Goal: Task Accomplishment & Management: Complete application form

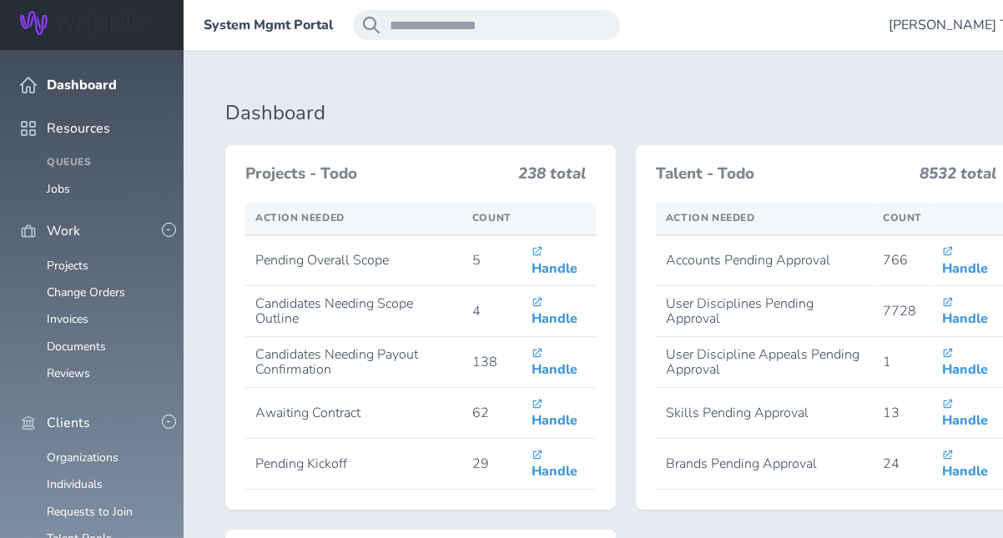
scroll to position [417, 0]
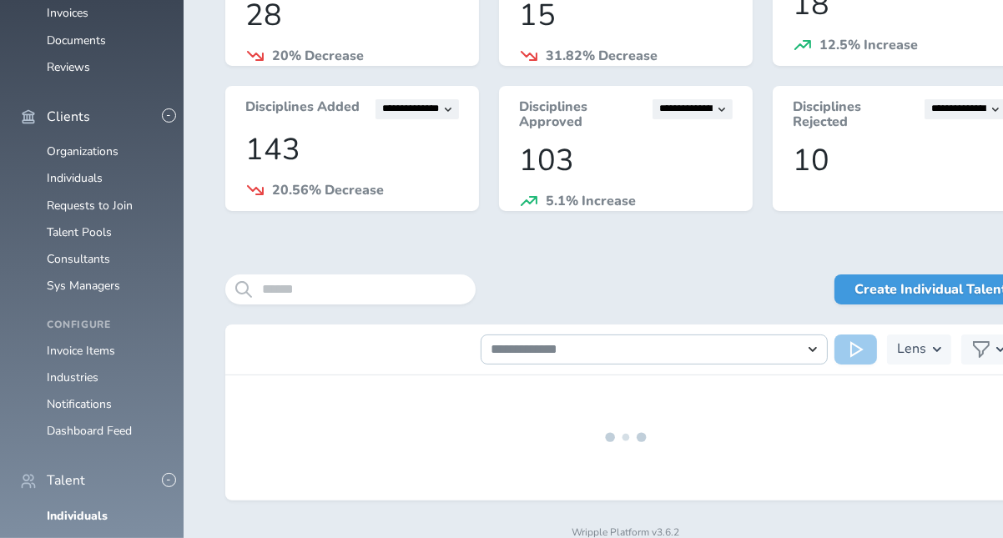
scroll to position [351, 0]
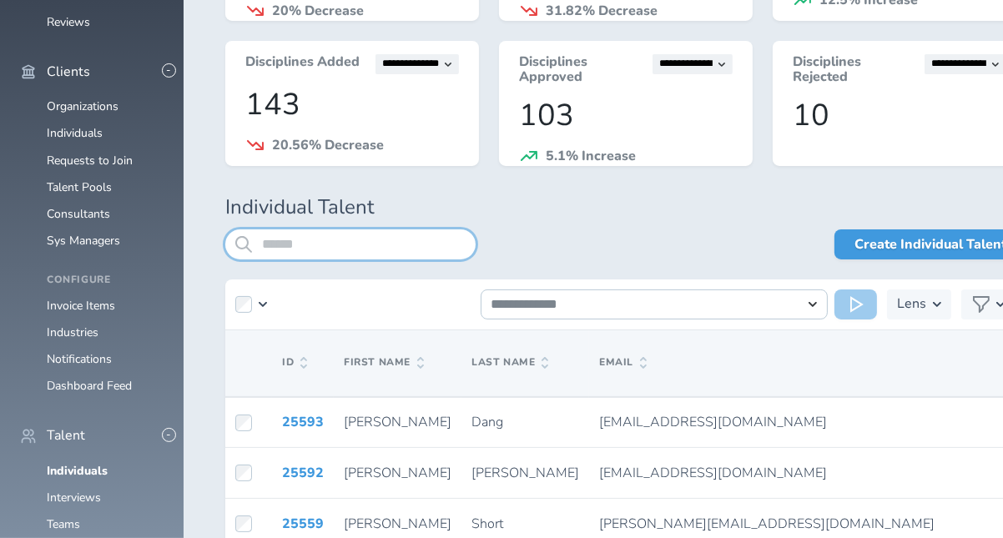
click at [281, 249] on input "search" at bounding box center [350, 245] width 250 height 30
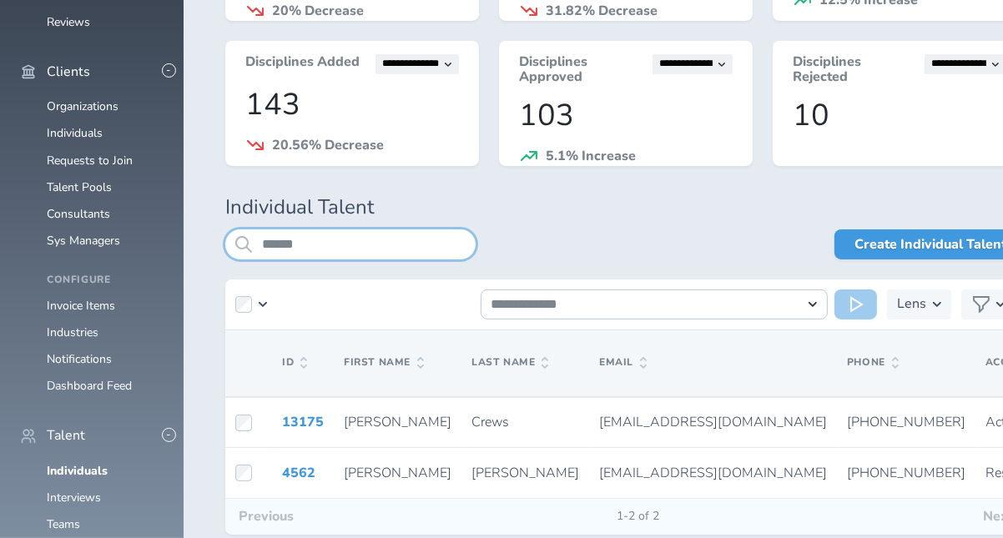
type input "******"
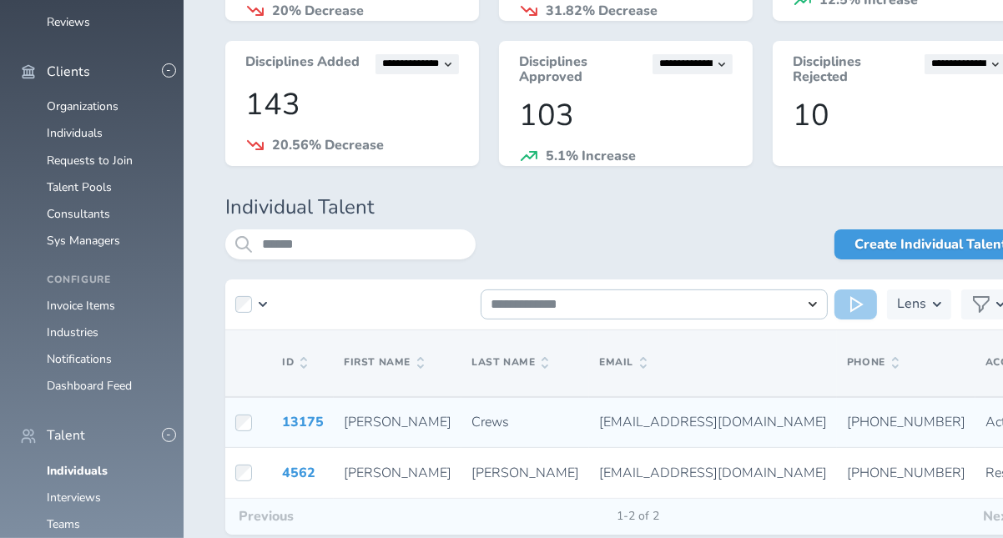
click at [303, 409] on td "13175" at bounding box center [303, 422] width 62 height 51
click at [304, 417] on link "13175" at bounding box center [303, 422] width 42 height 18
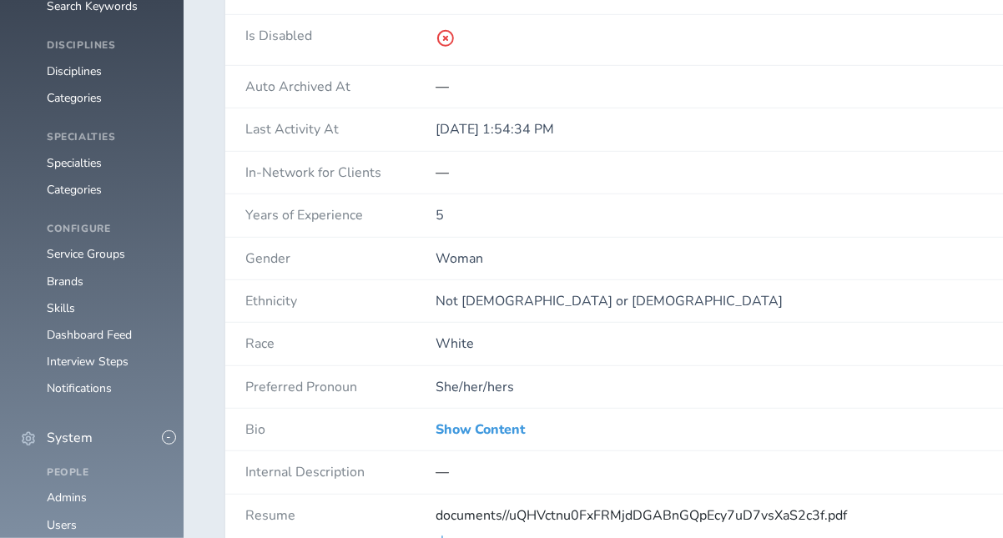
scroll to position [1251, 0]
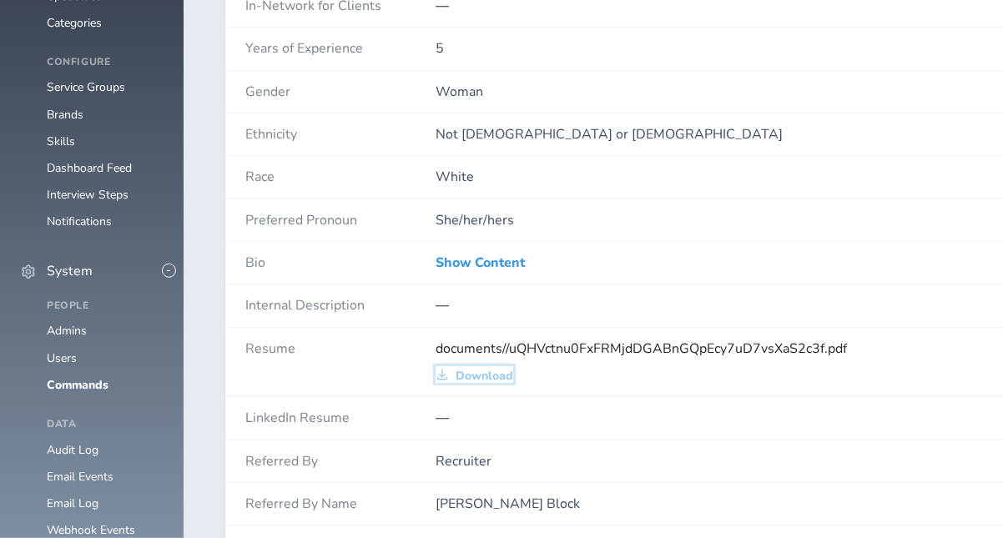
click at [488, 370] on span "Download" at bounding box center [485, 376] width 58 height 13
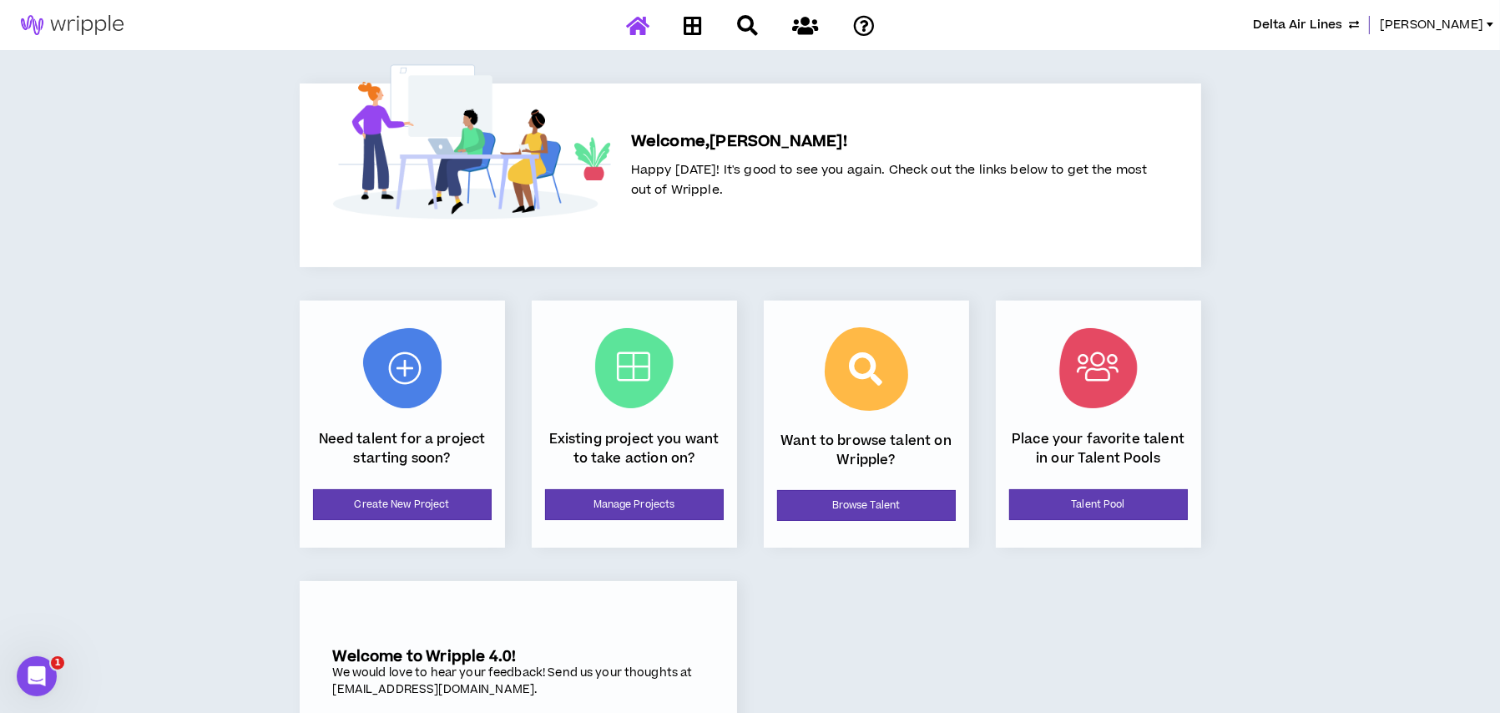
click at [1303, 25] on span "Delta Air Lines" at bounding box center [1297, 25] width 89 height 18
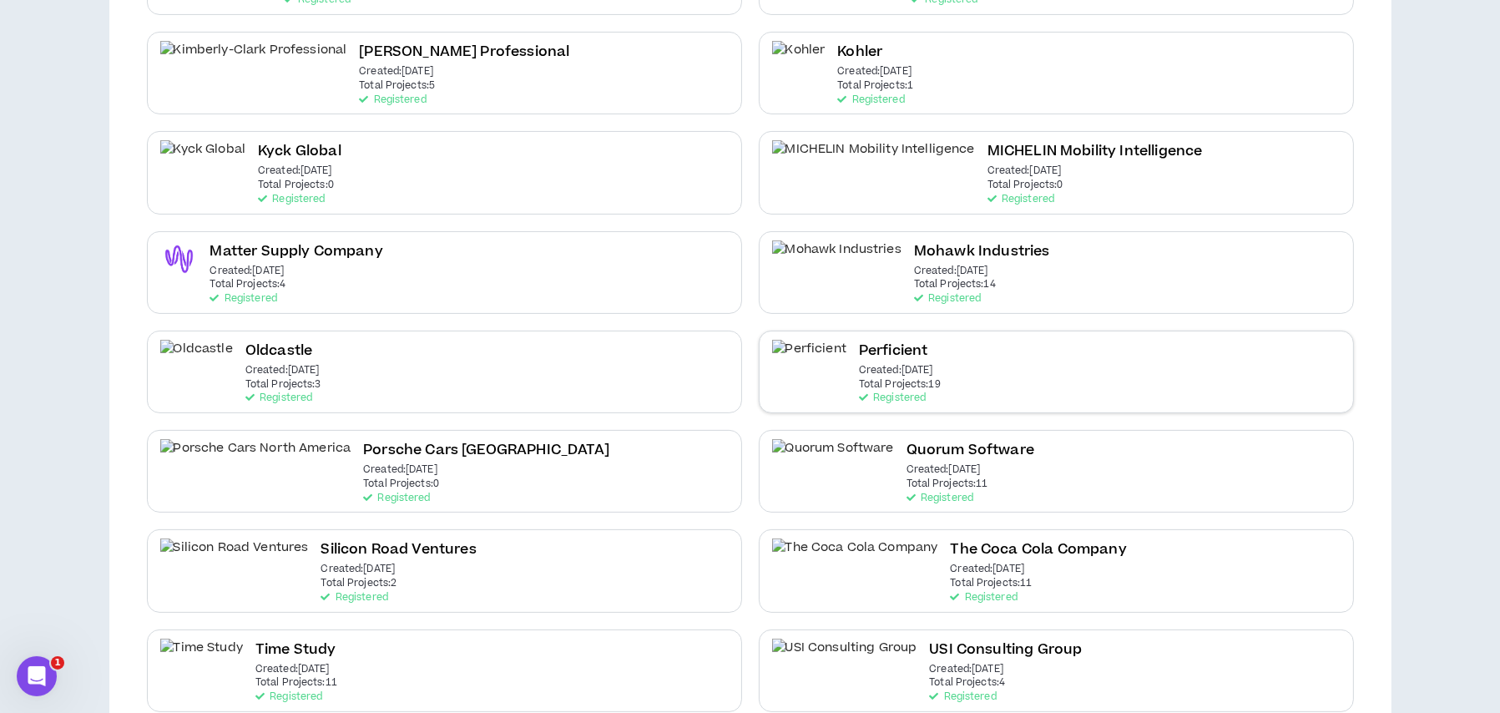
scroll to position [584, 0]
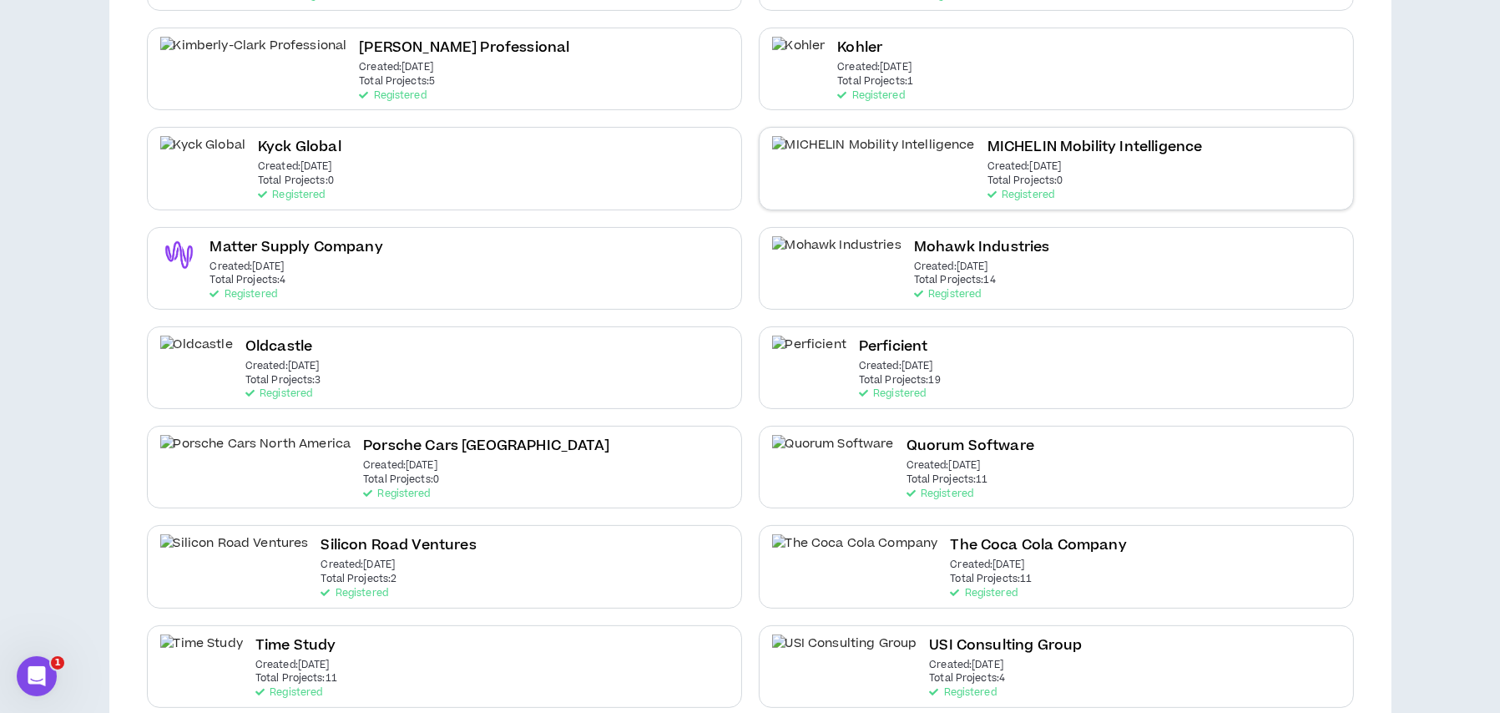
click at [987, 149] on h2 "MICHELIN Mobility Intelligence" at bounding box center [1094, 147] width 215 height 23
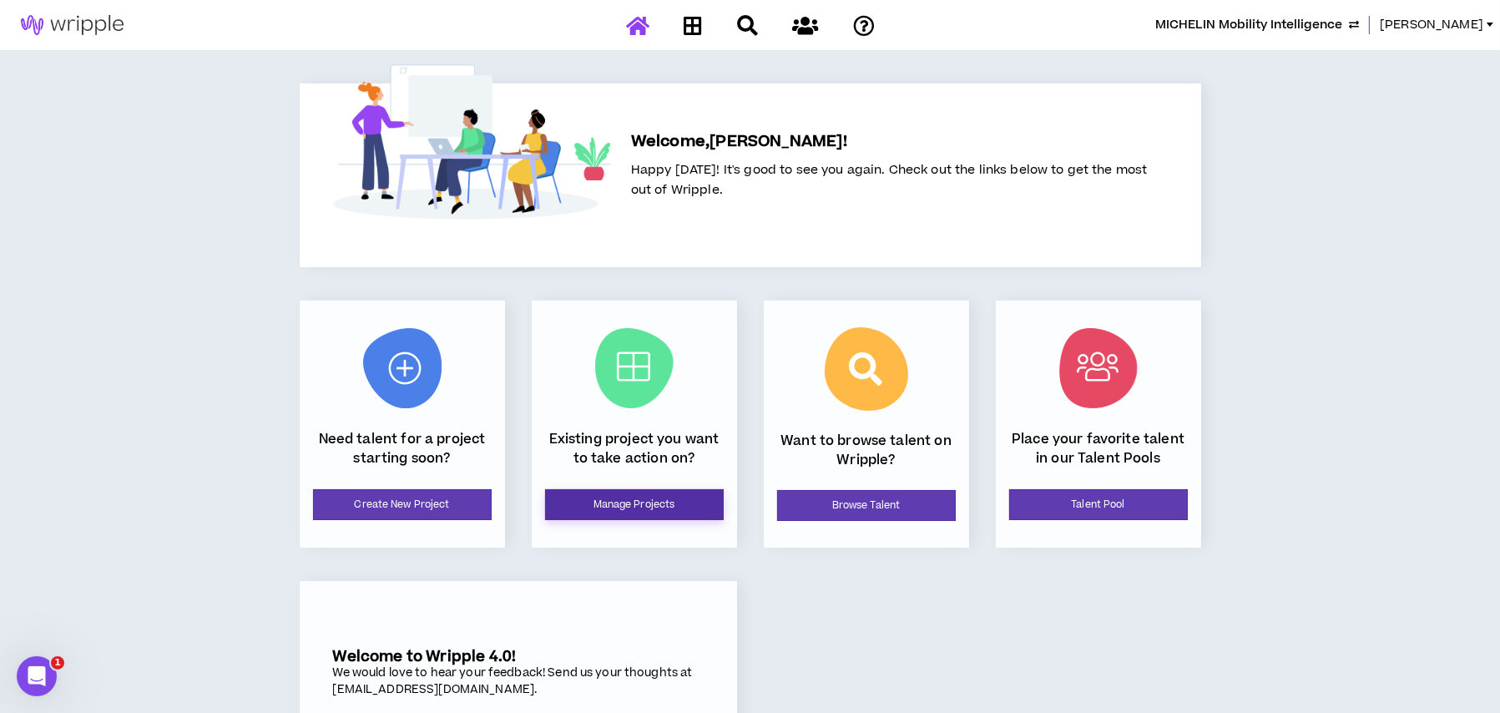
click at [667, 502] on link "Manage Projects" at bounding box center [634, 504] width 179 height 31
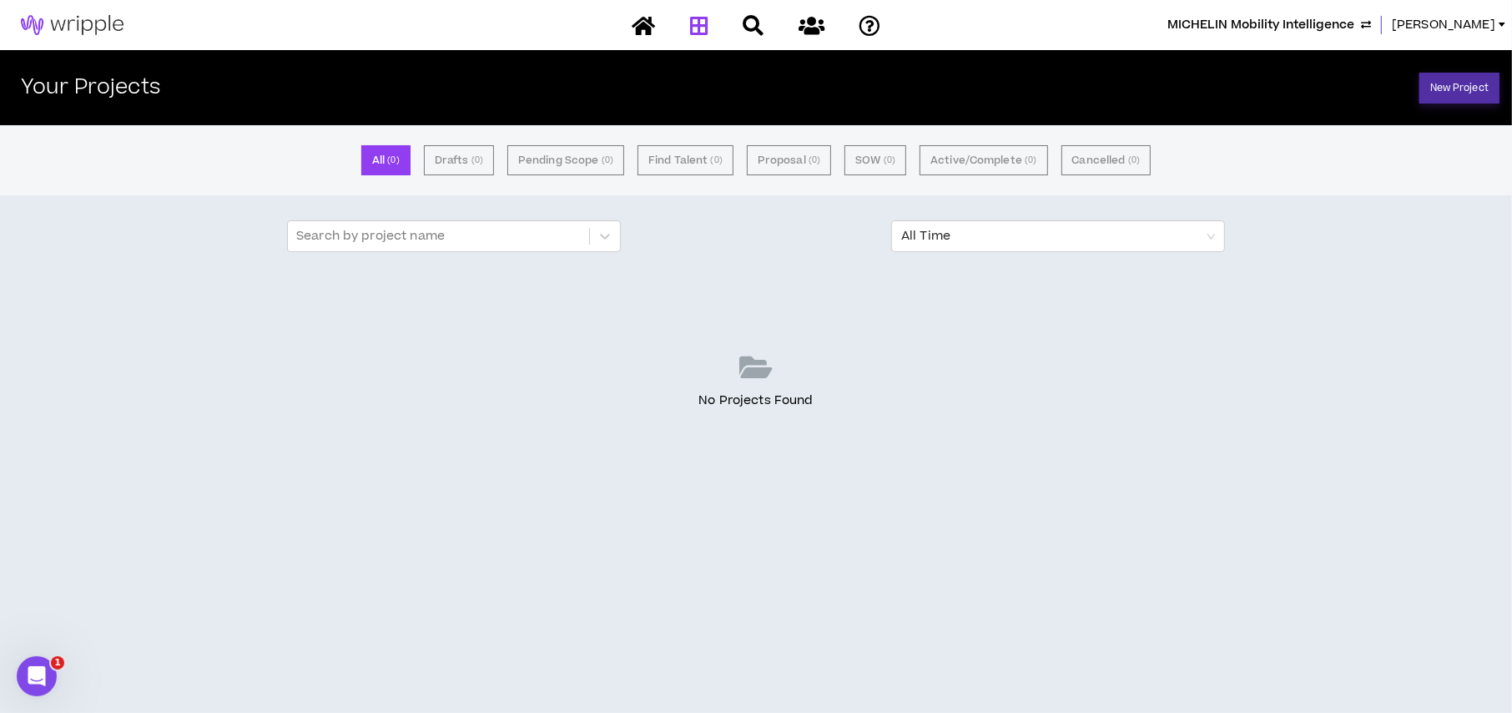
click at [1461, 82] on link "New Project" at bounding box center [1460, 88] width 80 height 31
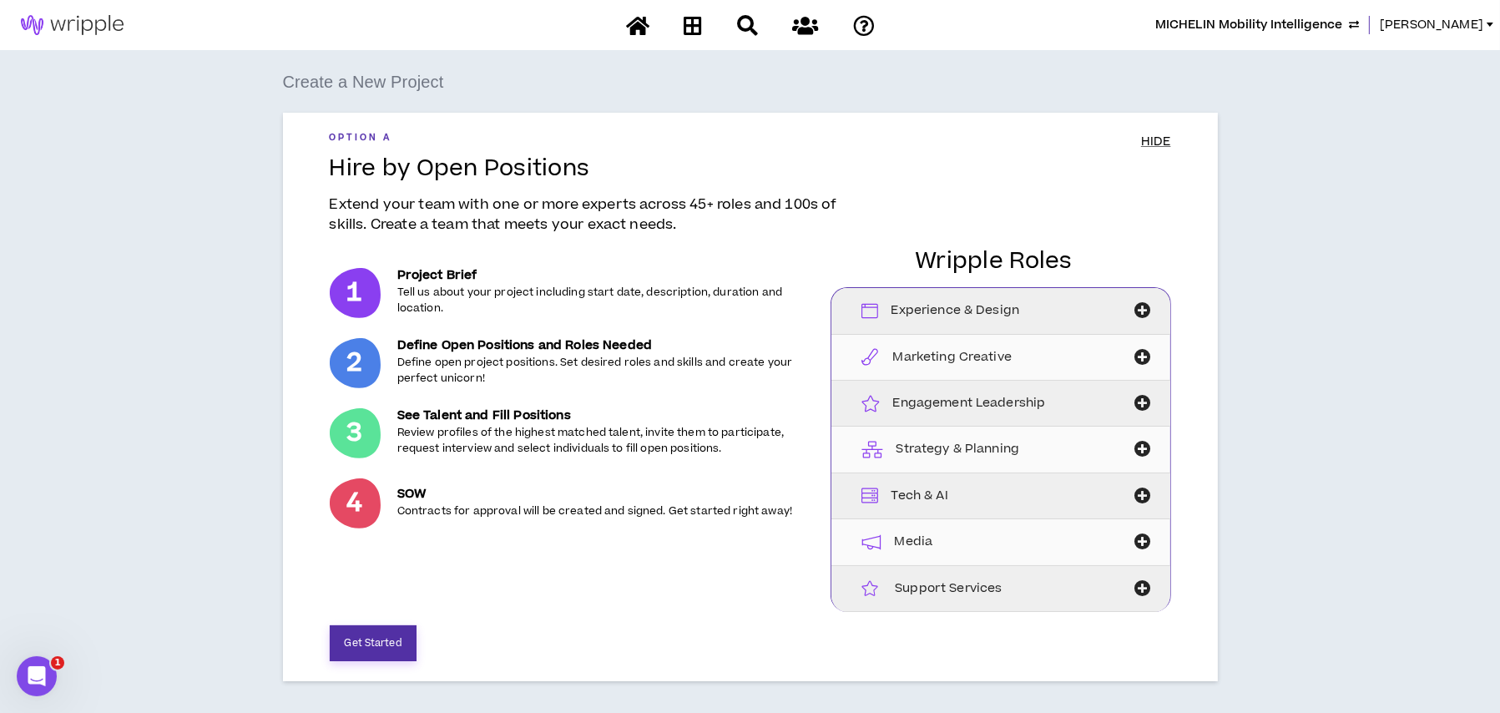
click at [386, 642] on button "Get Started" at bounding box center [373, 643] width 87 height 36
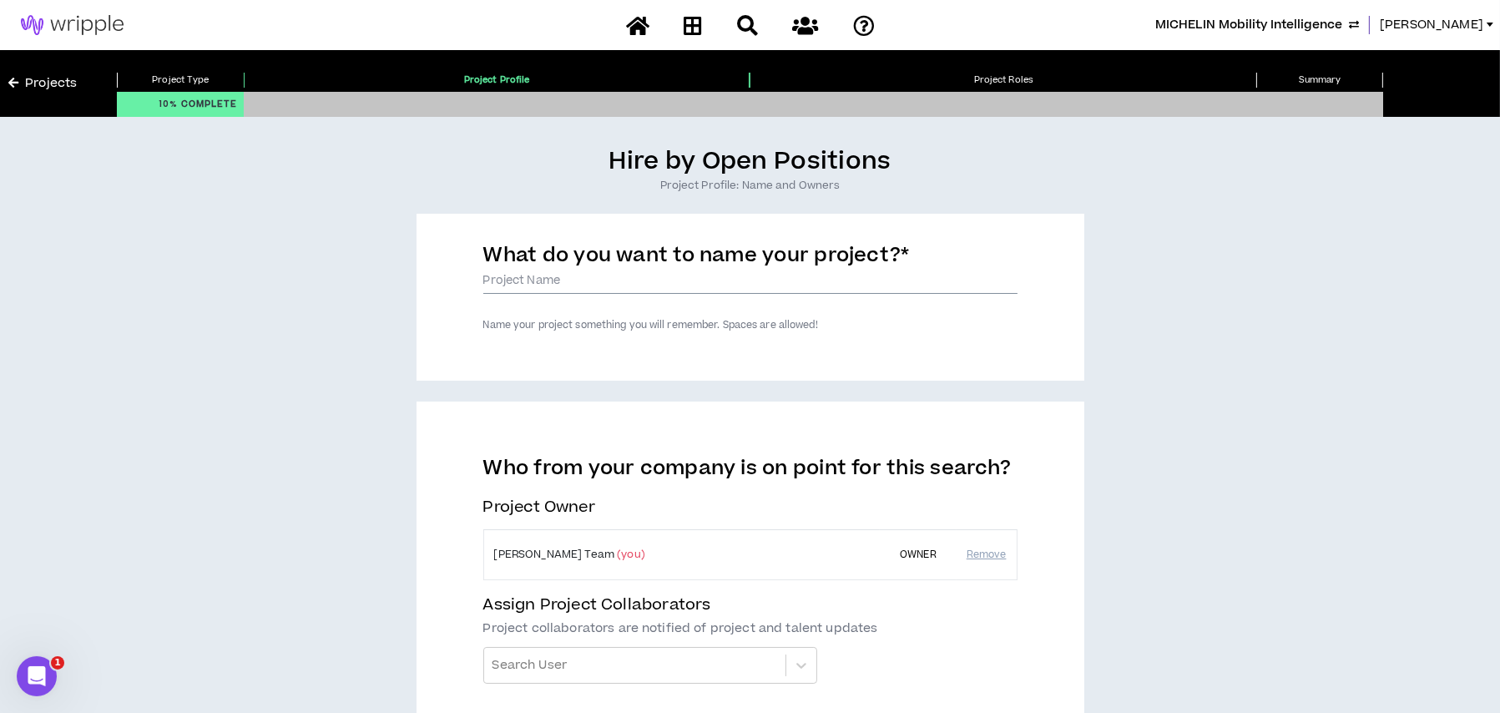
click at [556, 293] on input "What do you want to name your project? *" at bounding box center [750, 281] width 534 height 25
click at [518, 276] on input "What do you want to name your project? *" at bounding box center [750, 281] width 534 height 25
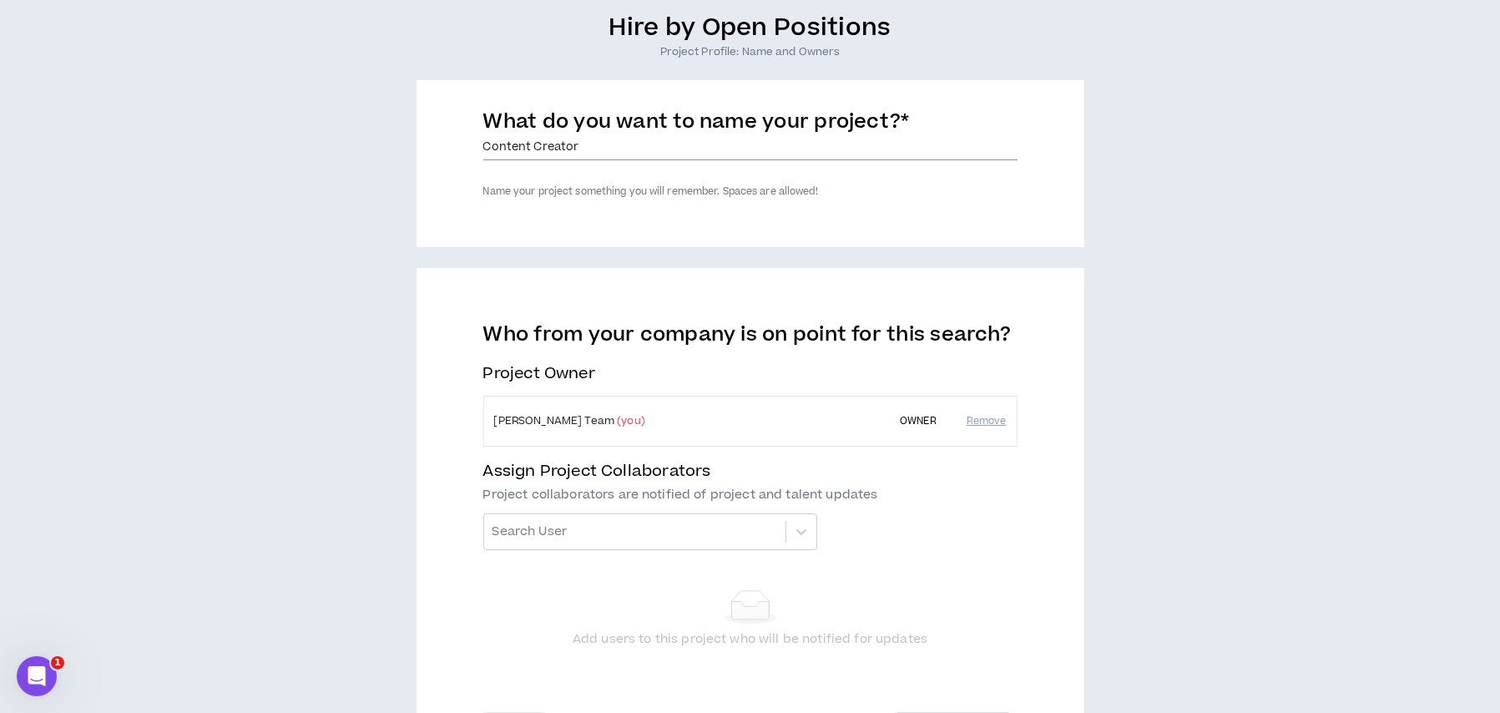
scroll to position [230, 0]
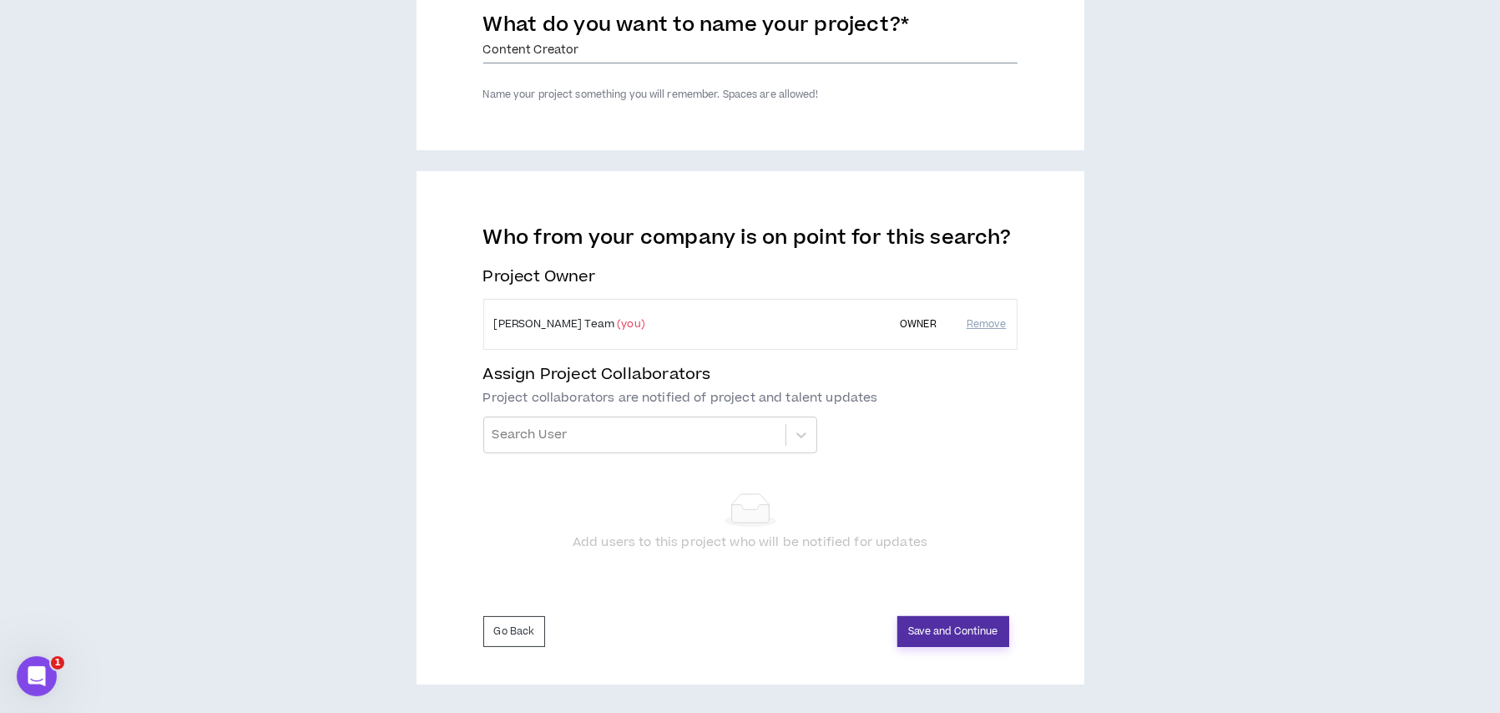
type input "Content Creator"
click at [936, 626] on button "Save and Continue" at bounding box center [953, 631] width 112 height 31
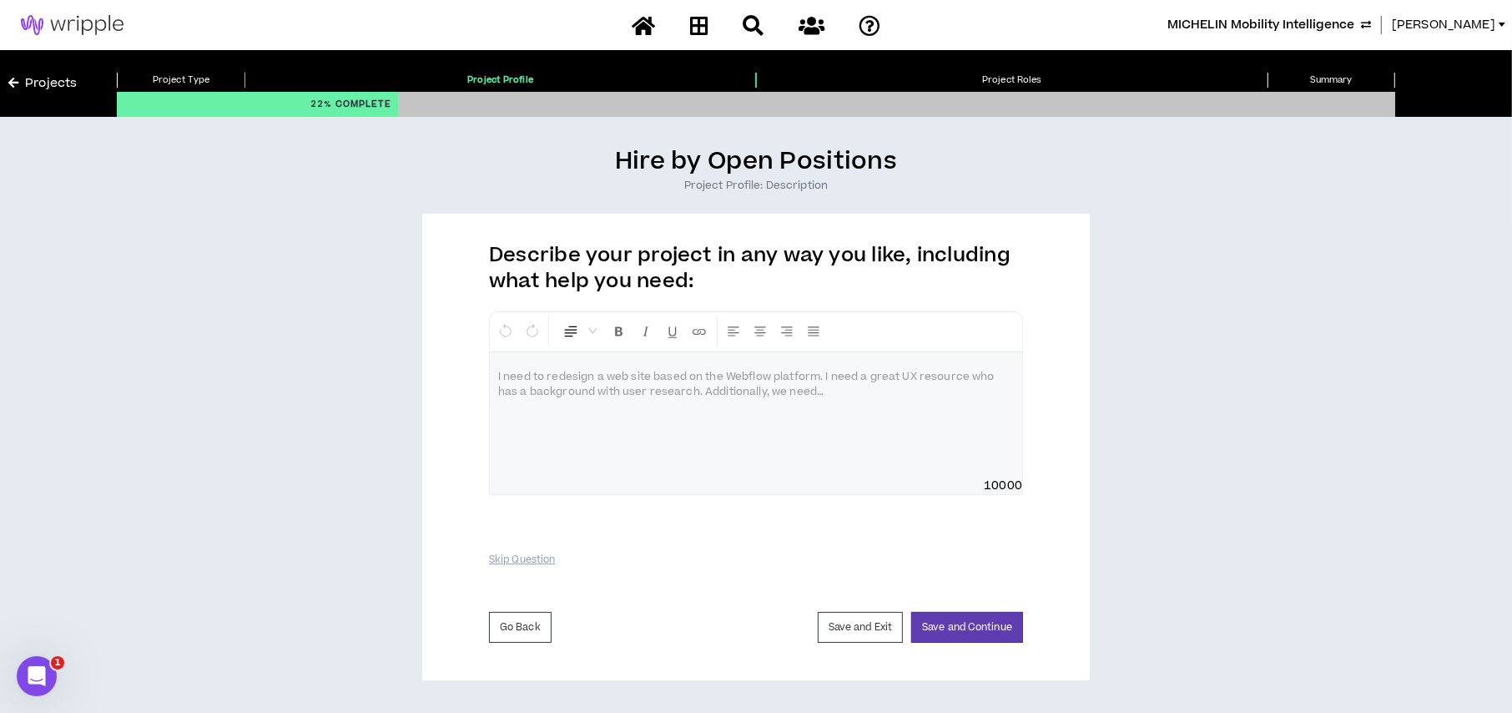
click at [678, 382] on p at bounding box center [756, 377] width 516 height 17
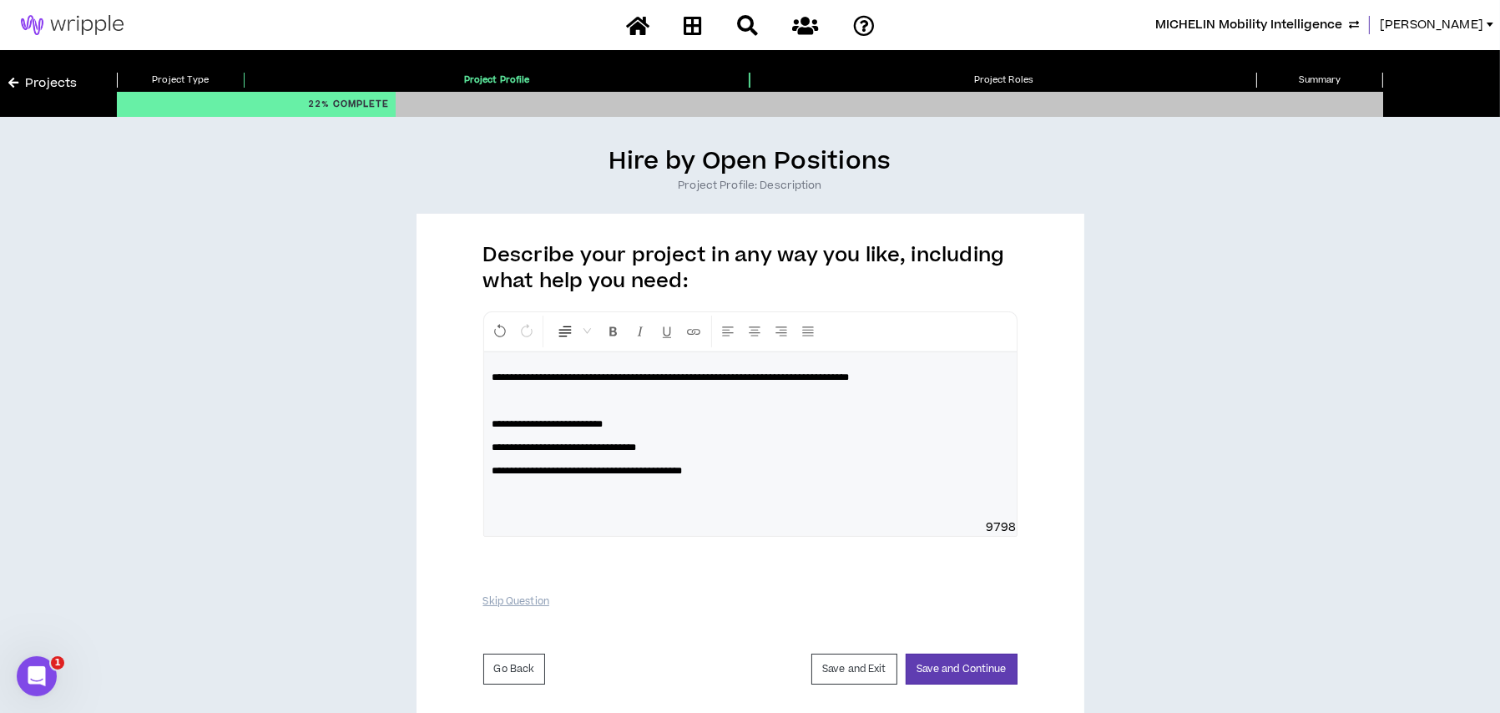
click at [492, 373] on span "**********" at bounding box center [670, 377] width 357 height 10
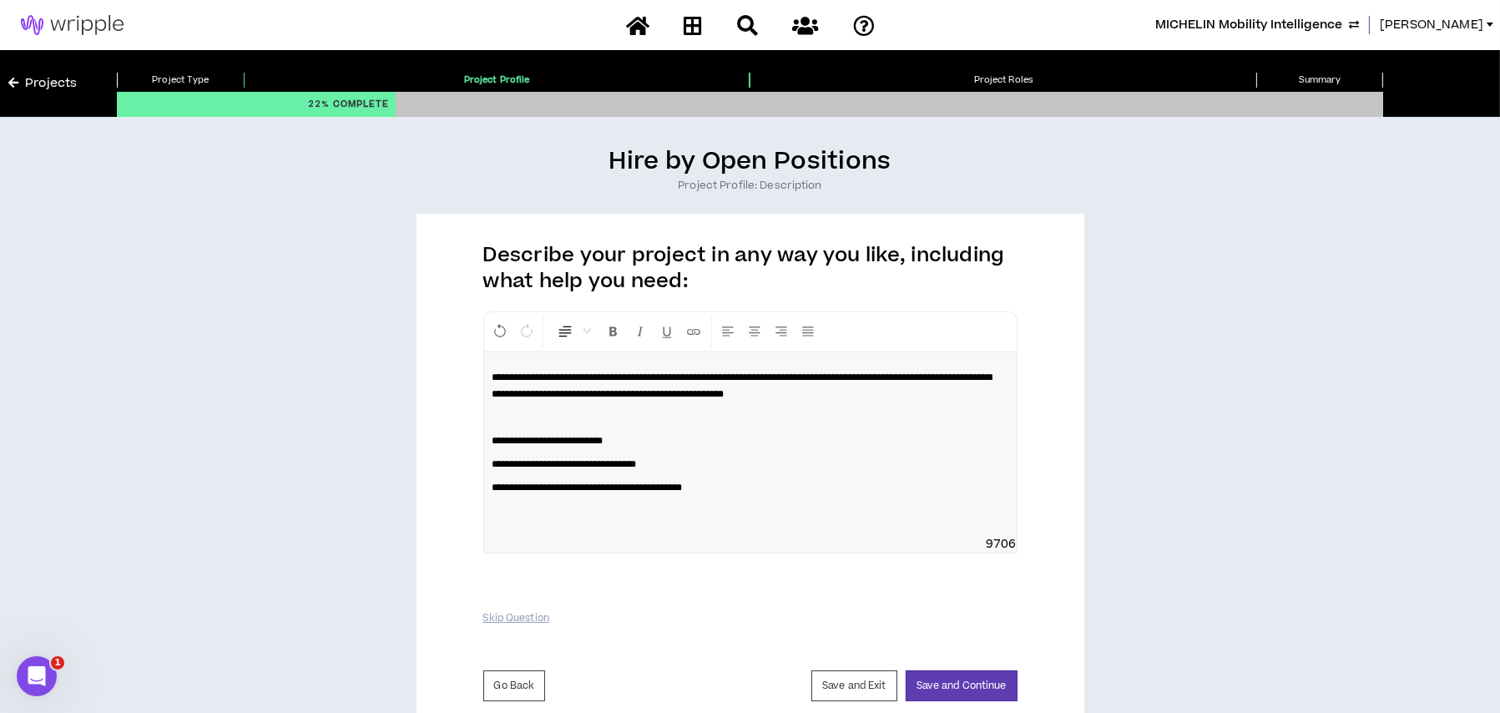
click at [873, 386] on span "**********" at bounding box center [742, 385] width 500 height 27
click at [975, 378] on p "**********" at bounding box center [750, 385] width 516 height 33
click at [734, 390] on span "**********" at bounding box center [742, 385] width 500 height 27
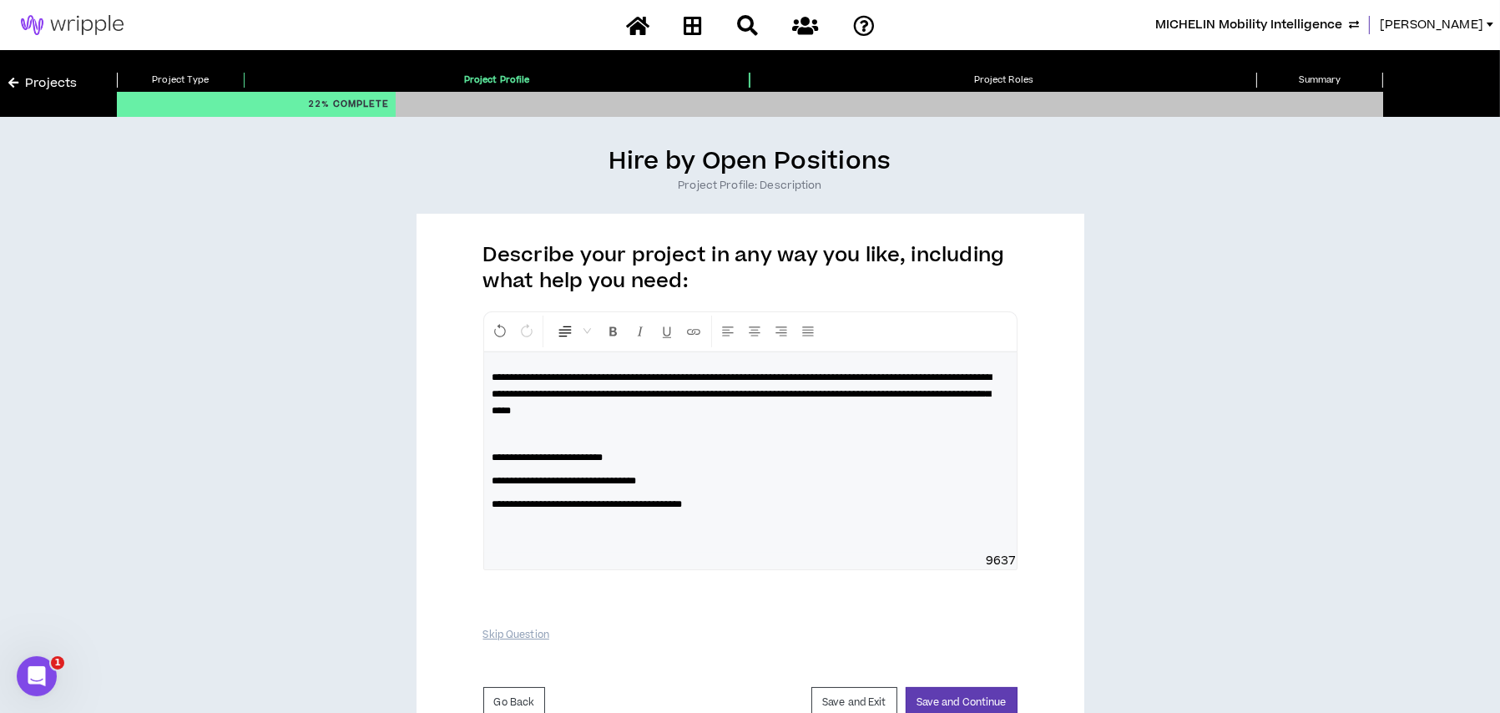
click at [736, 408] on span "**********" at bounding box center [742, 393] width 500 height 43
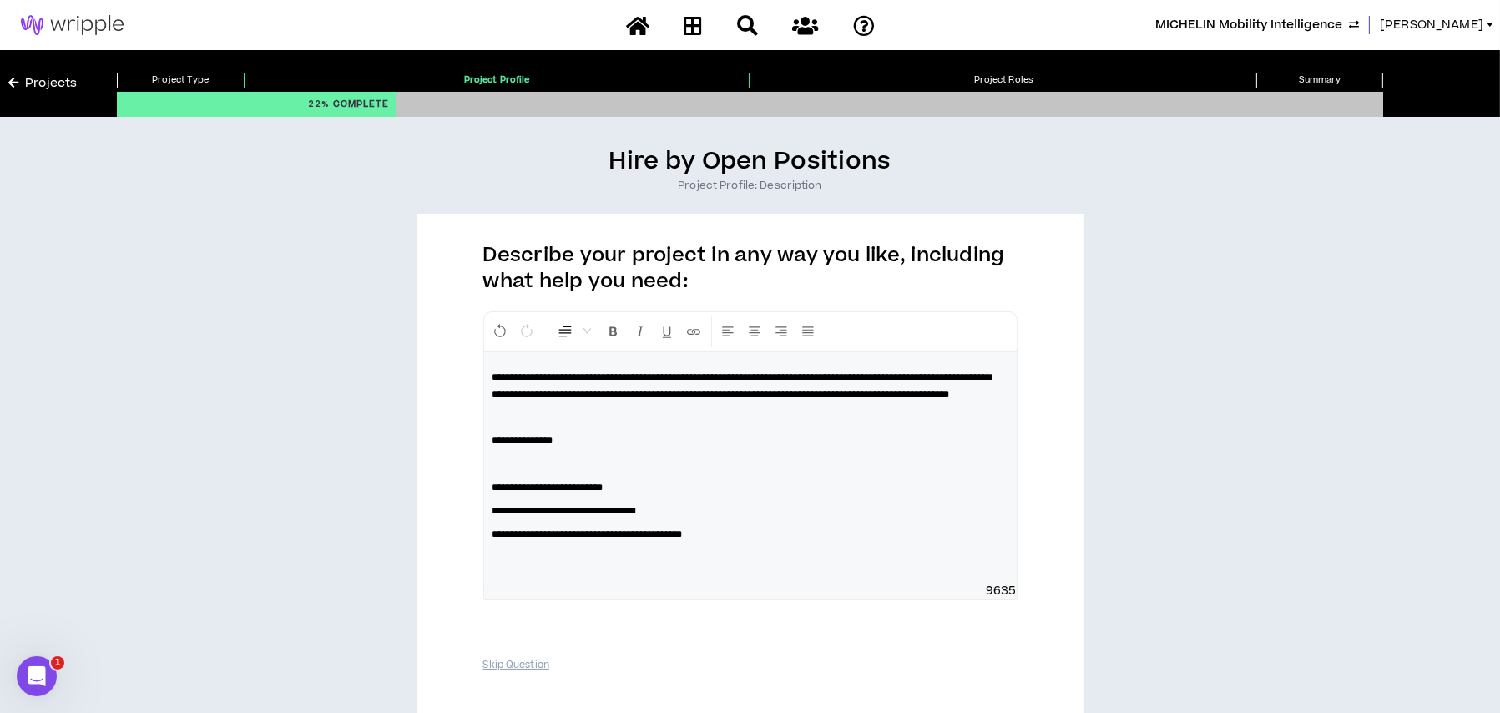
click at [533, 472] on p at bounding box center [750, 464] width 516 height 17
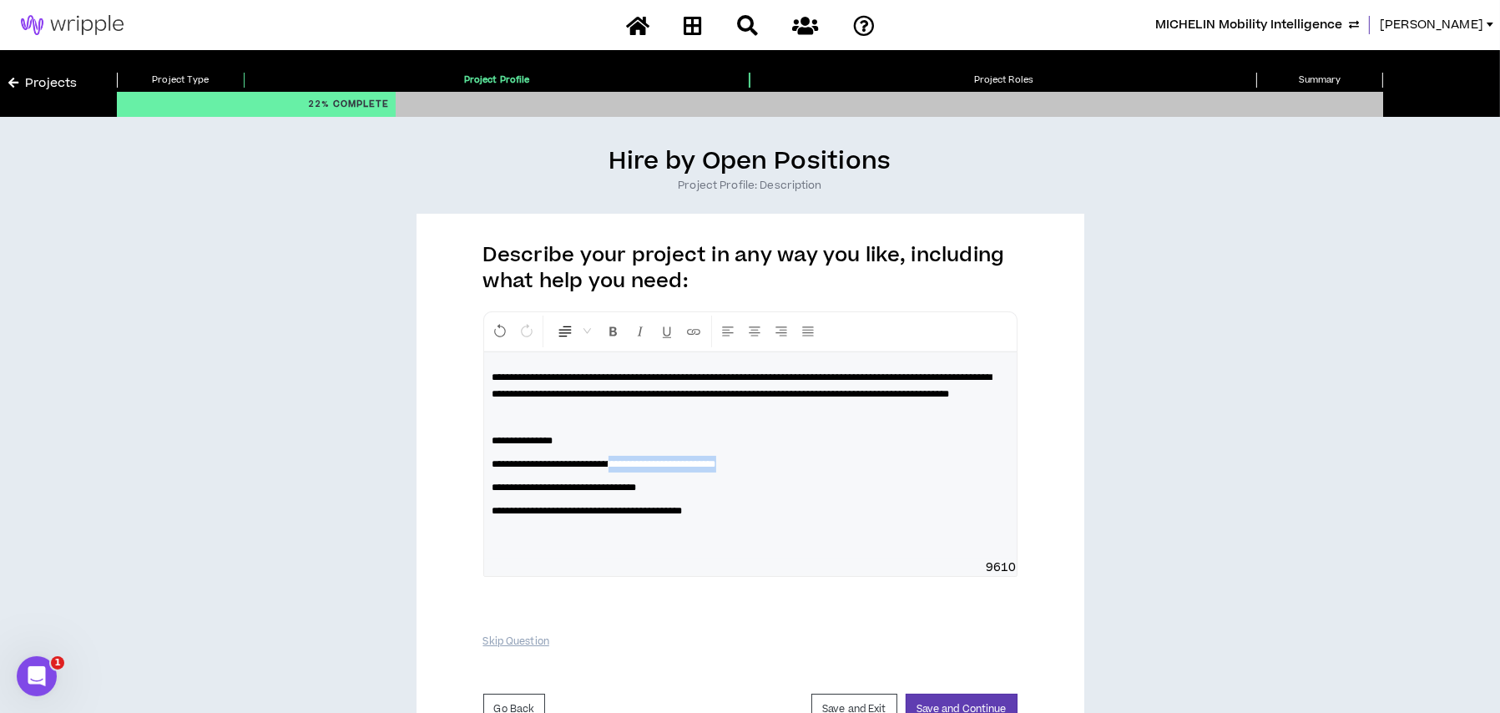
drag, startPoint x: 804, startPoint y: 484, endPoint x: 642, endPoint y: 469, distance: 162.6
click at [642, 469] on div "**********" at bounding box center [750, 455] width 533 height 207
drag, startPoint x: 556, startPoint y: 497, endPoint x: 571, endPoint y: 491, distance: 16.4
click at [574, 492] on span "**********" at bounding box center [564, 487] width 144 height 10
drag, startPoint x: 651, startPoint y: 502, endPoint x: 714, endPoint y: 507, distance: 62.8
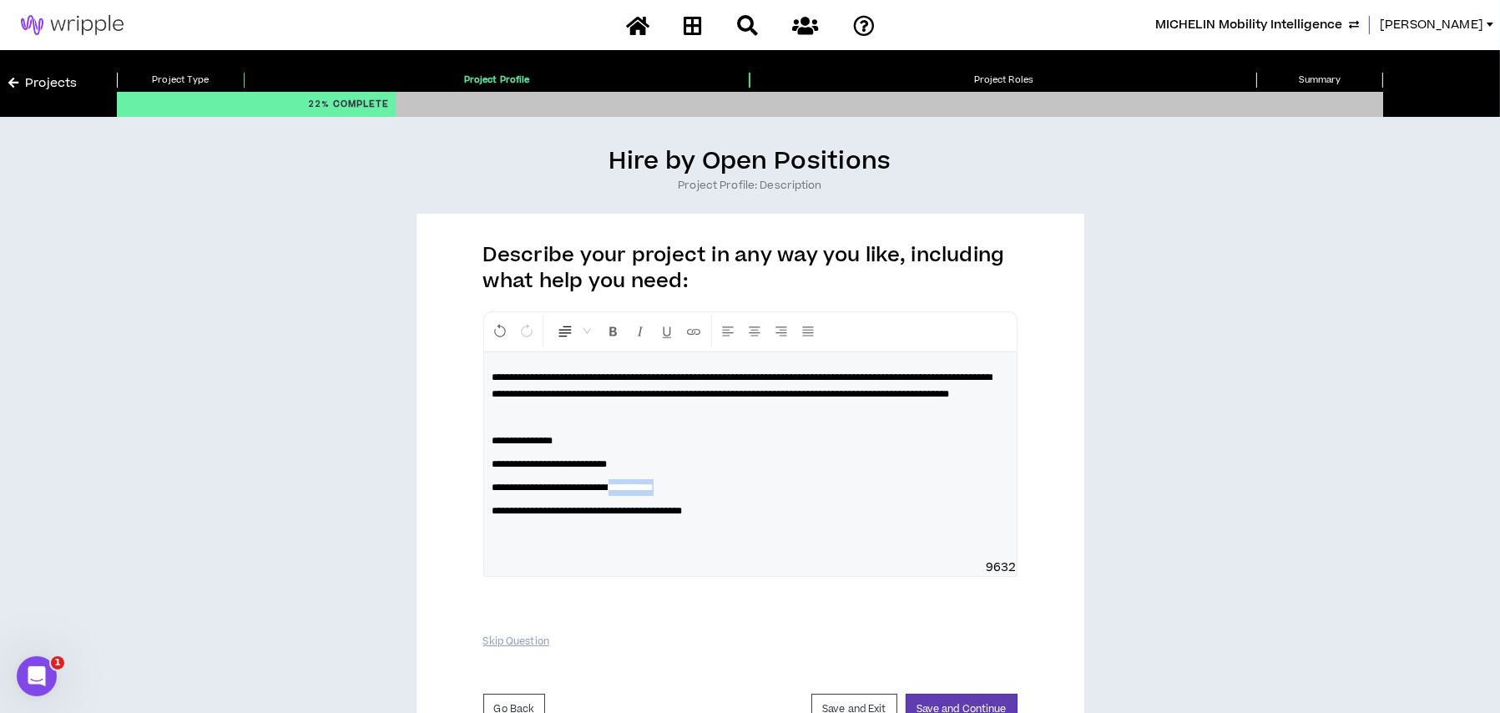
click at [714, 496] on p "**********" at bounding box center [750, 487] width 516 height 17
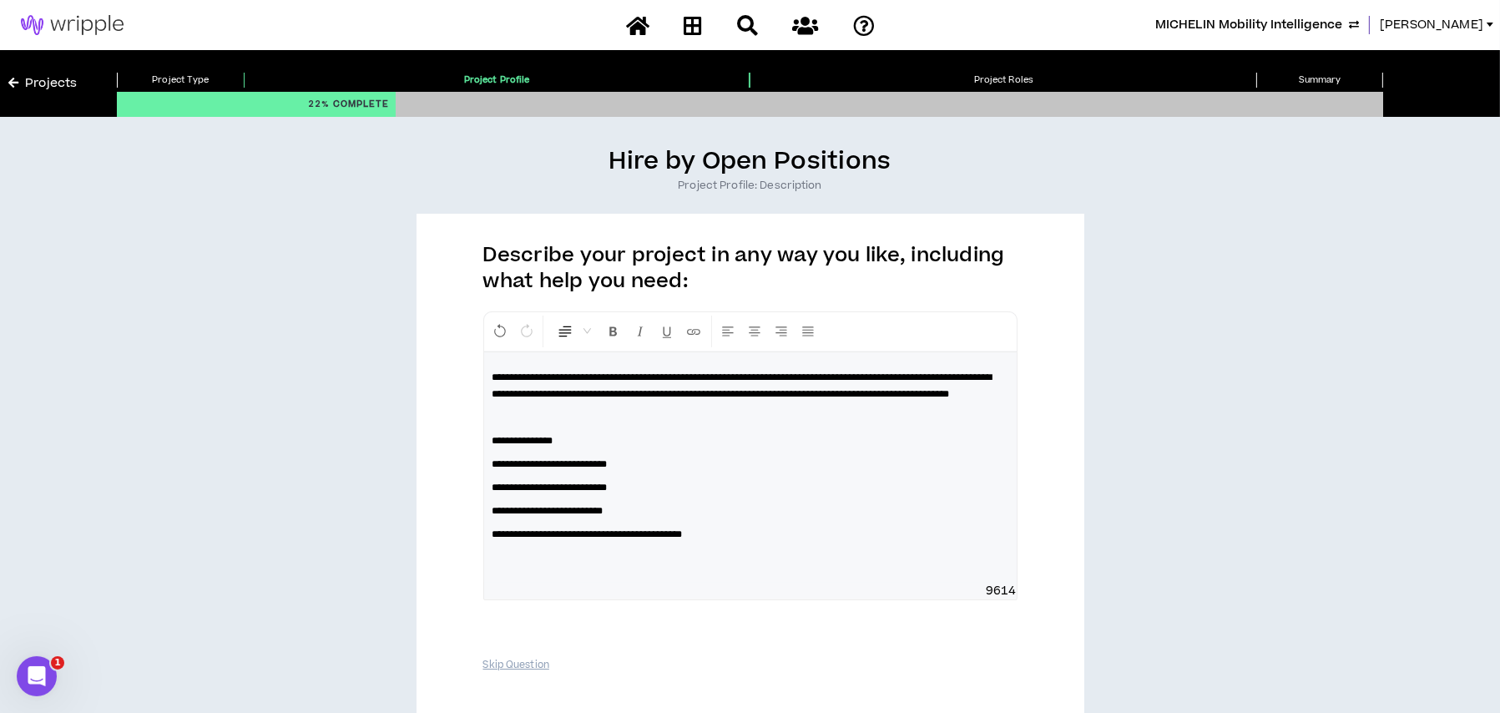
click at [666, 472] on p "**********" at bounding box center [750, 464] width 516 height 17
click at [635, 519] on p "**********" at bounding box center [750, 510] width 516 height 17
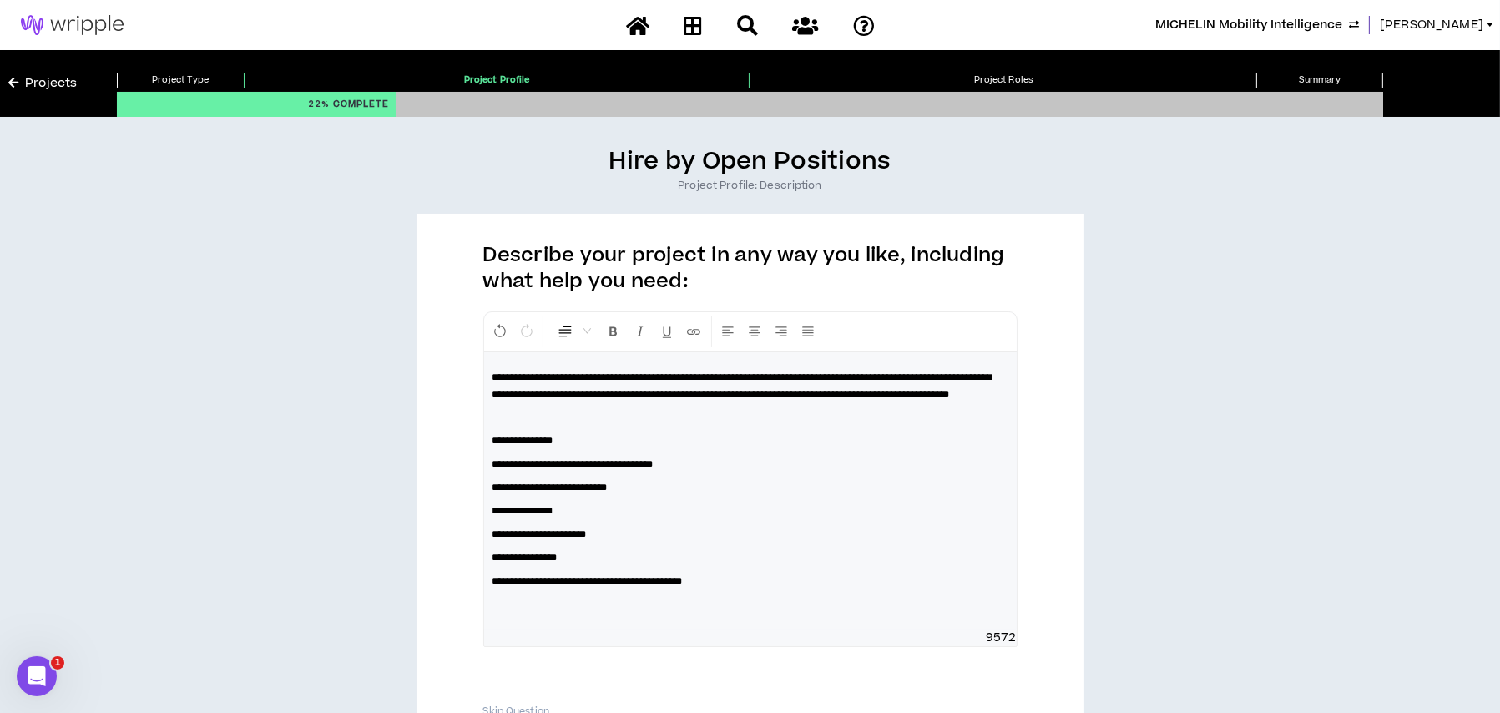
click at [758, 589] on p "**********" at bounding box center [750, 581] width 516 height 17
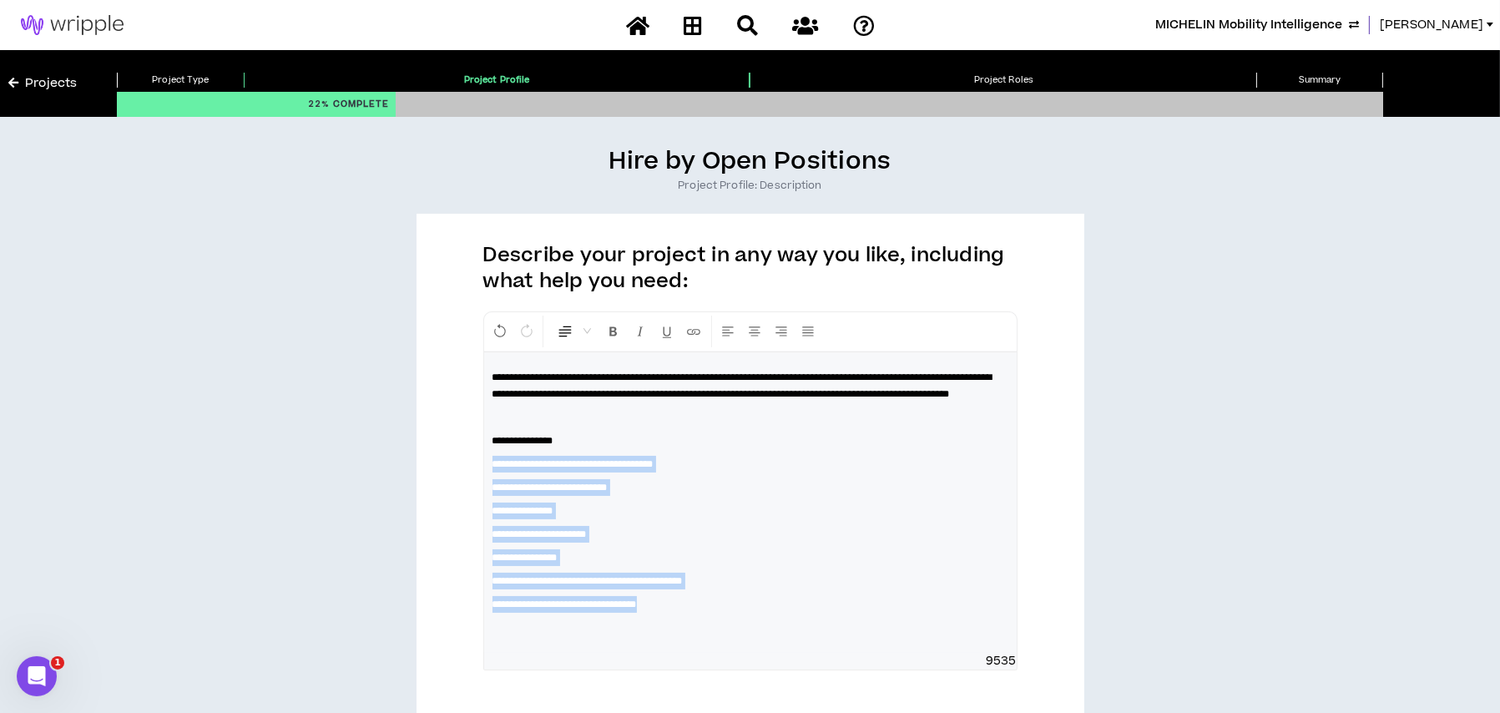
drag, startPoint x: 702, startPoint y: 616, endPoint x: 494, endPoint y: 480, distance: 248.4
click at [494, 480] on div "**********" at bounding box center [750, 502] width 533 height 300
click at [589, 327] on span "Normal" at bounding box center [574, 331] width 34 height 30
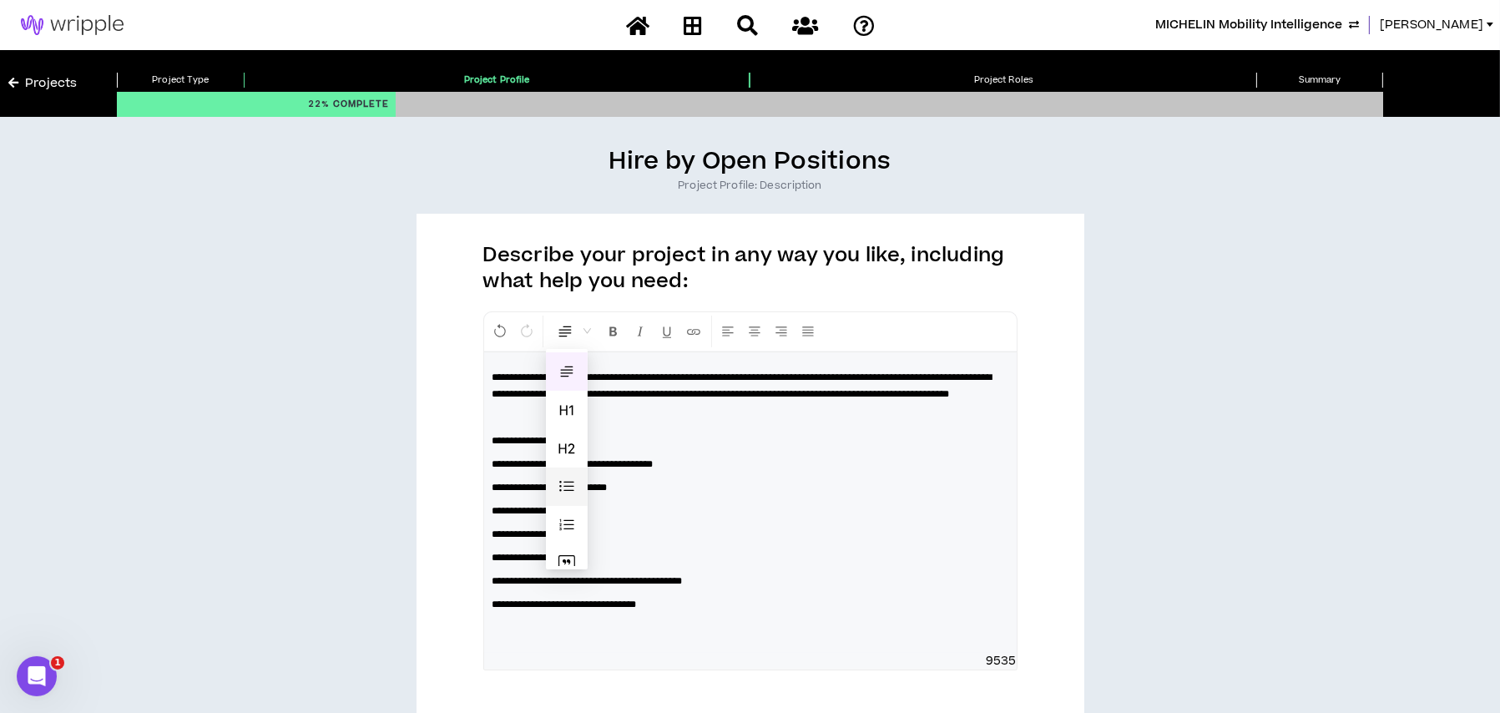
click at [567, 482] on span at bounding box center [566, 486] width 17 height 17
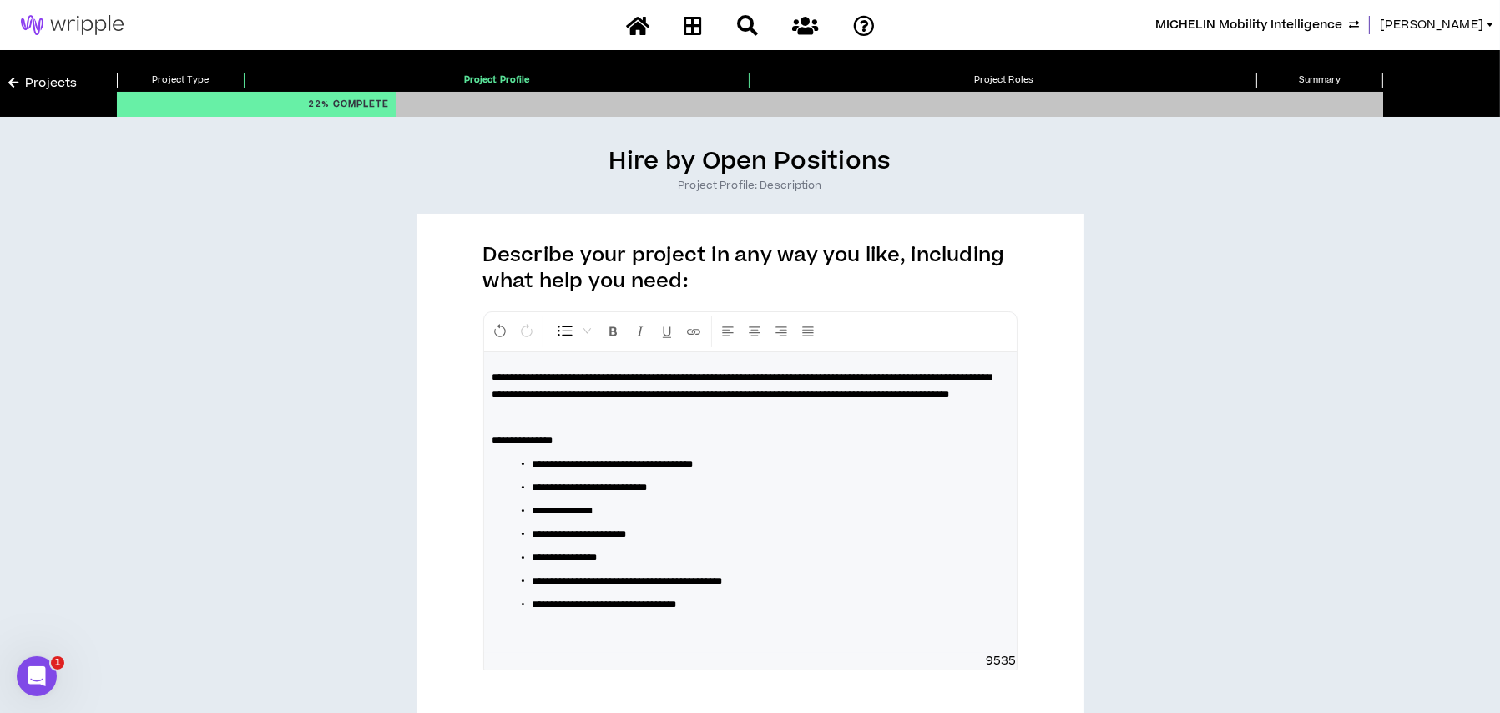
click at [669, 399] on span "**********" at bounding box center [742, 385] width 500 height 27
click at [988, 372] on span "**********" at bounding box center [742, 385] width 500 height 27
click at [838, 391] on span "**********" at bounding box center [742, 385] width 500 height 27
click at [647, 426] on p at bounding box center [750, 417] width 516 height 17
drag, startPoint x: 581, startPoint y: 455, endPoint x: 483, endPoint y: 451, distance: 97.7
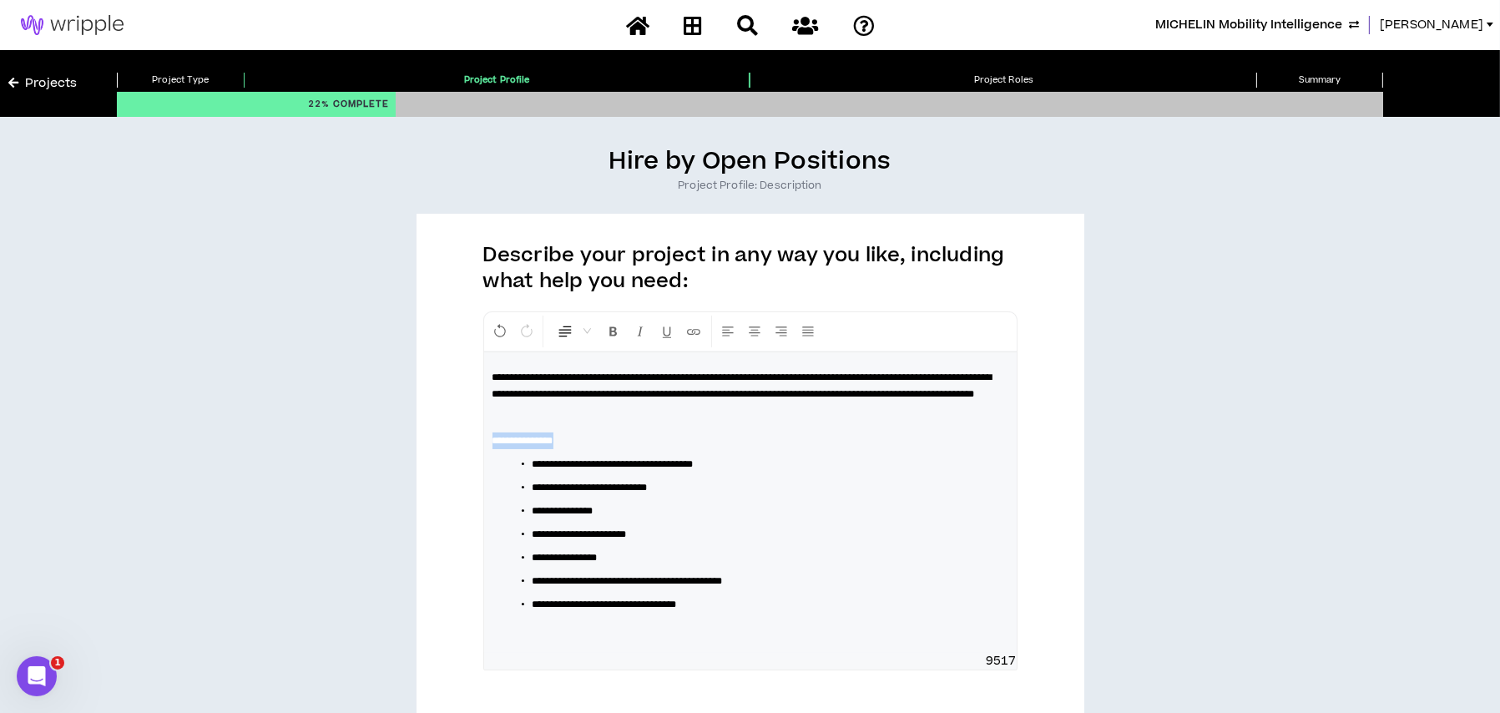
click at [484, 451] on div "**********" at bounding box center [750, 502] width 533 height 300
click at [604, 334] on button "Format Bold" at bounding box center [613, 332] width 25 height 32
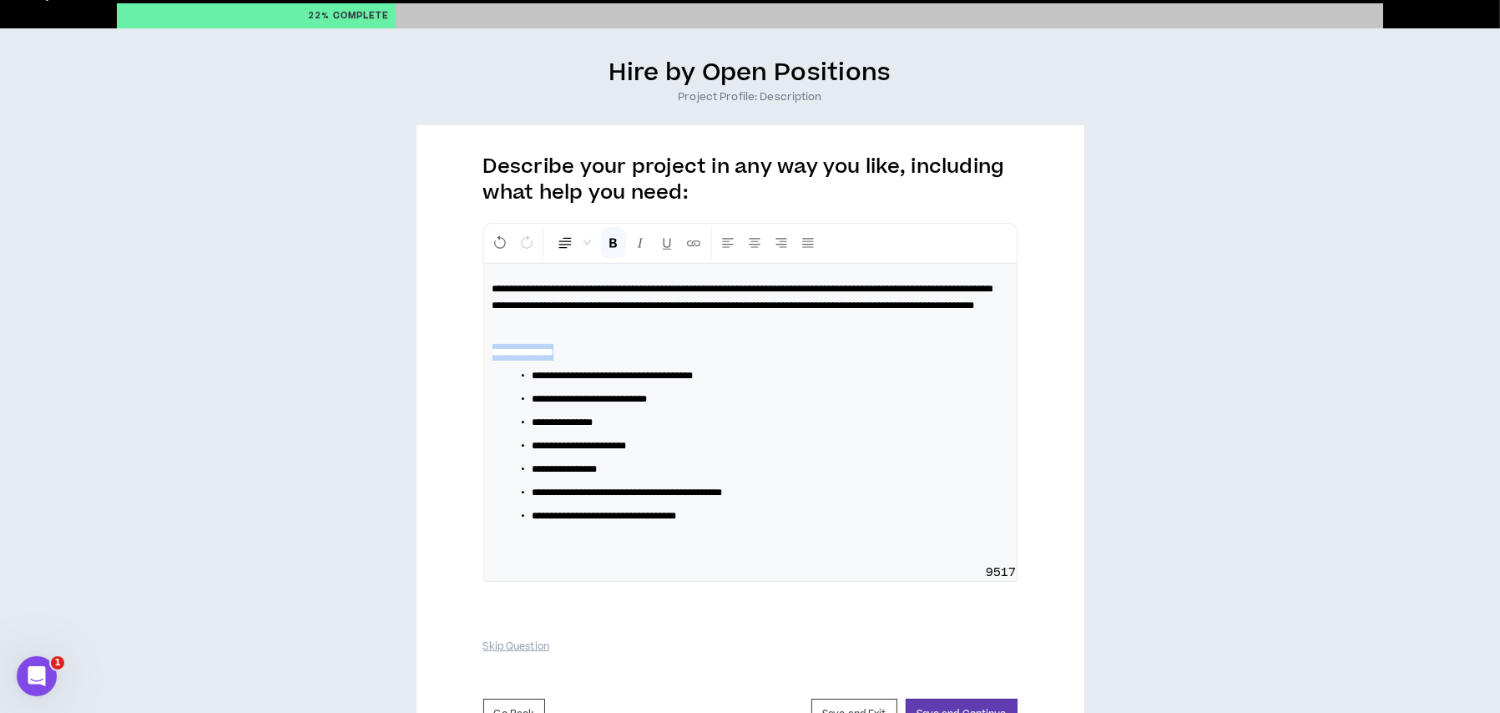
scroll to position [188, 0]
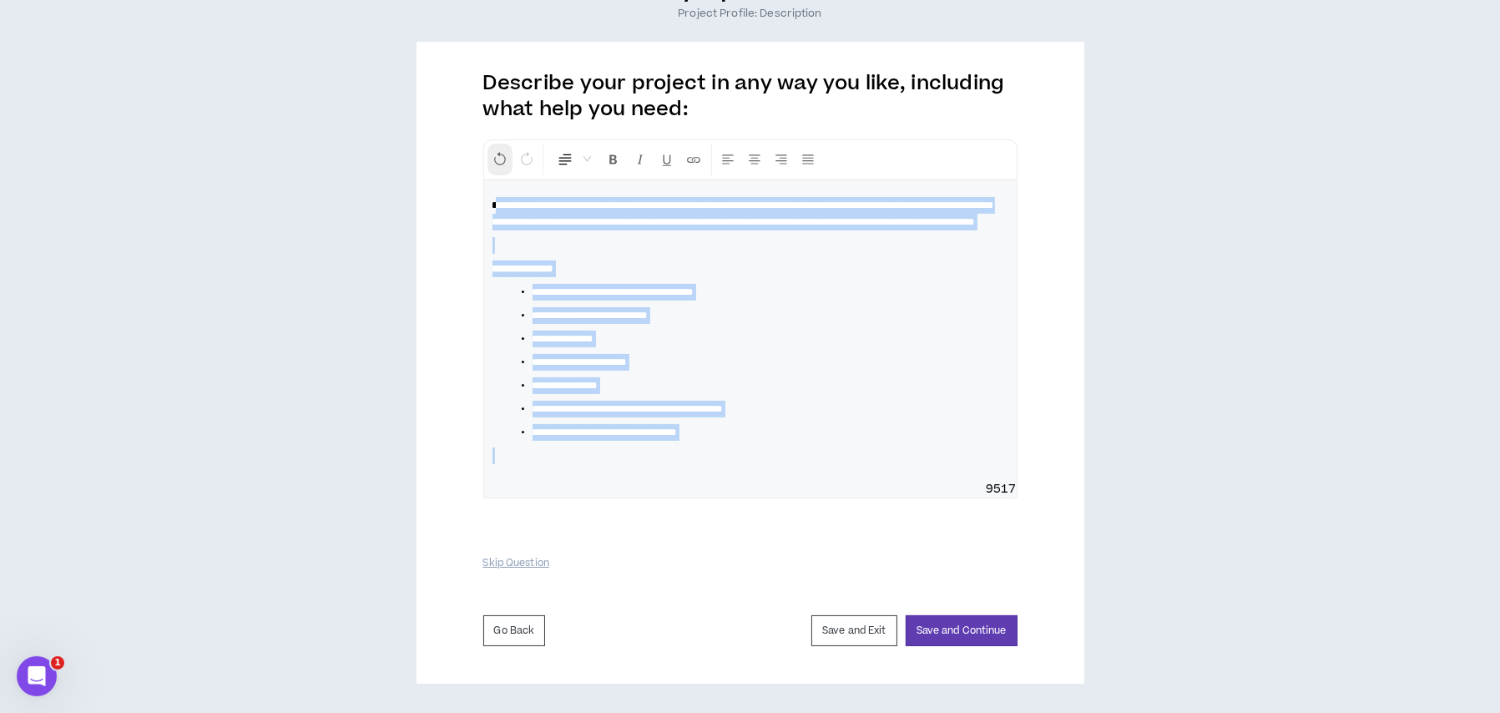
drag, startPoint x: 746, startPoint y: 442, endPoint x: 497, endPoint y: 149, distance: 383.7
click at [497, 149] on div "**********" at bounding box center [750, 318] width 534 height 359
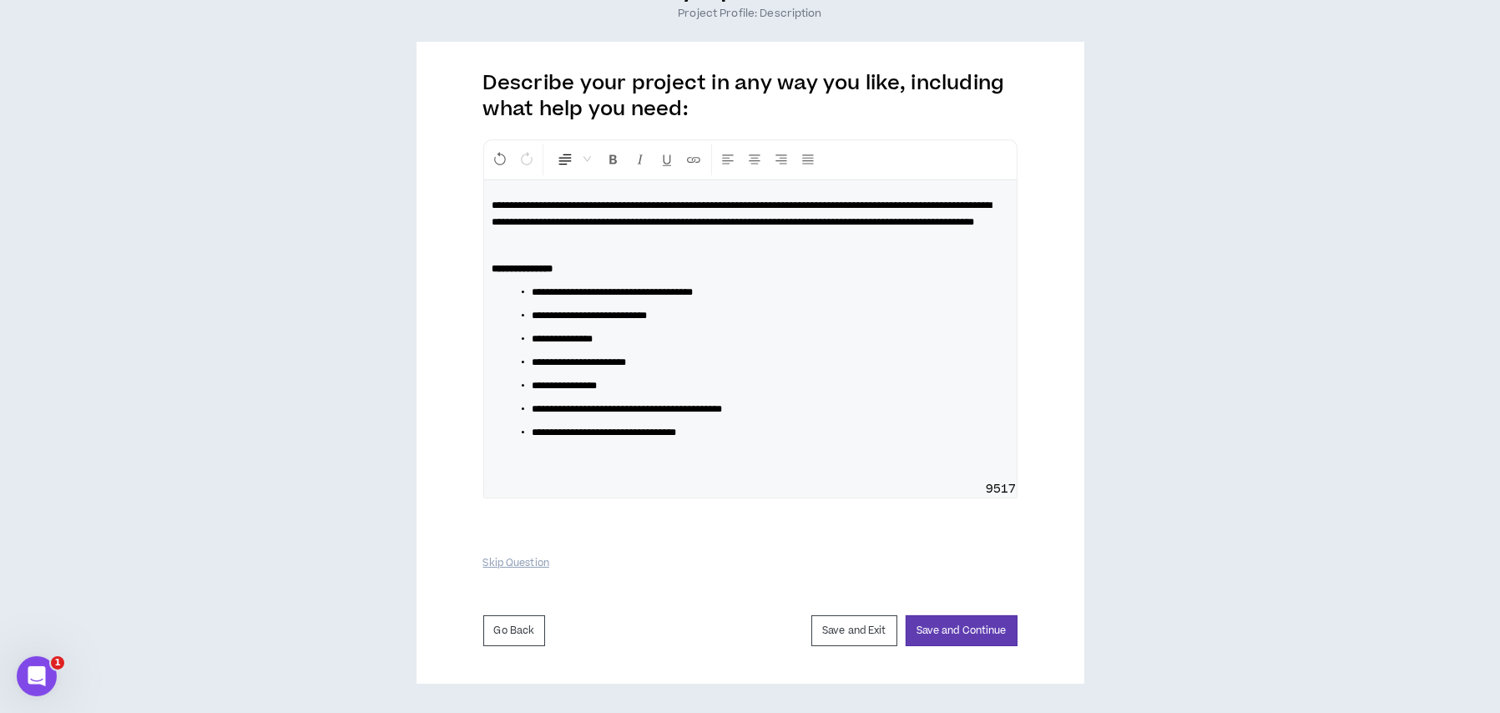
click at [496, 200] on span "**********" at bounding box center [742, 213] width 500 height 27
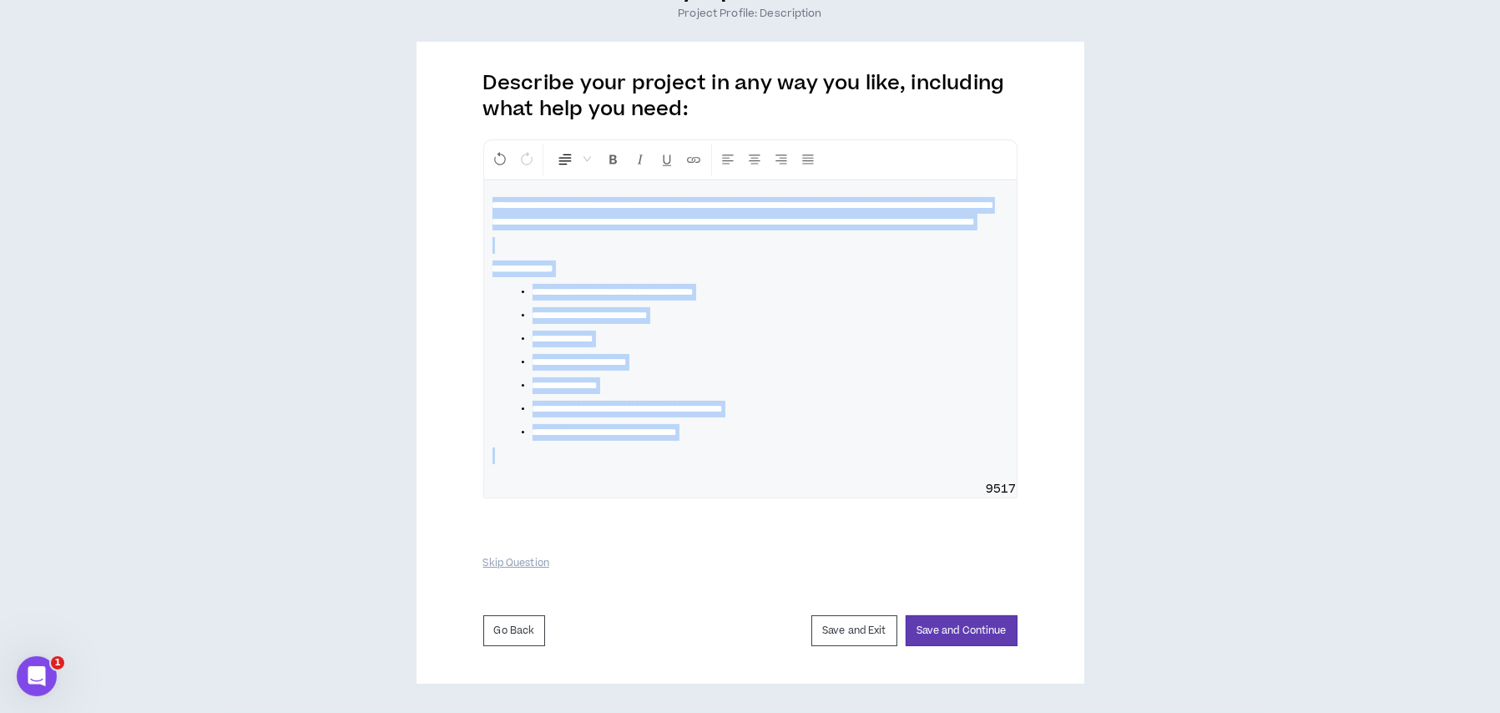
drag, startPoint x: 491, startPoint y: 184, endPoint x: 731, endPoint y: 456, distance: 363.1
click at [731, 456] on div "**********" at bounding box center [750, 330] width 533 height 300
copy div "**********"
click at [960, 634] on button "Save and Continue" at bounding box center [962, 630] width 112 height 31
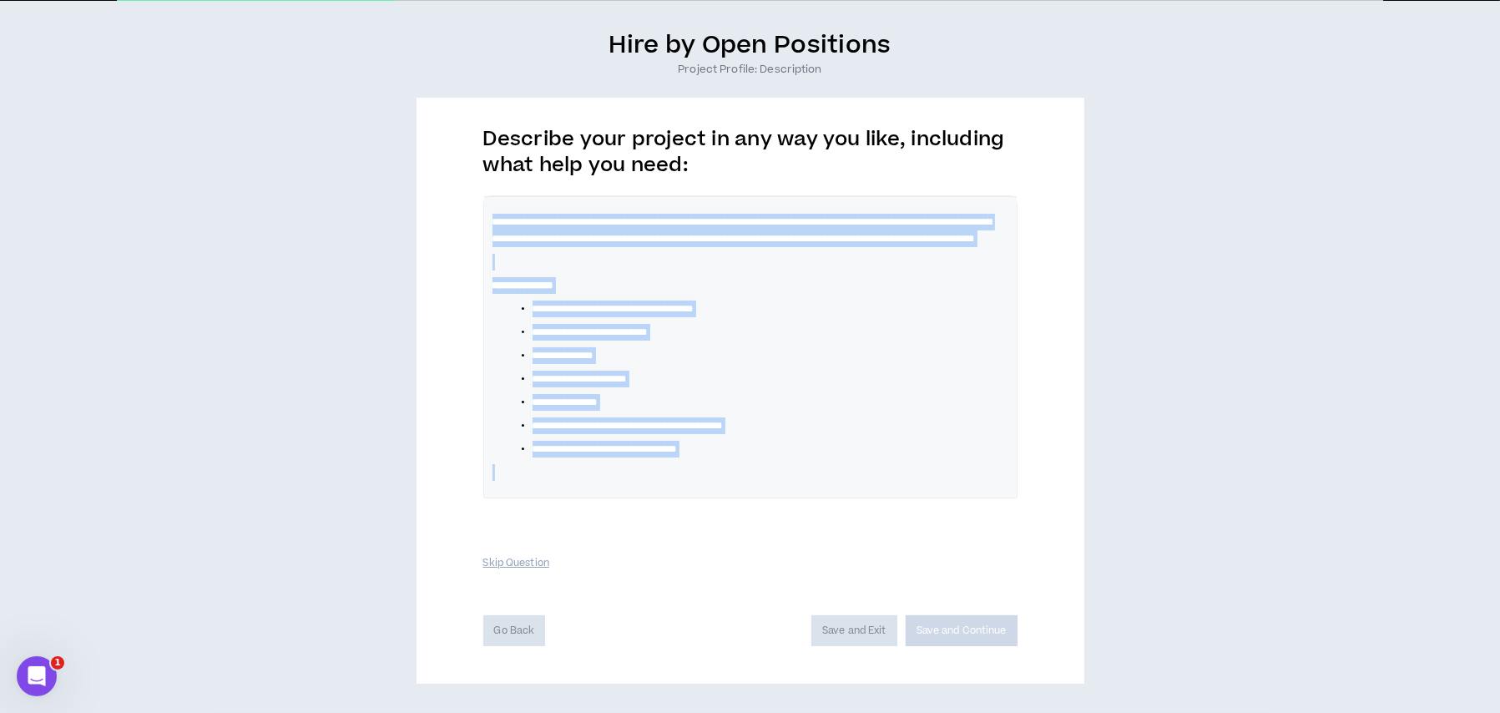
scroll to position [132, 0]
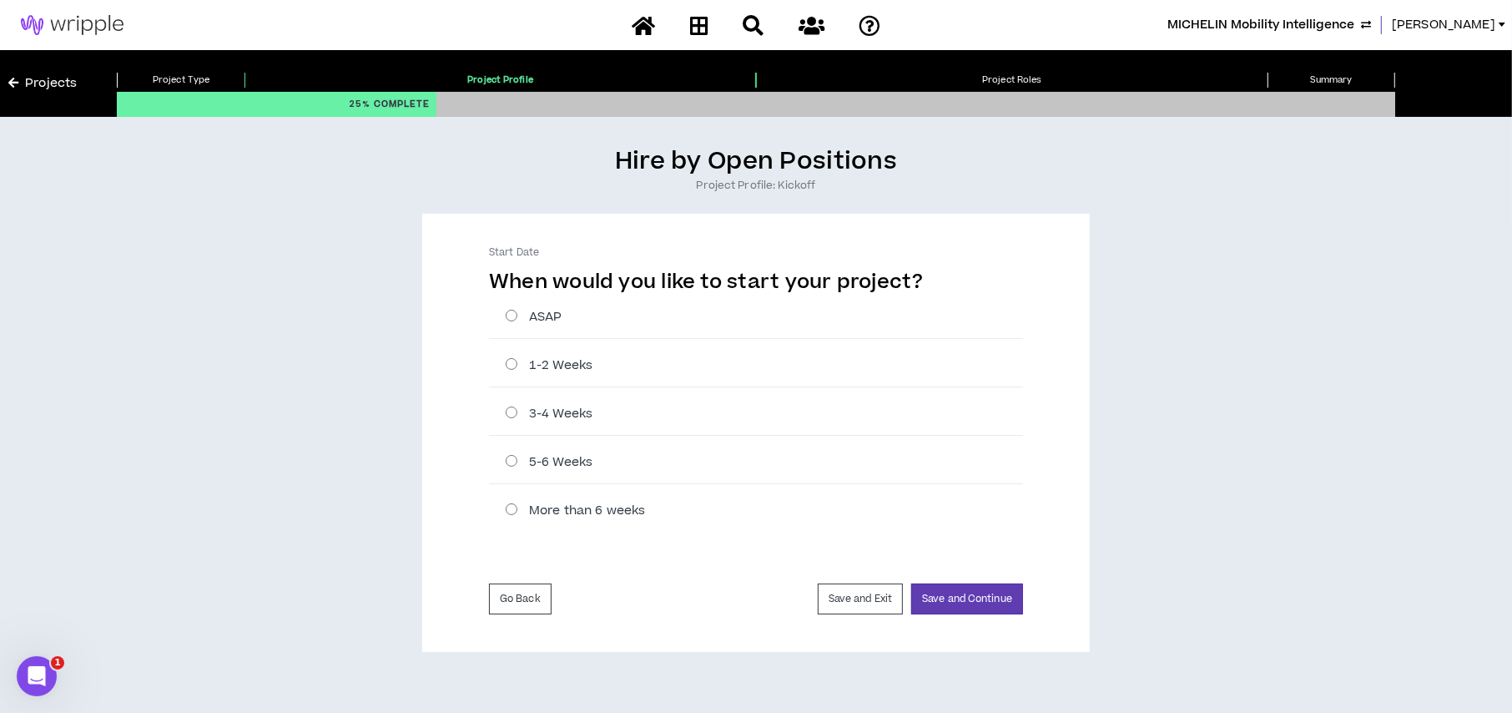
click at [512, 411] on label "3-4 Weeks" at bounding box center [765, 414] width 518 height 18
radio input "****"
click at [937, 597] on button "Save and Continue" at bounding box center [967, 598] width 112 height 31
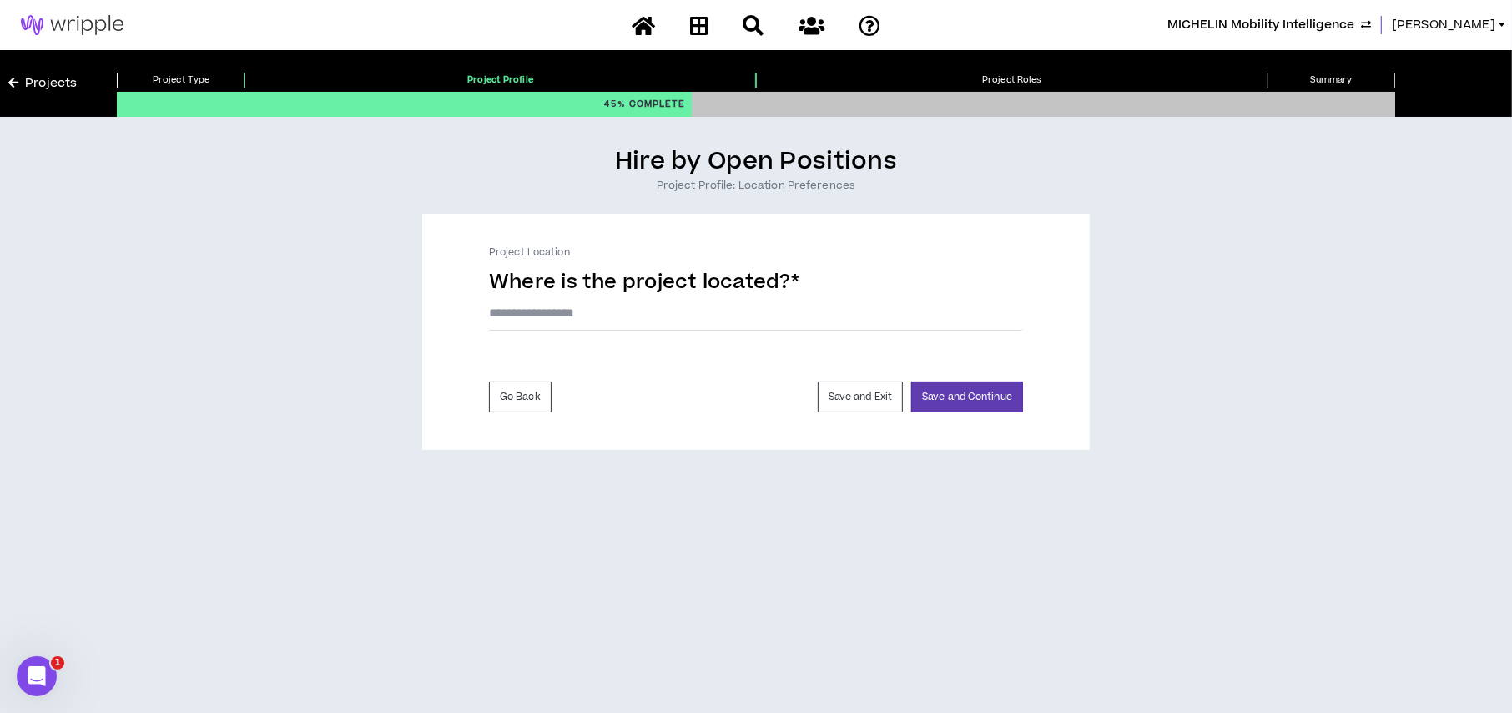
click at [626, 316] on input "text" at bounding box center [756, 312] width 534 height 35
type input "*****"
click at [925, 396] on button "Save and Continue" at bounding box center [967, 401] width 112 height 31
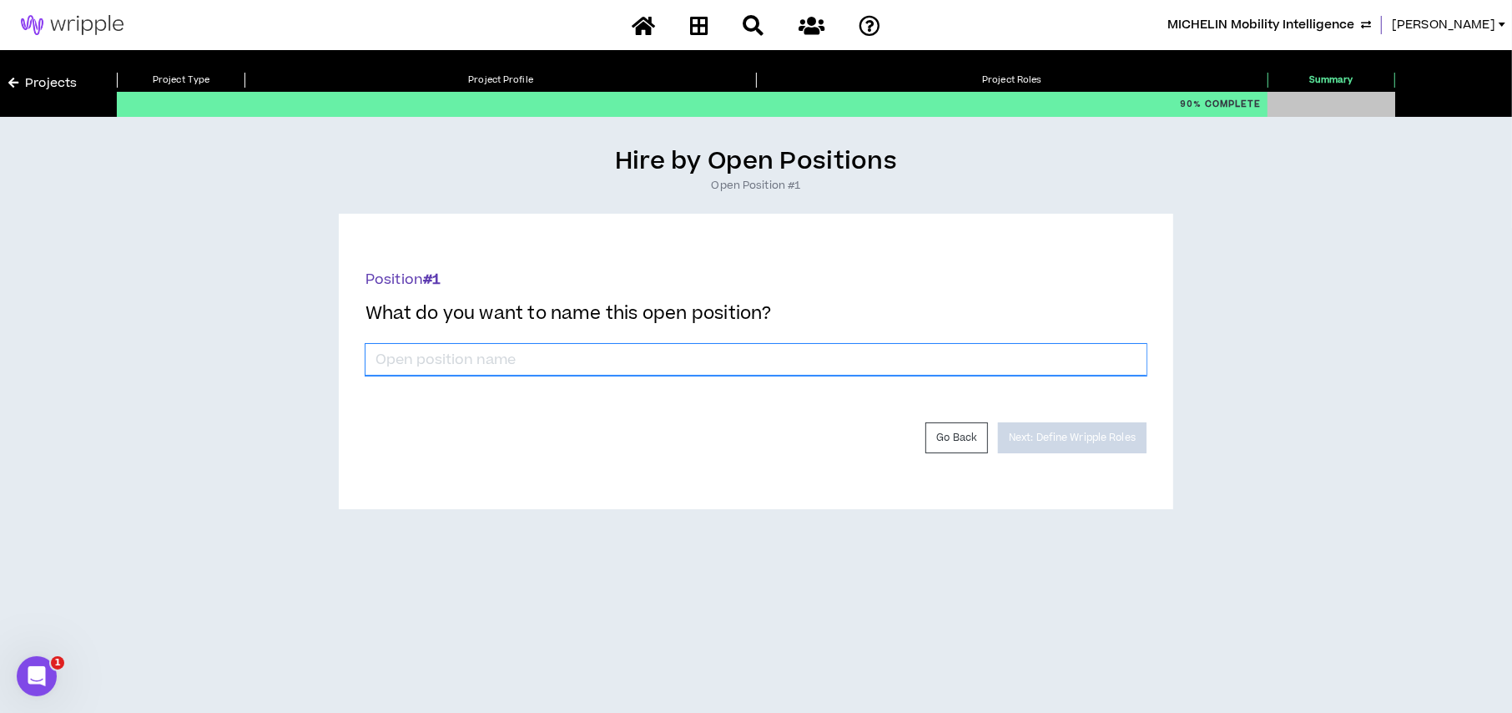
click at [532, 361] on input "*" at bounding box center [756, 360] width 781 height 32
type input "Content Creator"
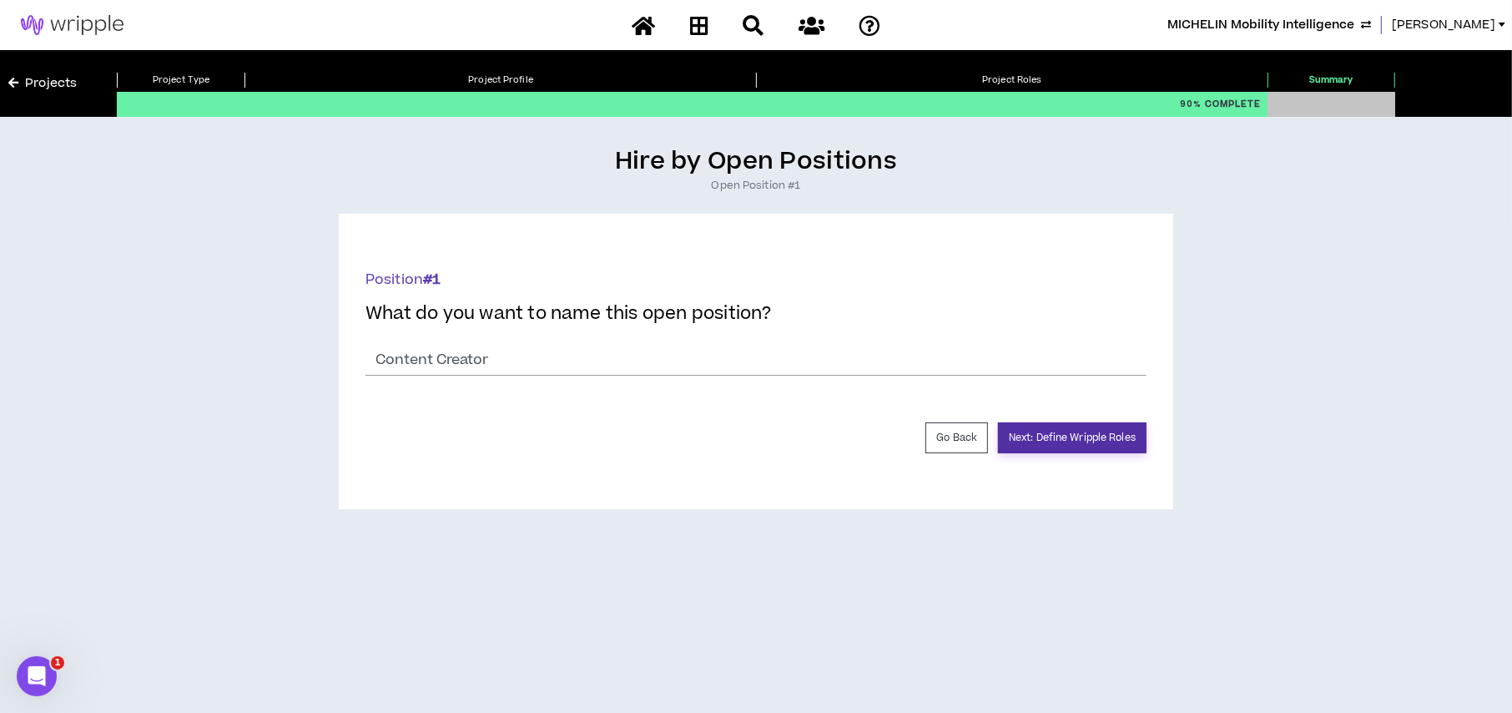
click at [1027, 424] on button "Next: Define Wripple Roles" at bounding box center [1072, 437] width 149 height 31
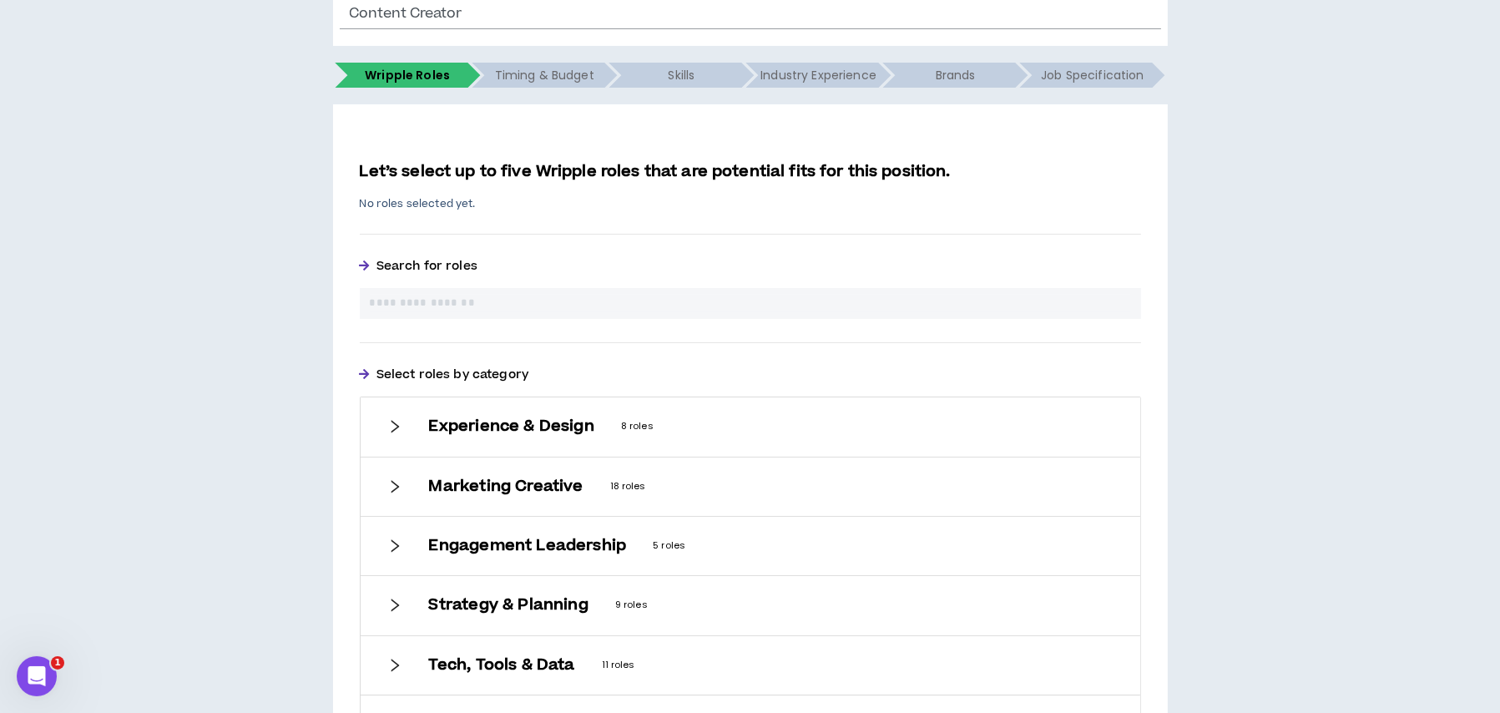
scroll to position [250, 0]
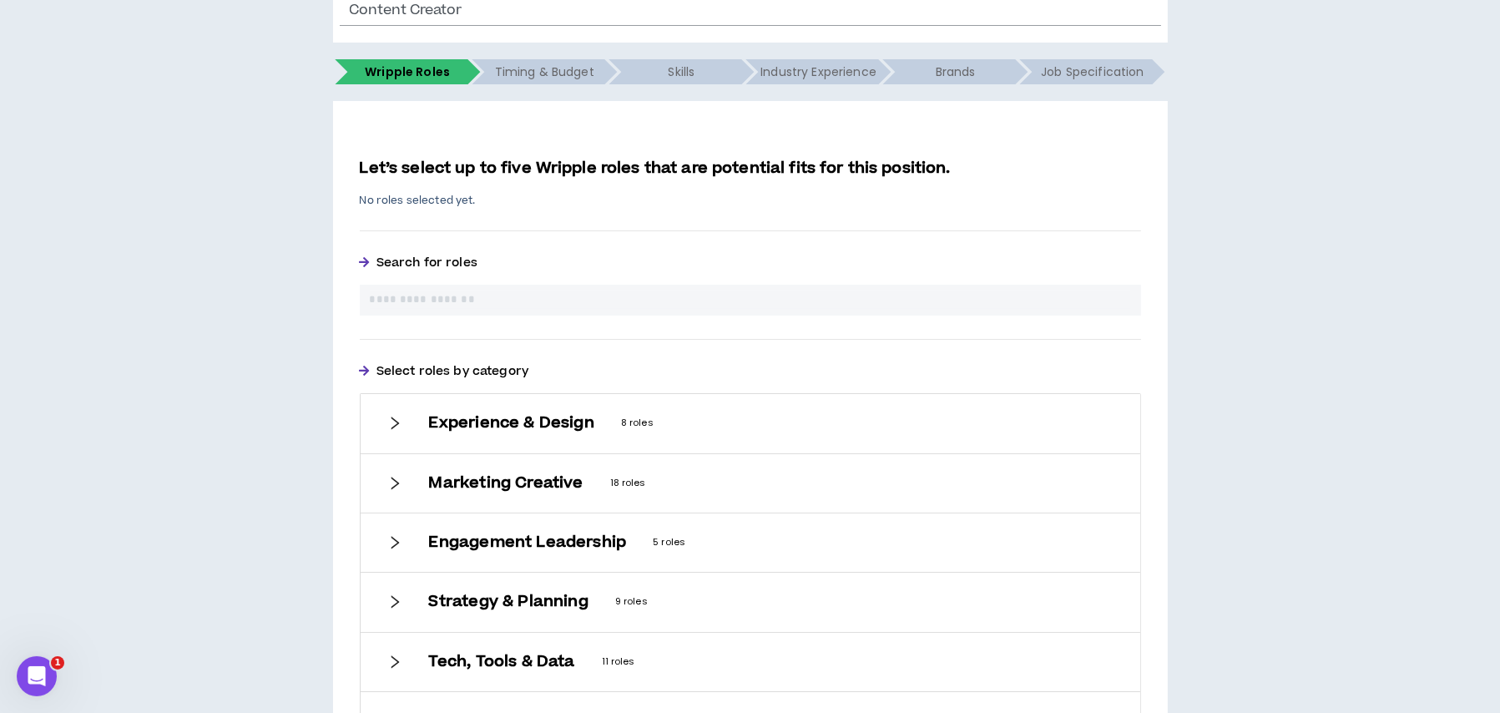
click at [504, 304] on input "text" at bounding box center [750, 300] width 761 height 18
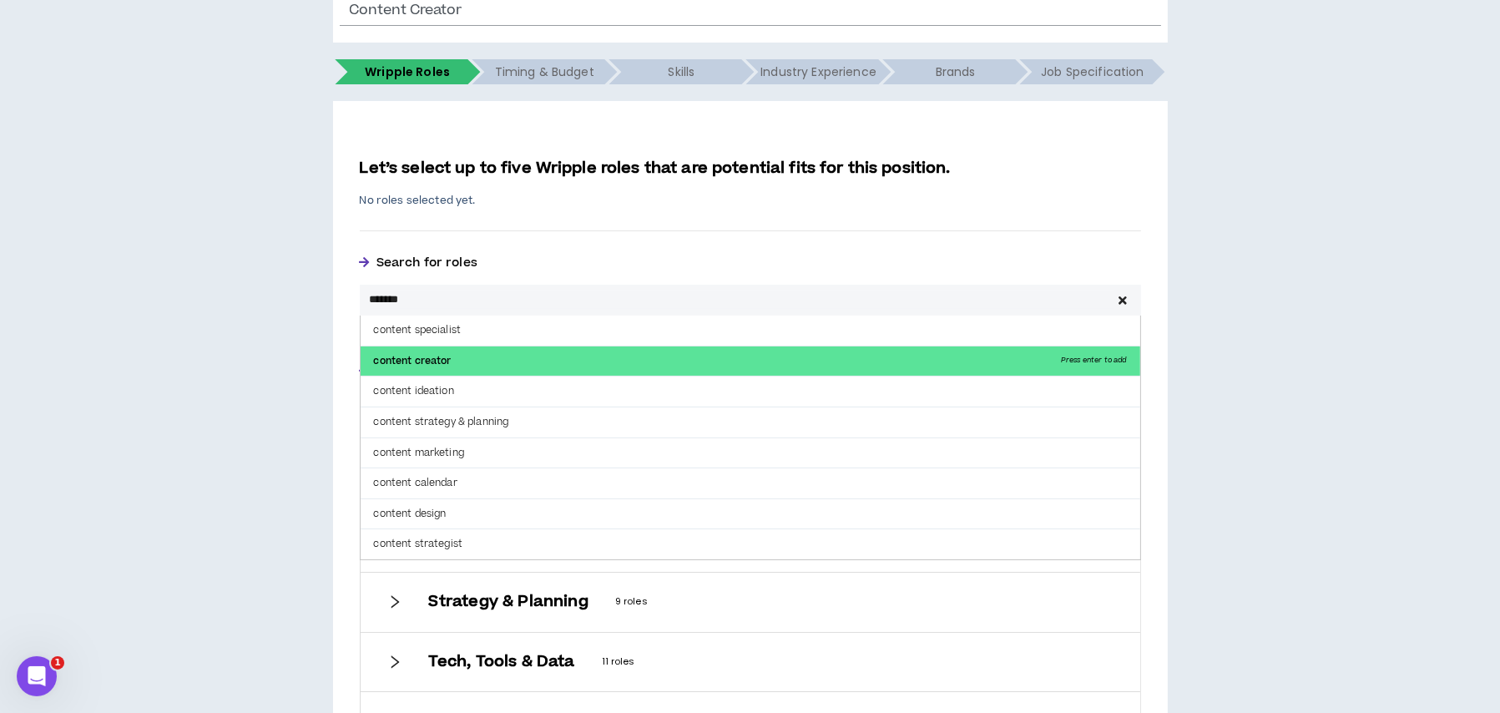
type input "*******"
click at [444, 351] on p "content creator Press enter to add" at bounding box center [751, 361] width 780 height 30
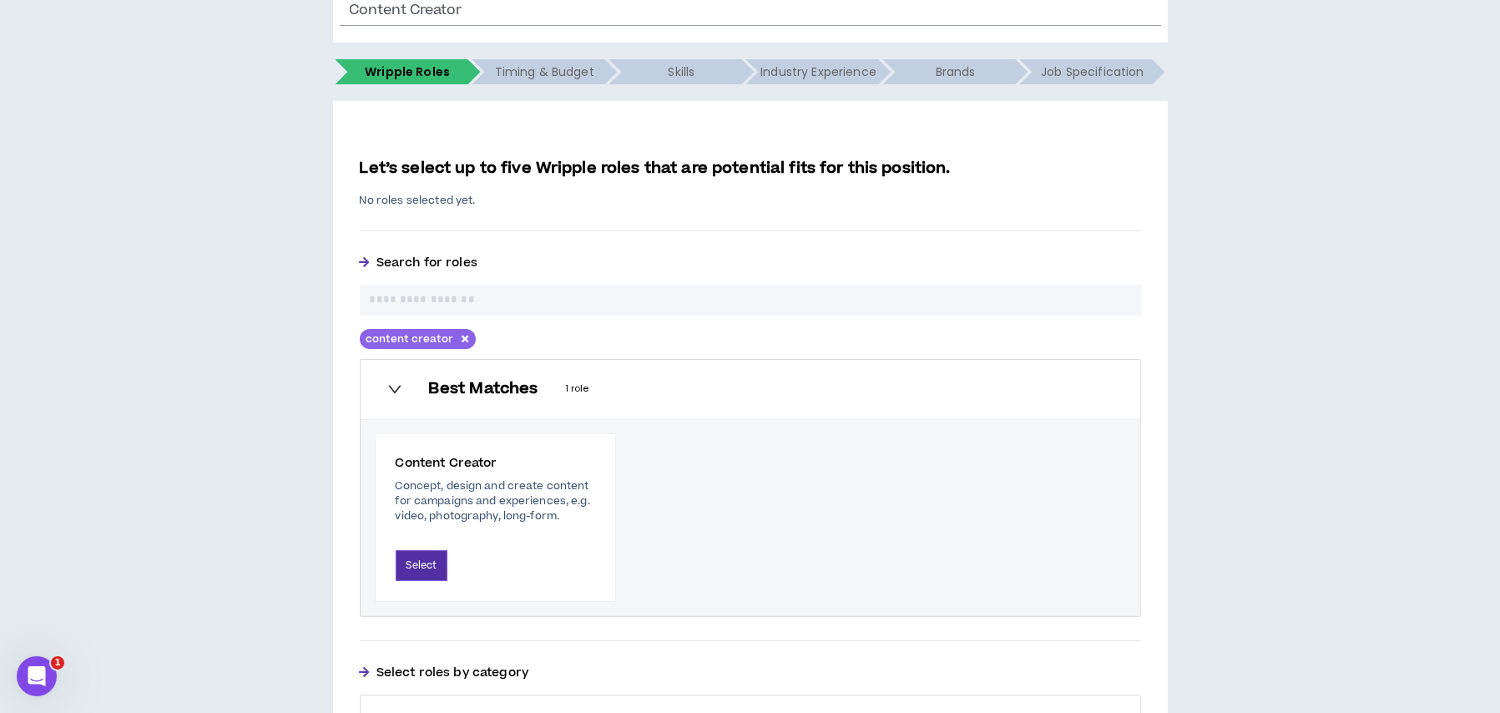
click at [420, 559] on button "Select" at bounding box center [422, 565] width 53 height 31
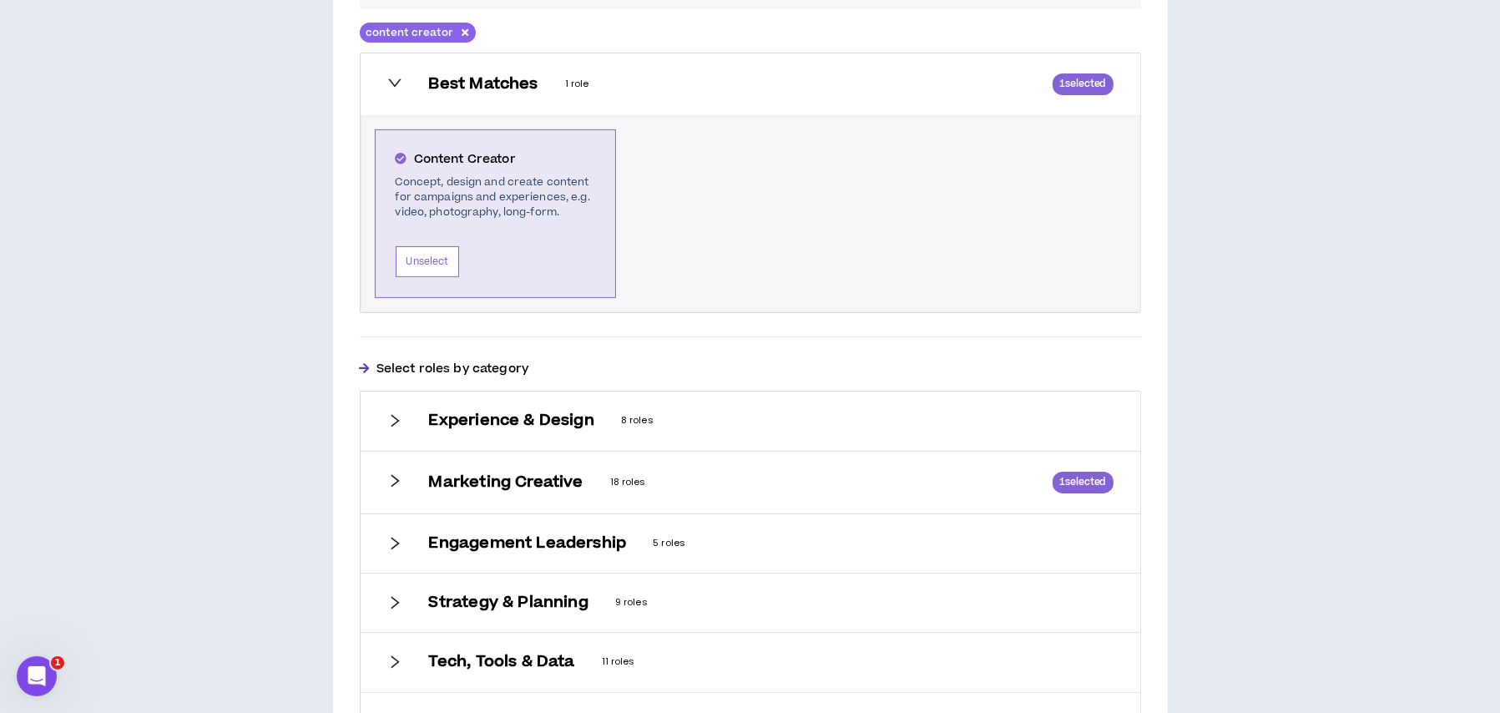
scroll to position [431, 0]
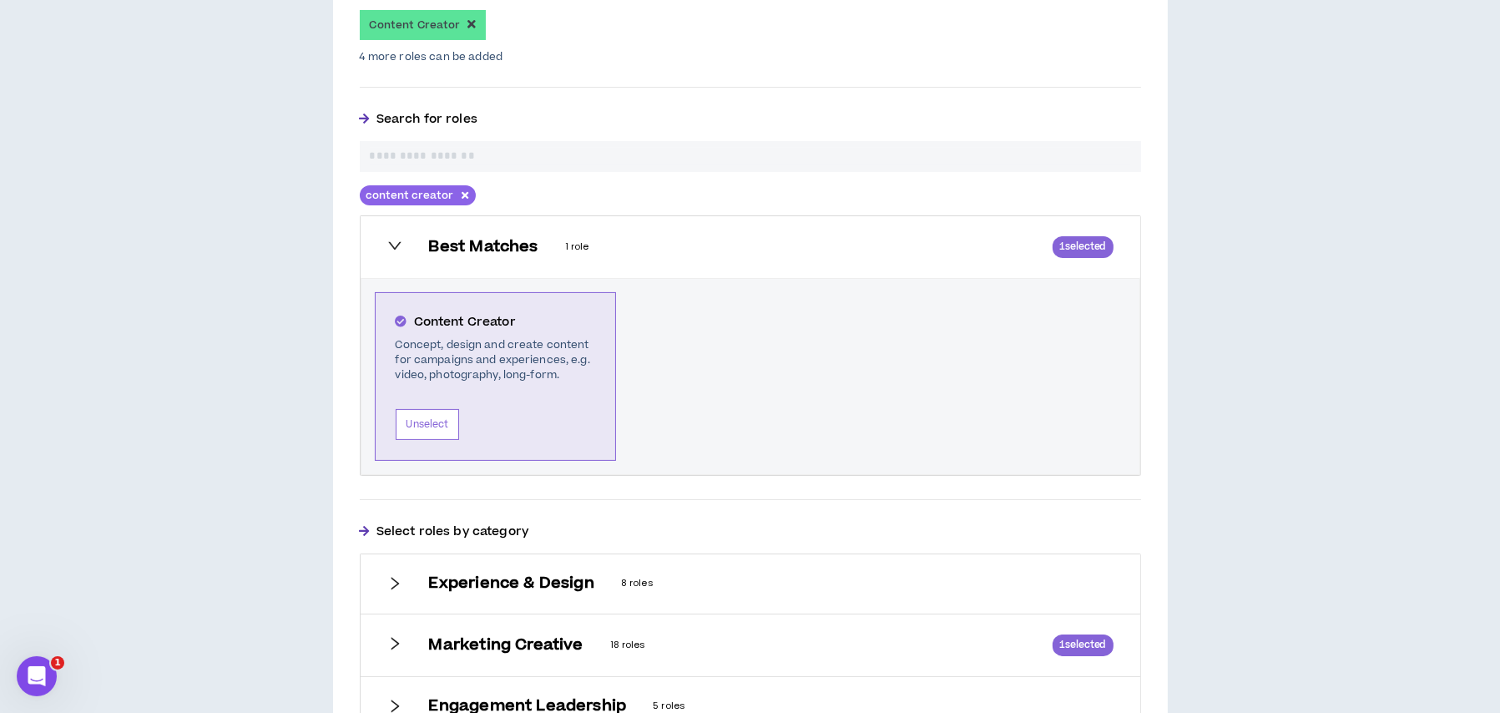
click at [446, 150] on input "text" at bounding box center [750, 157] width 761 height 18
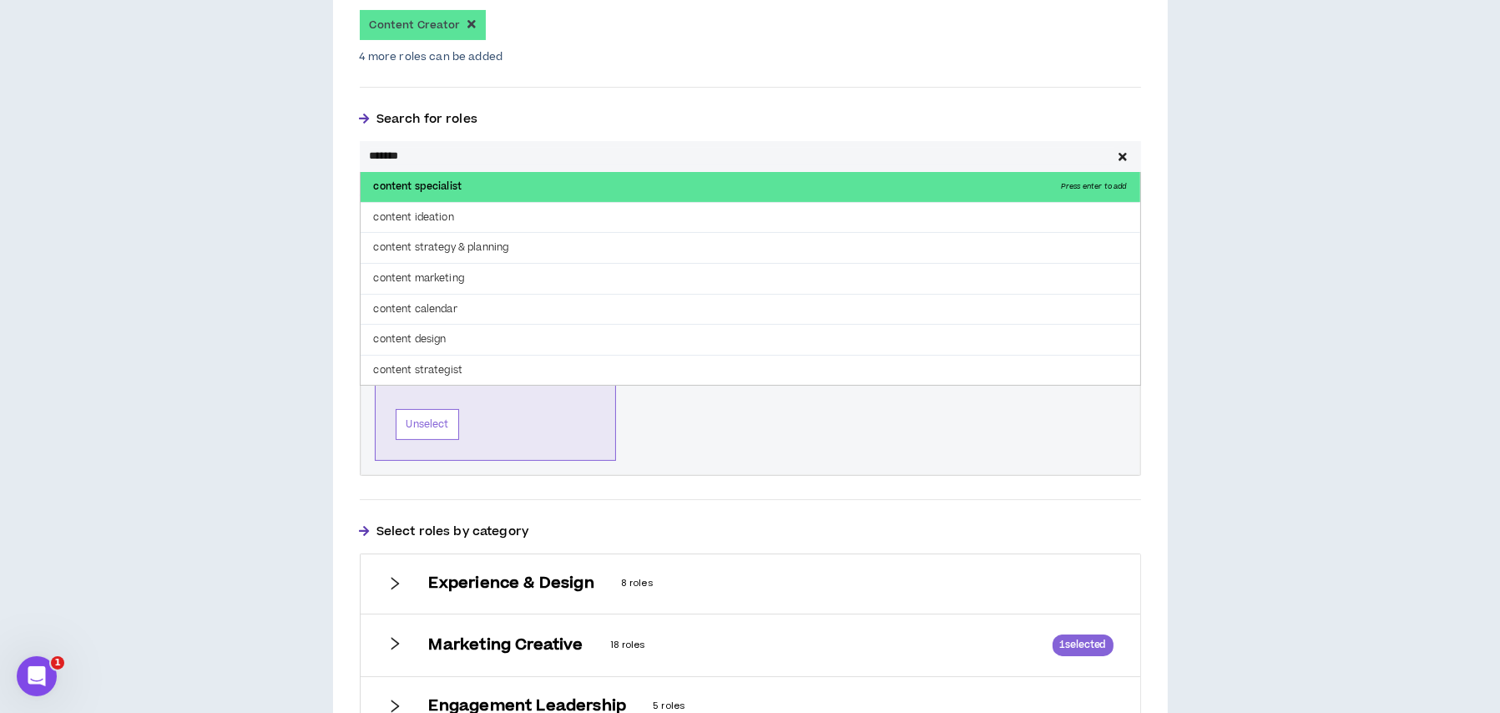
type input "*******"
click at [458, 187] on p "content specialist Press enter to add" at bounding box center [751, 187] width 780 height 30
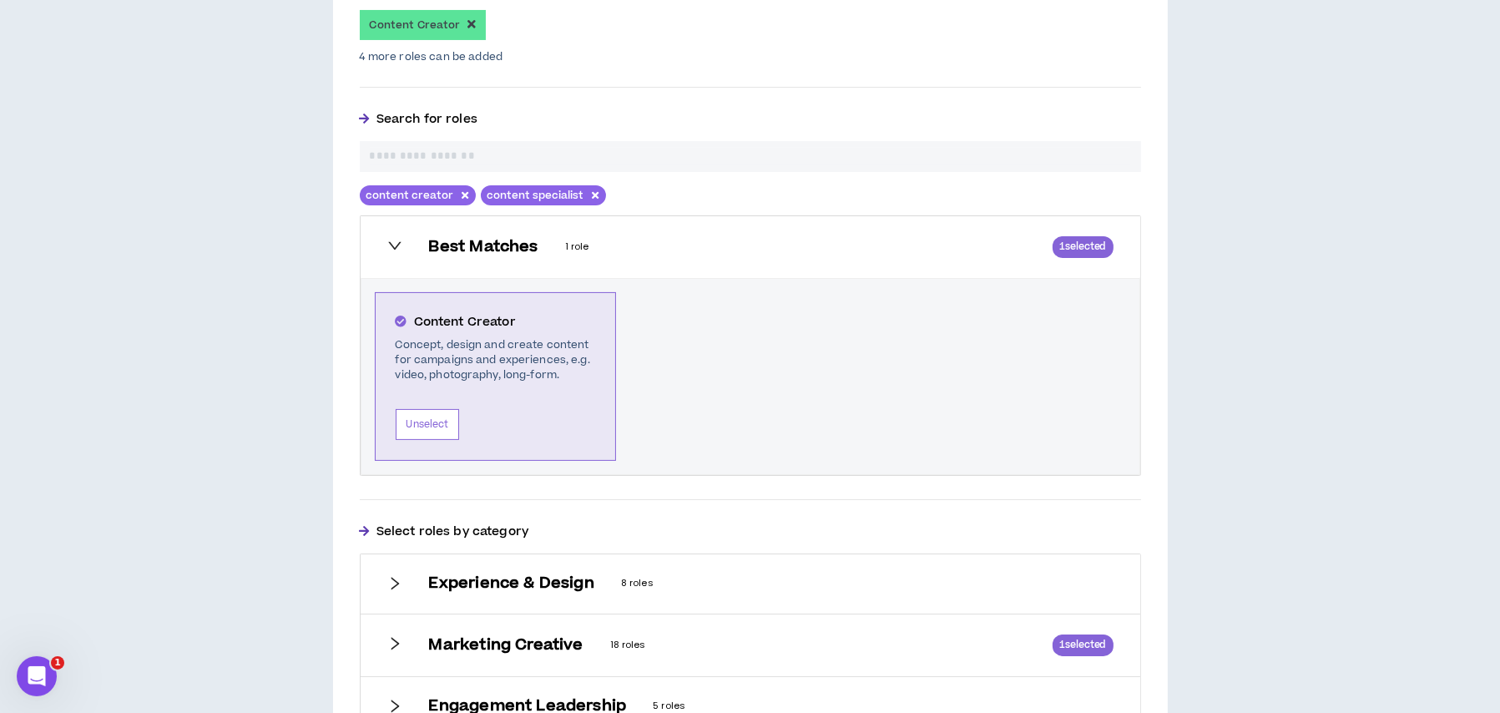
click at [445, 154] on input "text" at bounding box center [750, 157] width 761 height 18
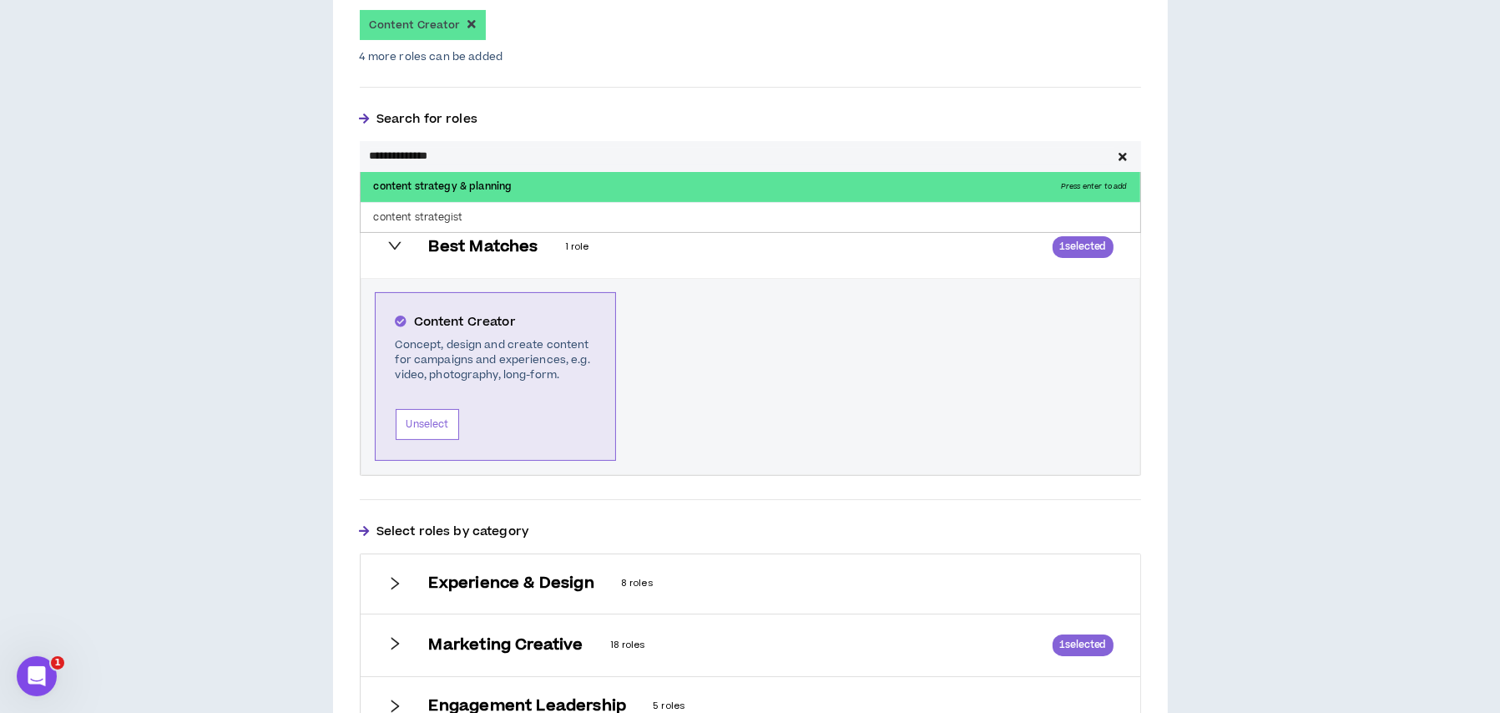
type input "**********"
click at [447, 187] on p "content strategy & planning Press enter to add" at bounding box center [751, 187] width 780 height 30
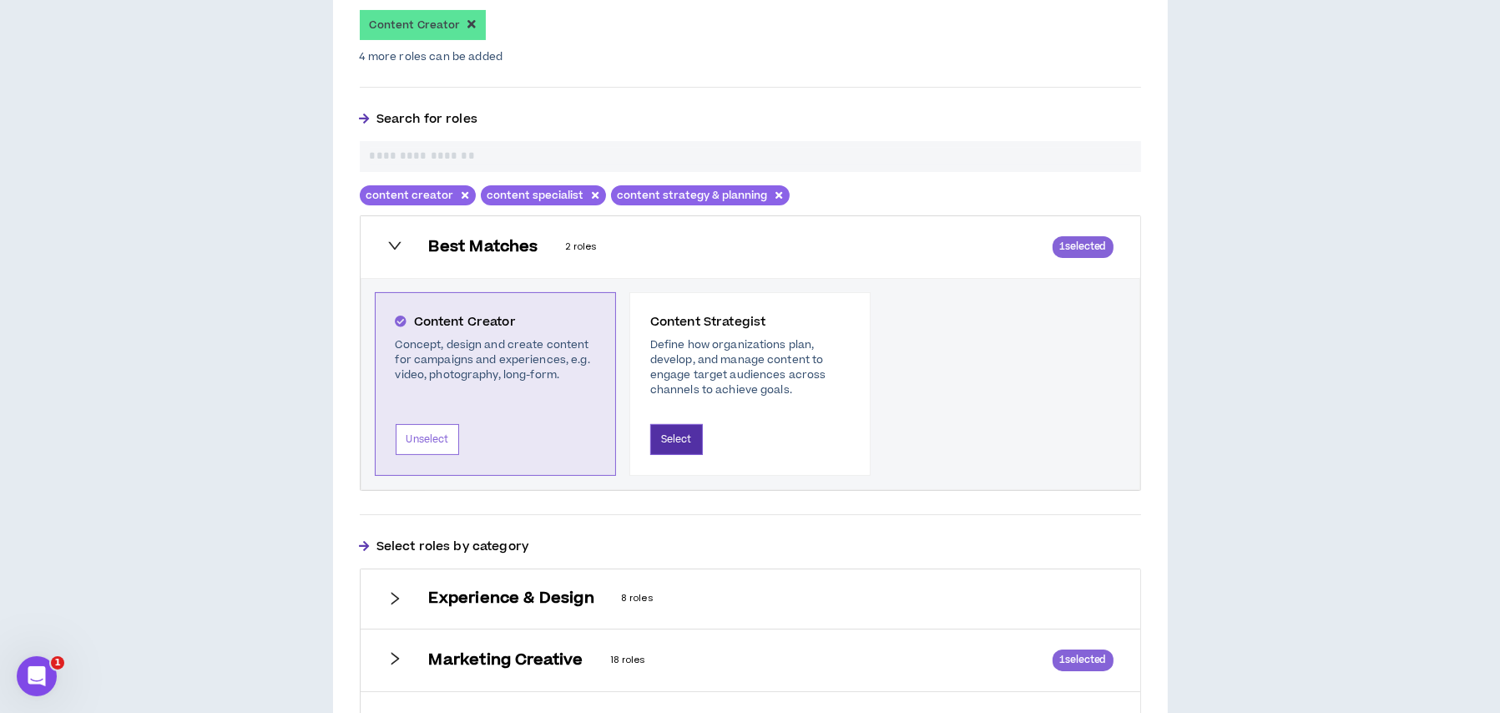
click at [690, 427] on button "Select" at bounding box center [676, 439] width 53 height 31
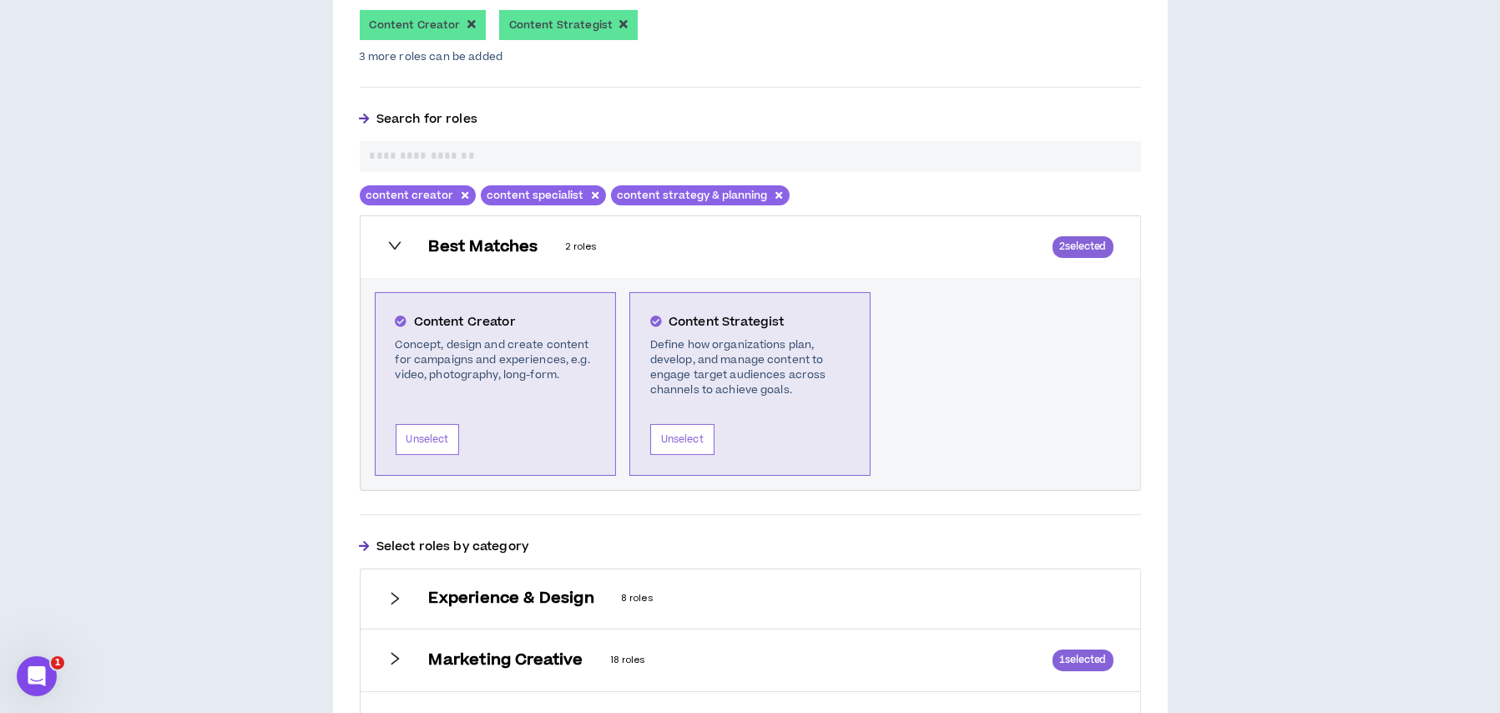
scroll to position [782, 0]
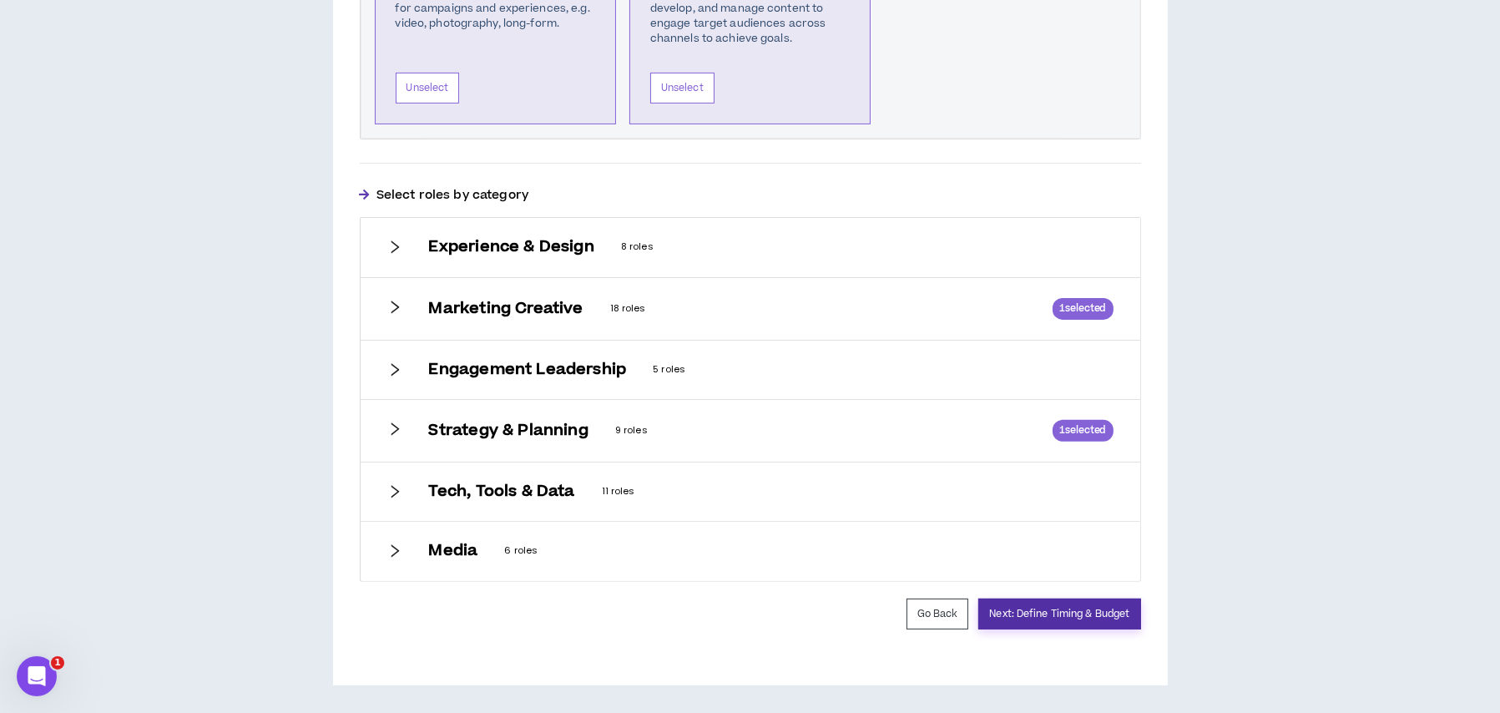
click at [1038, 603] on button "Next: Define Timing & Budget" at bounding box center [1059, 613] width 162 height 31
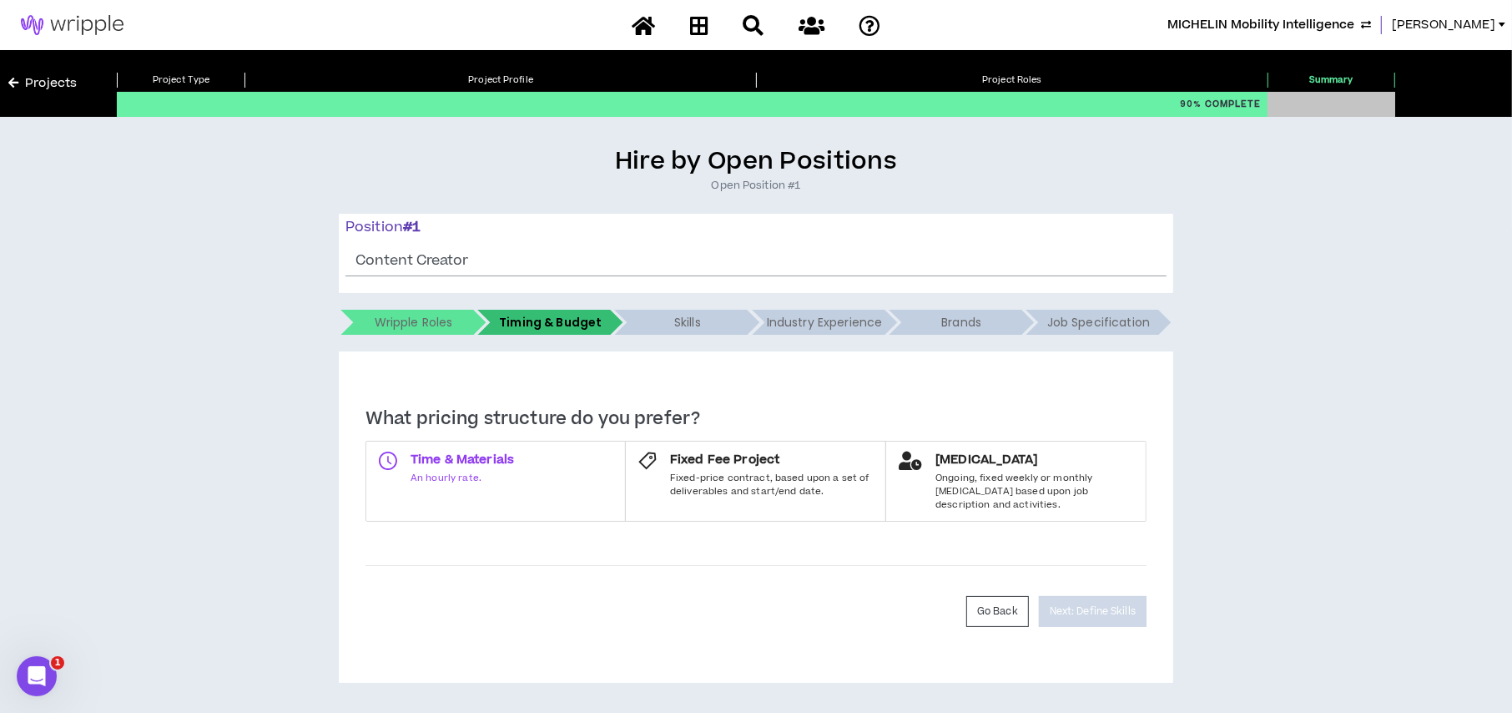
click at [507, 482] on span "An hourly rate." at bounding box center [463, 478] width 104 height 13
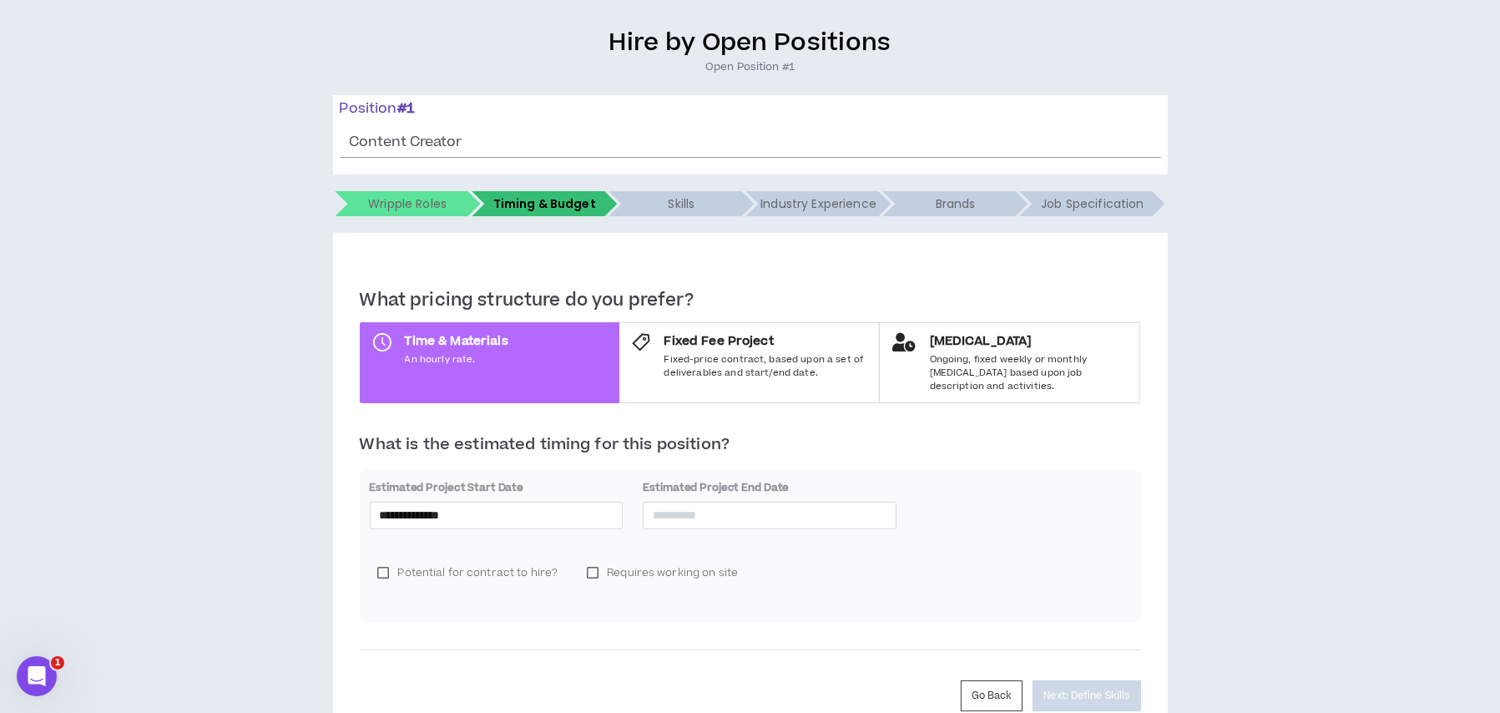
scroll to position [188, 0]
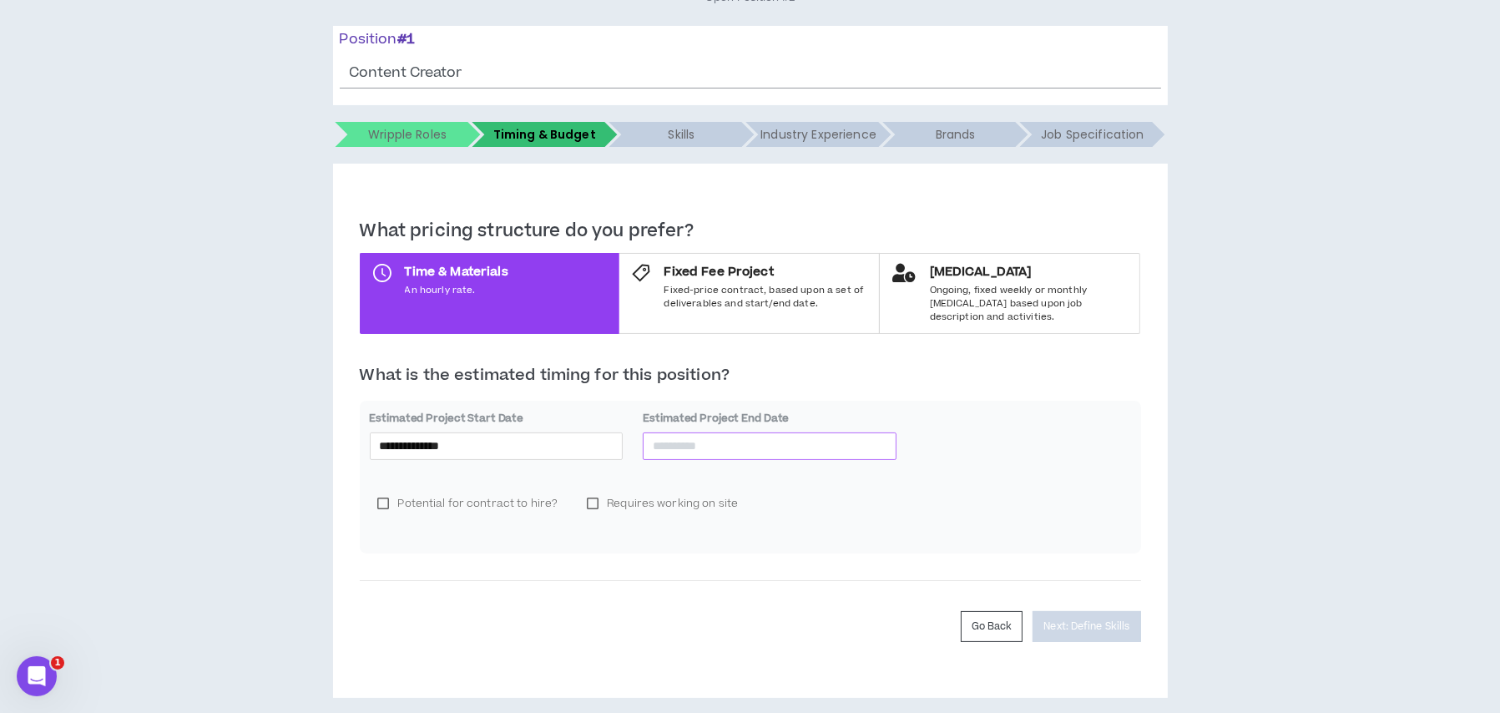
click at [668, 437] on input at bounding box center [770, 446] width 234 height 18
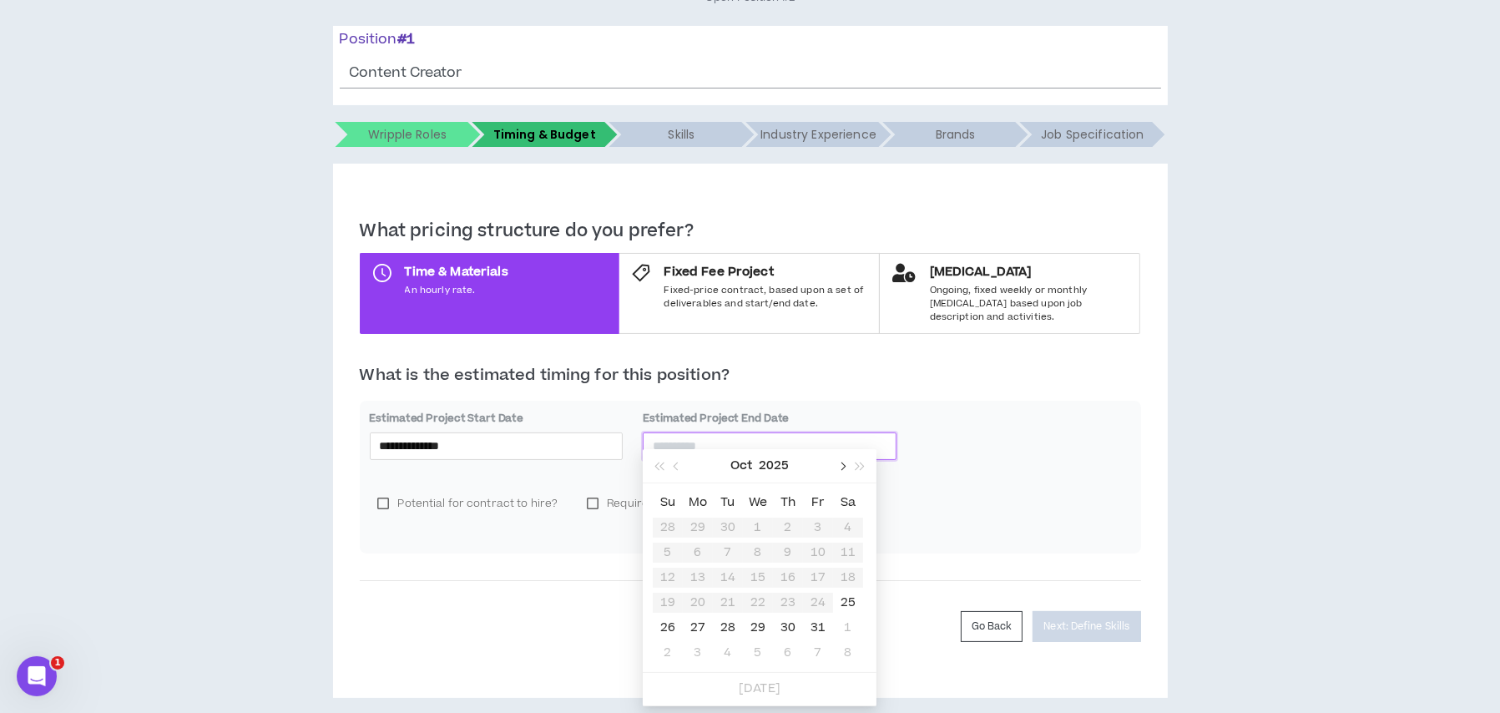
click at [848, 465] on button "button" at bounding box center [841, 465] width 18 height 33
click at [675, 466] on span "button" at bounding box center [678, 466] width 8 height 8
type input "**********"
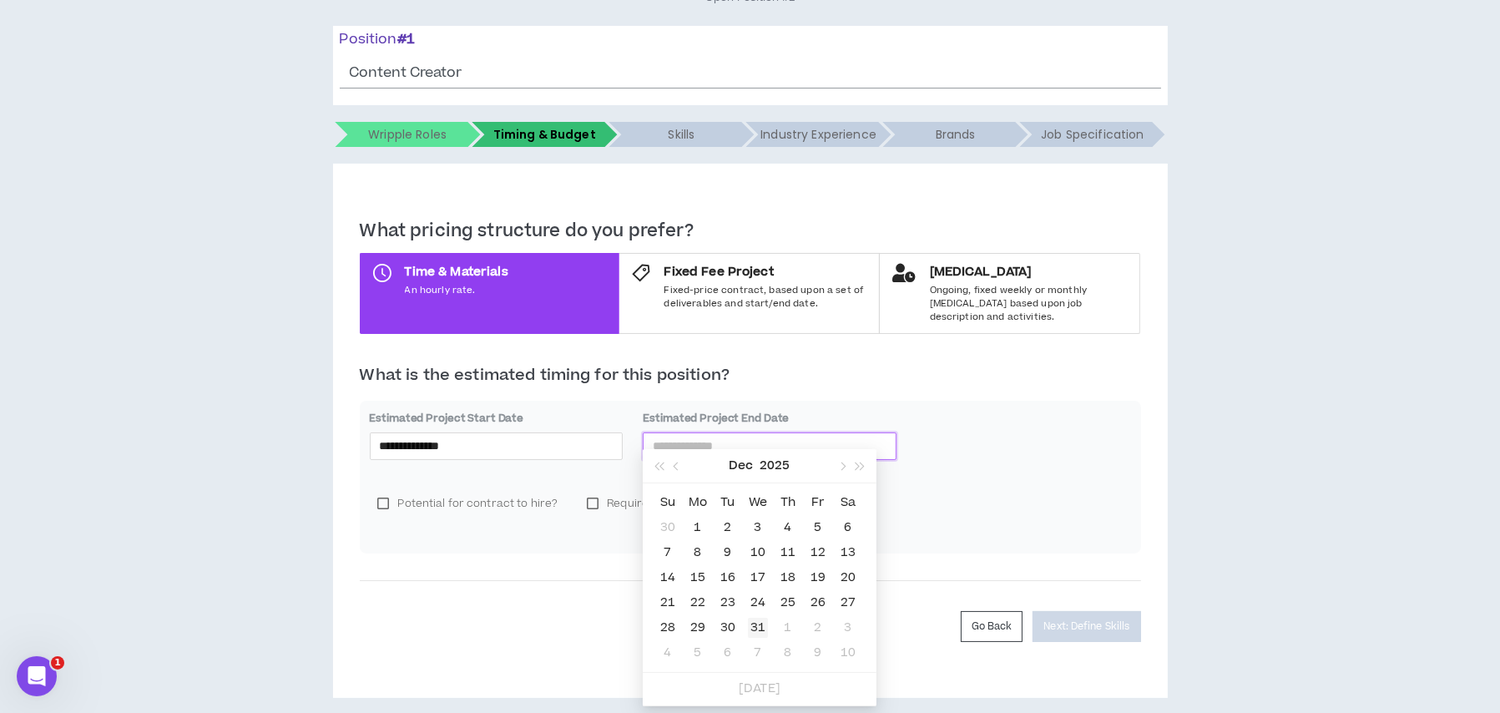
click at [761, 618] on div "31" at bounding box center [758, 628] width 20 height 20
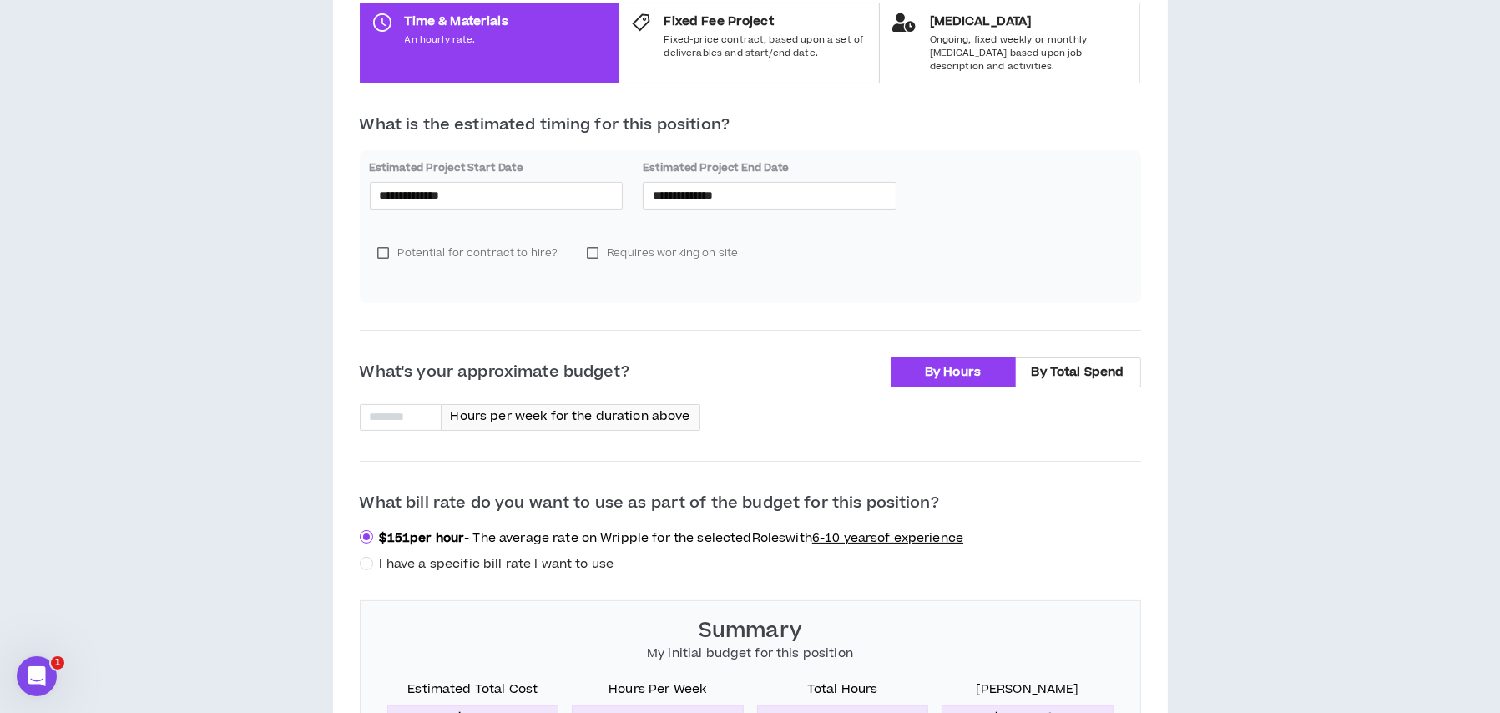
scroll to position [522, 0]
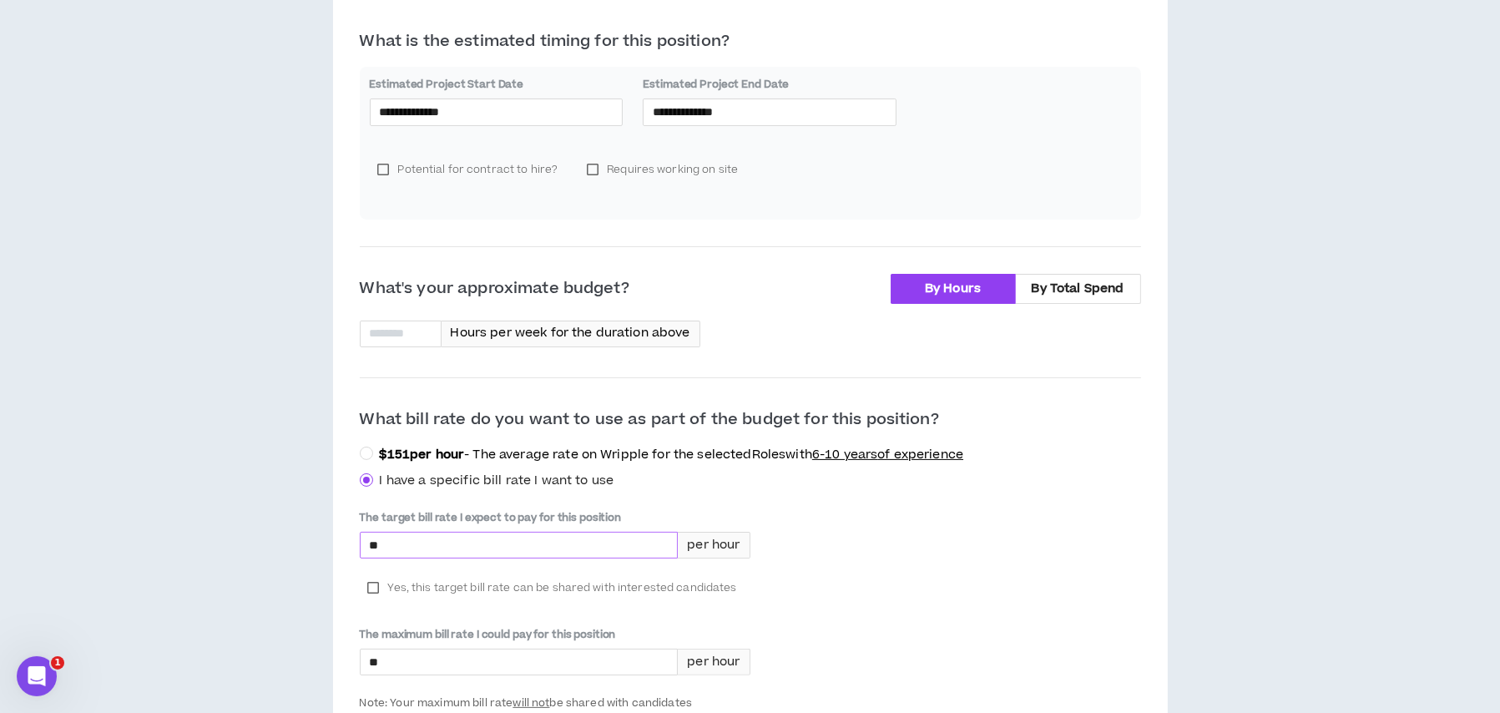
click at [431, 533] on input "*" at bounding box center [519, 545] width 317 height 25
type input "*****"
click at [400, 321] on input at bounding box center [401, 333] width 80 height 25
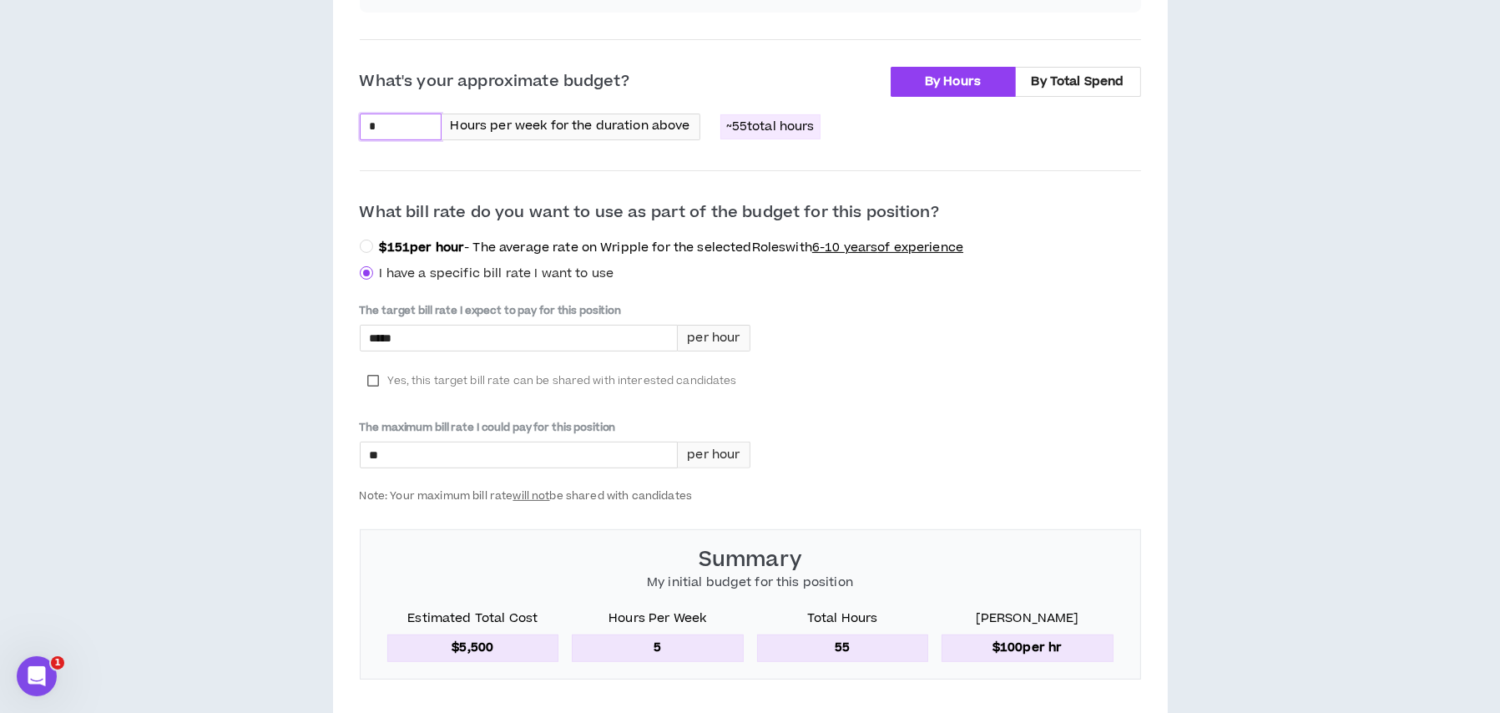
scroll to position [840, 0]
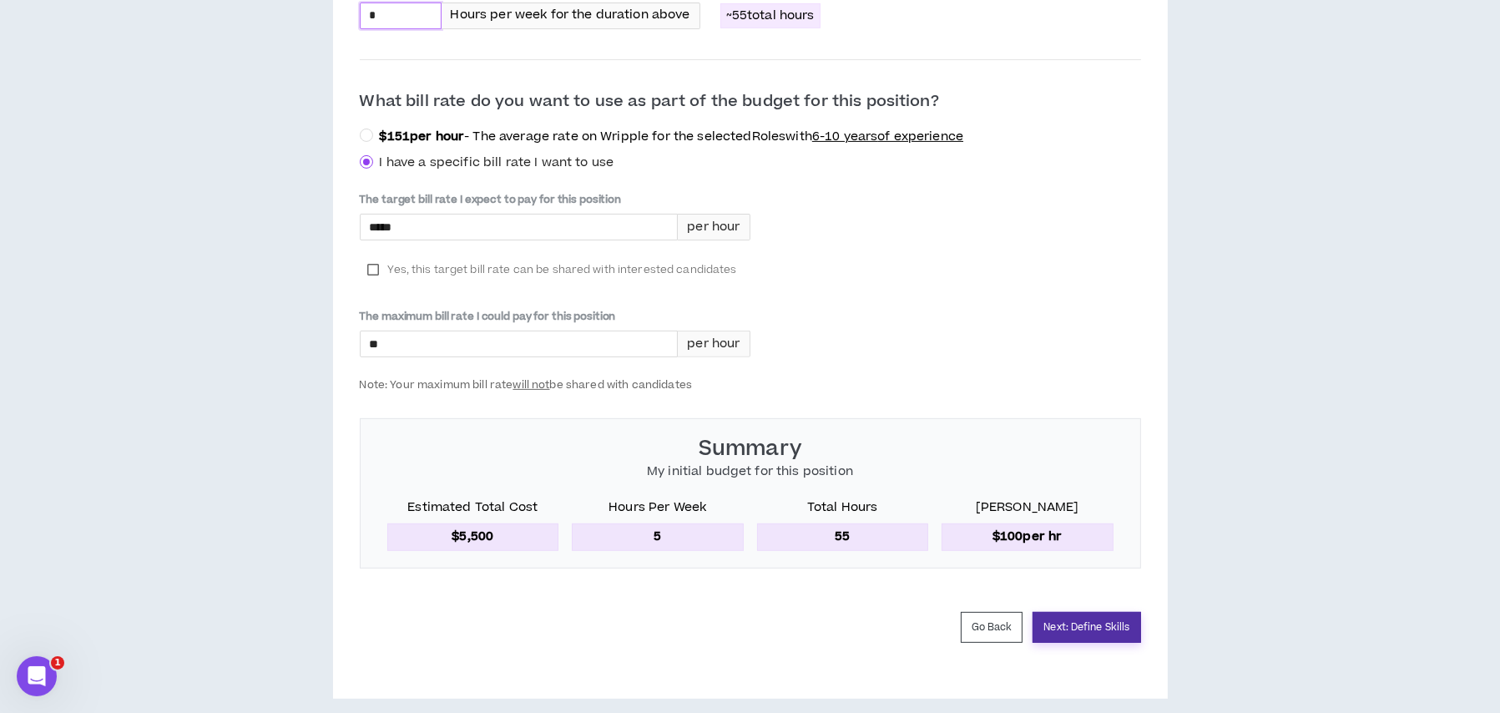
type input "*"
click at [1088, 612] on button "Next: Define Skills" at bounding box center [1087, 627] width 108 height 31
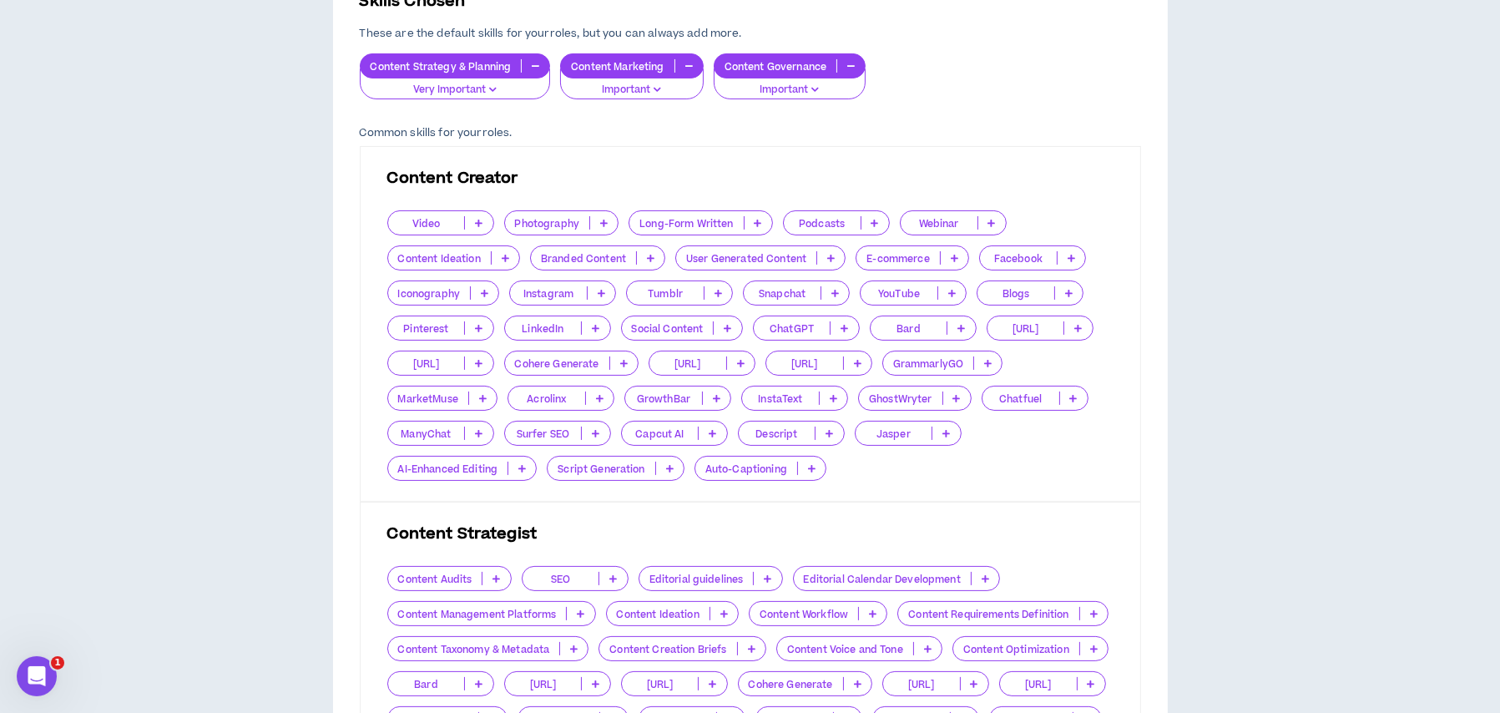
scroll to position [751, 0]
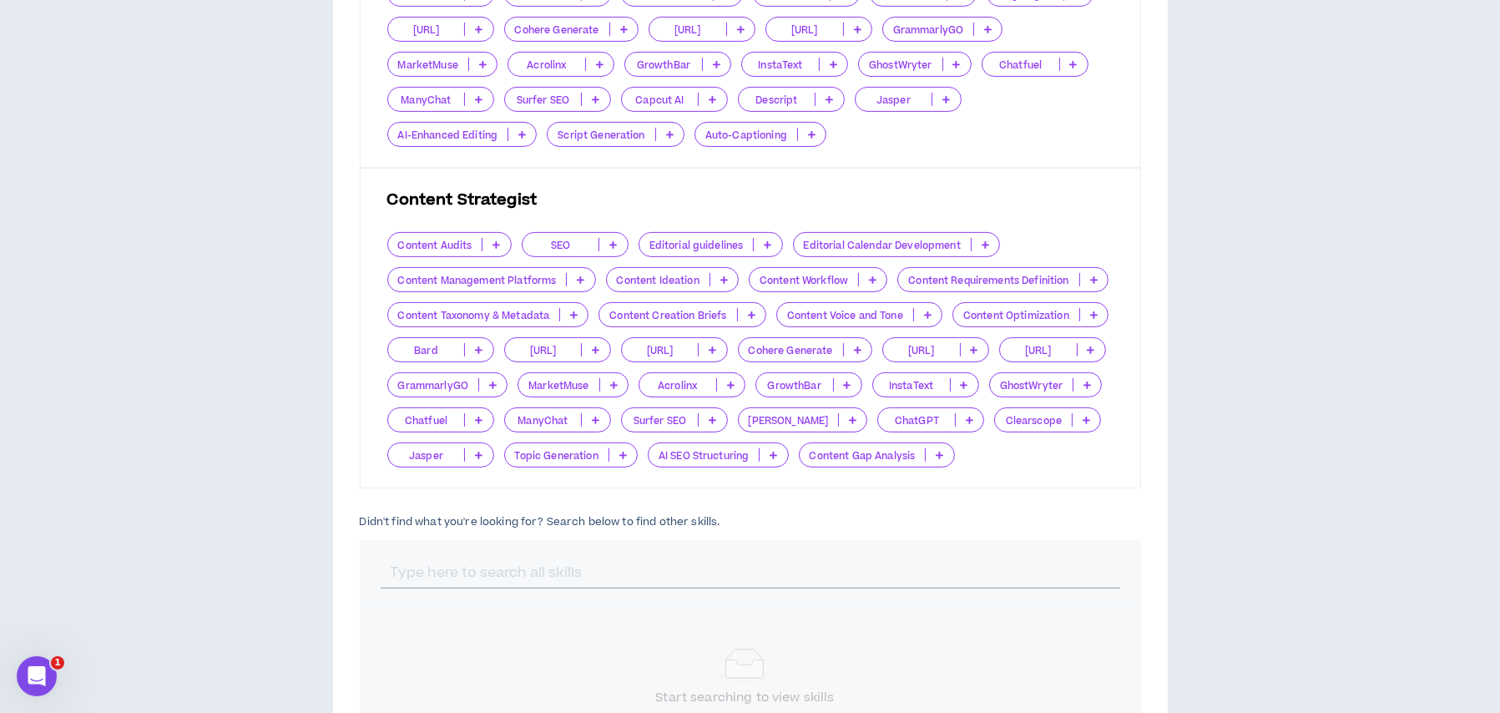
click at [846, 312] on p "Content Voice and Tone" at bounding box center [845, 315] width 136 height 13
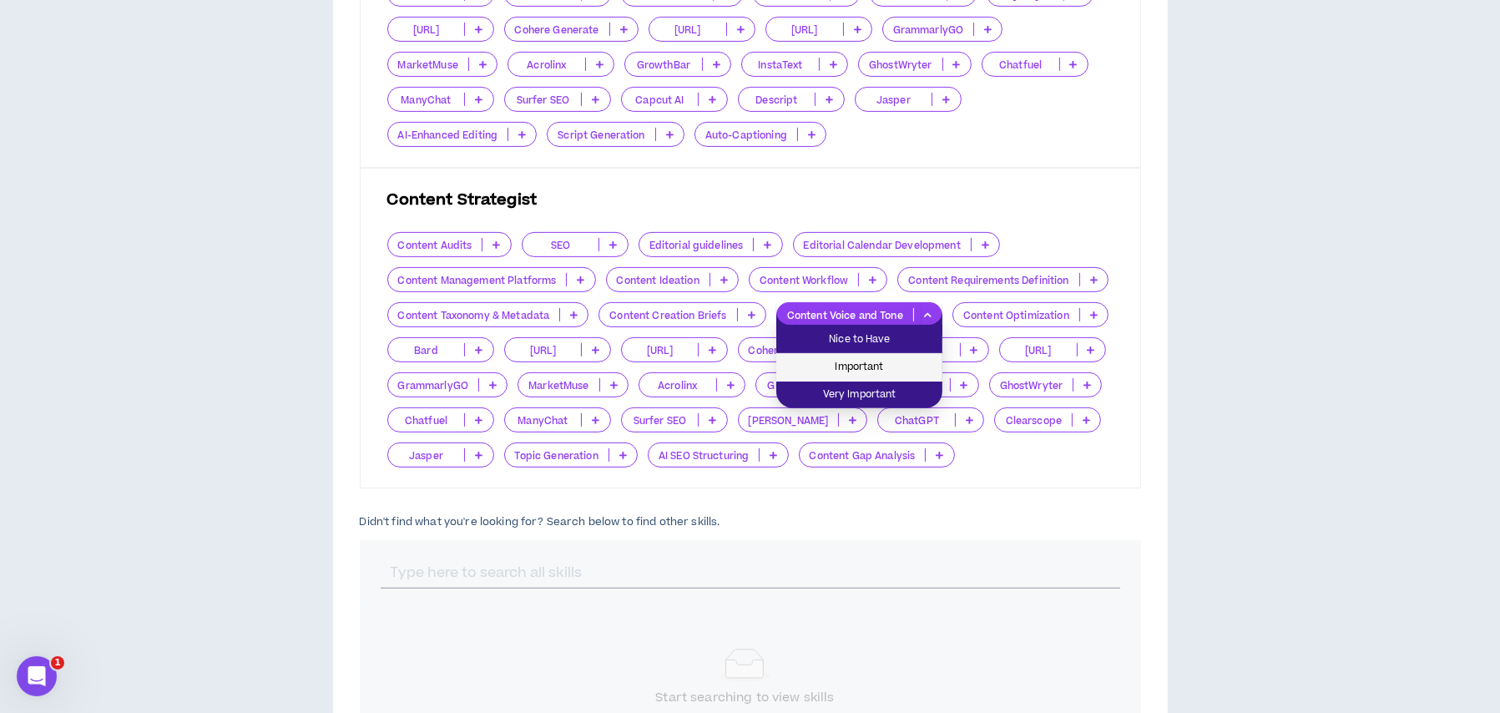
click at [840, 359] on span "Important" at bounding box center [859, 367] width 146 height 18
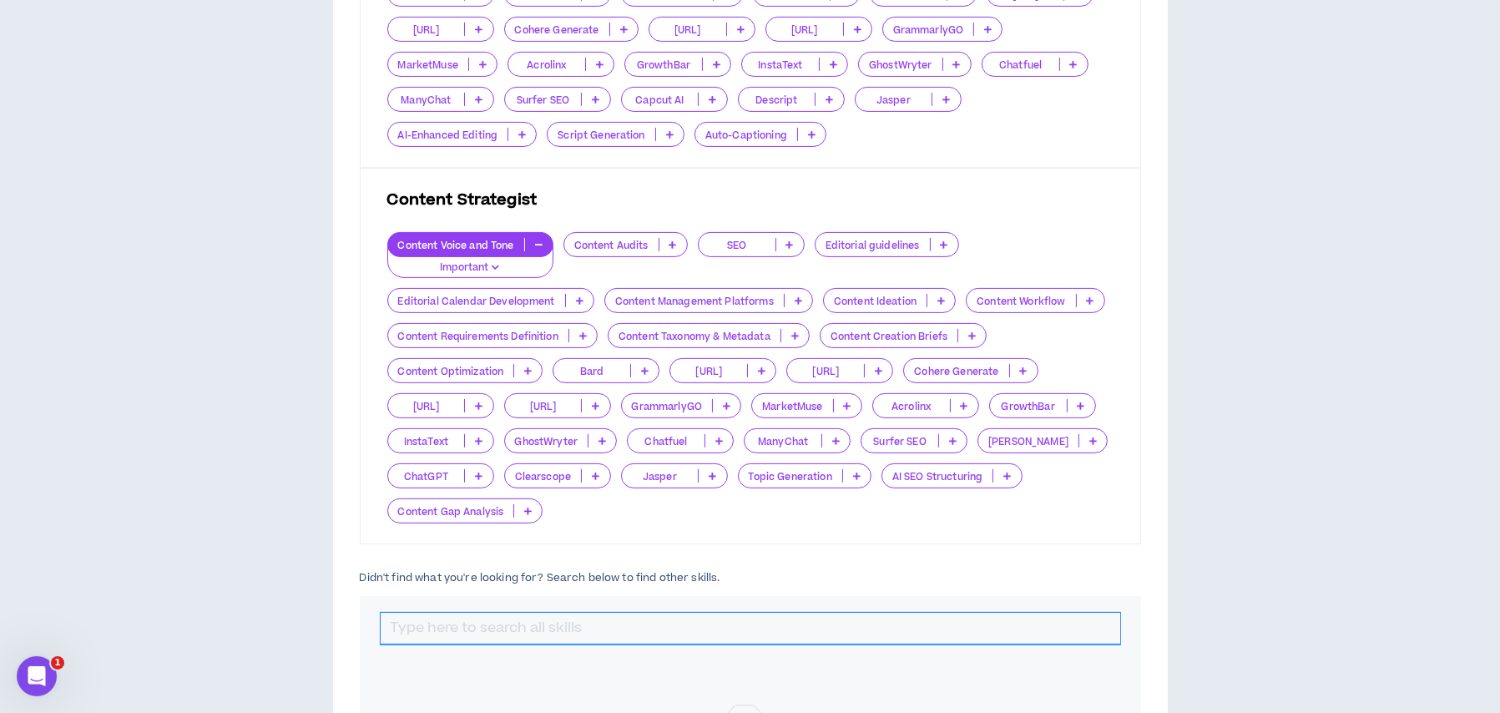
click at [563, 613] on input "text" at bounding box center [751, 629] width 740 height 32
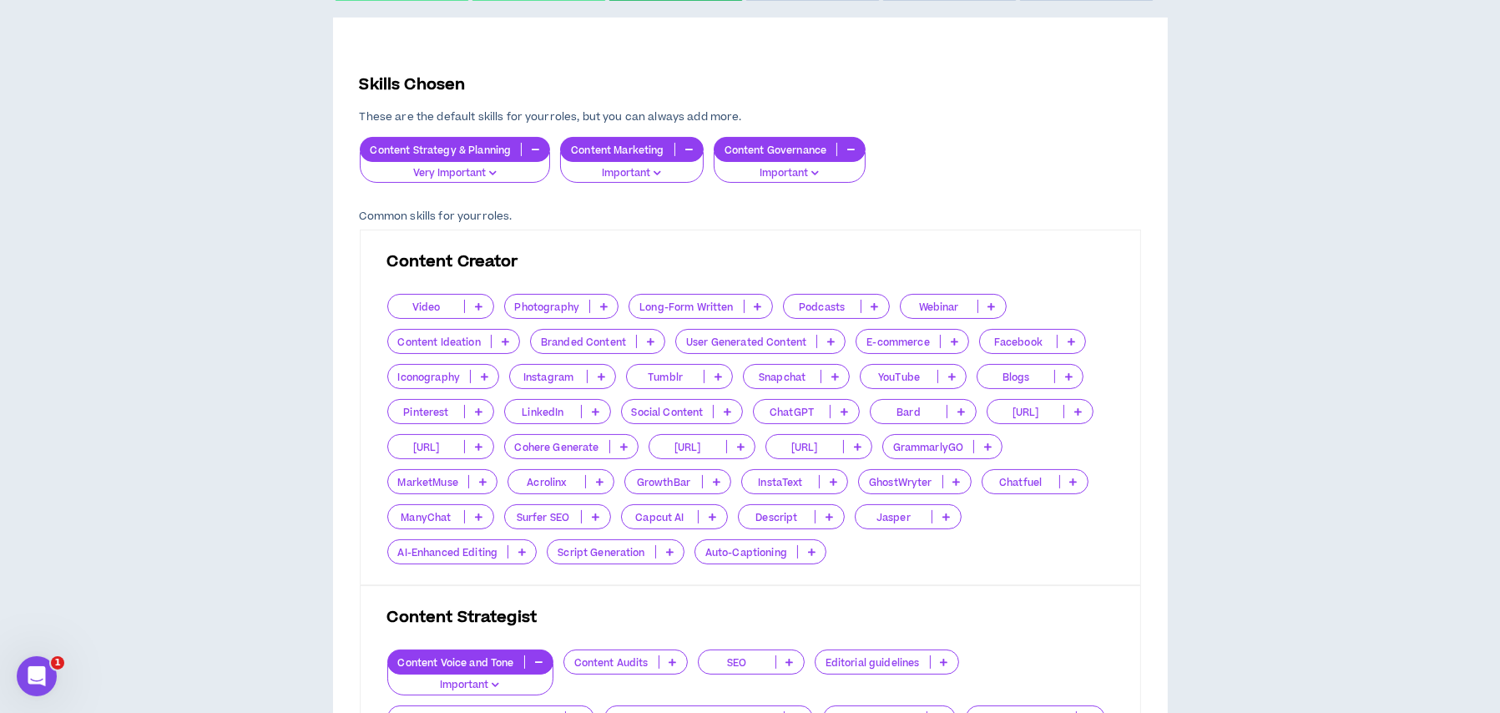
scroll to position [1002, 0]
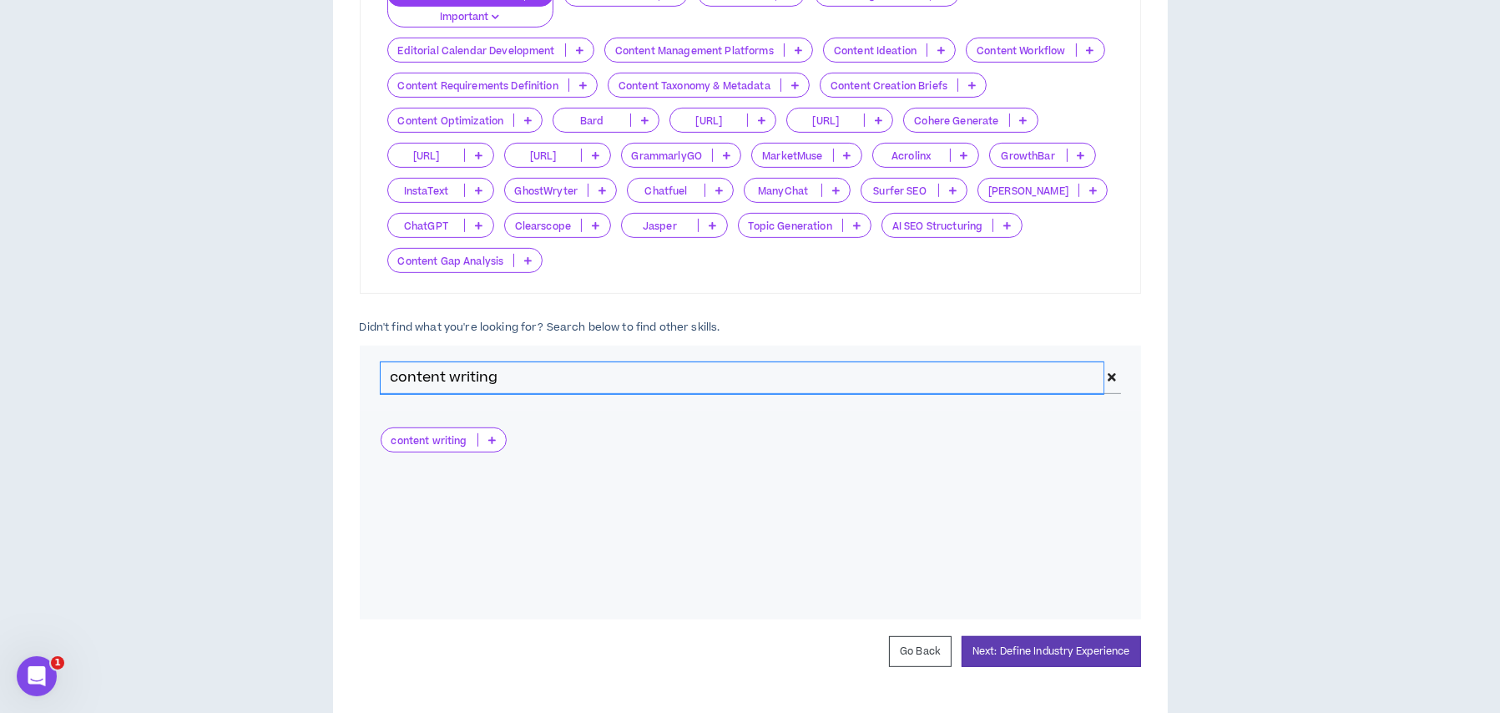
drag, startPoint x: 521, startPoint y: 374, endPoint x: 249, endPoint y: 351, distance: 273.0
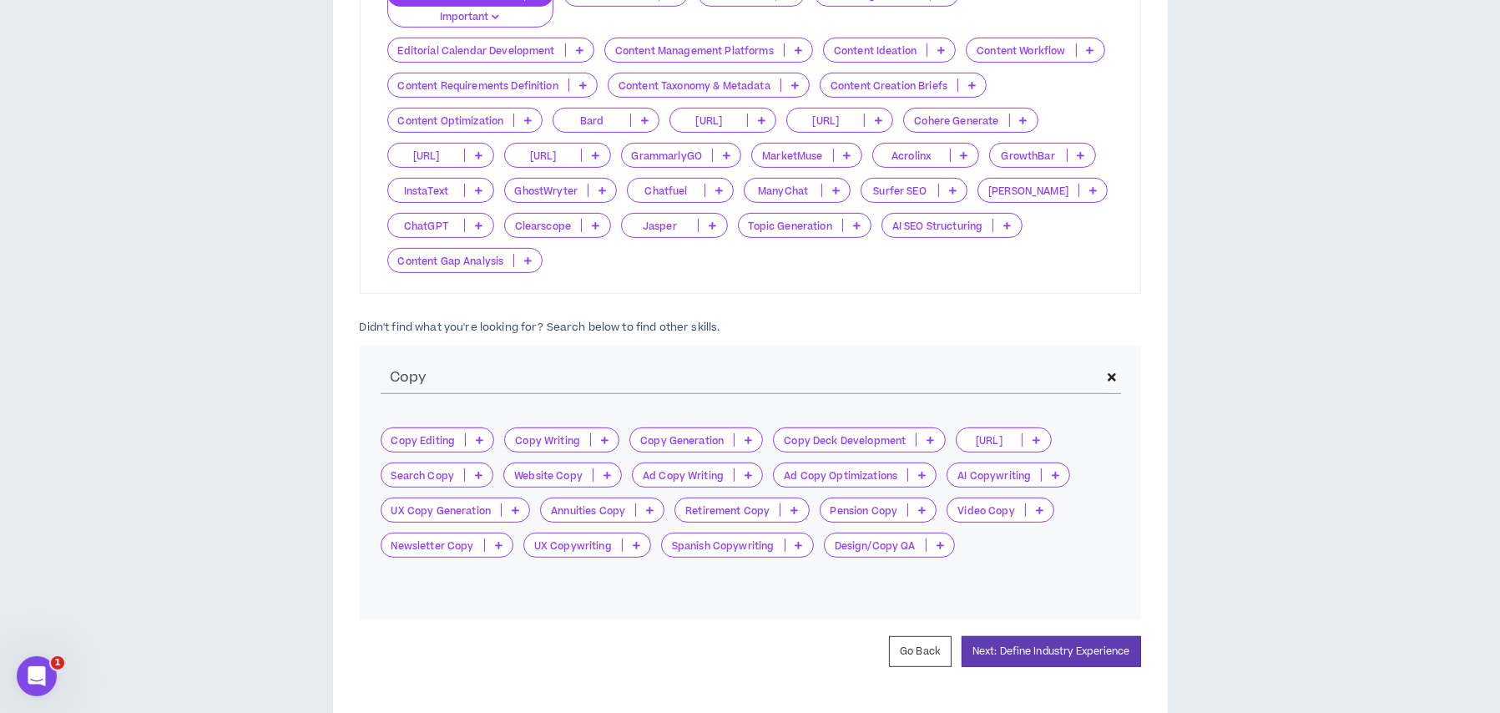
click at [601, 433] on p at bounding box center [605, 439] width 28 height 13
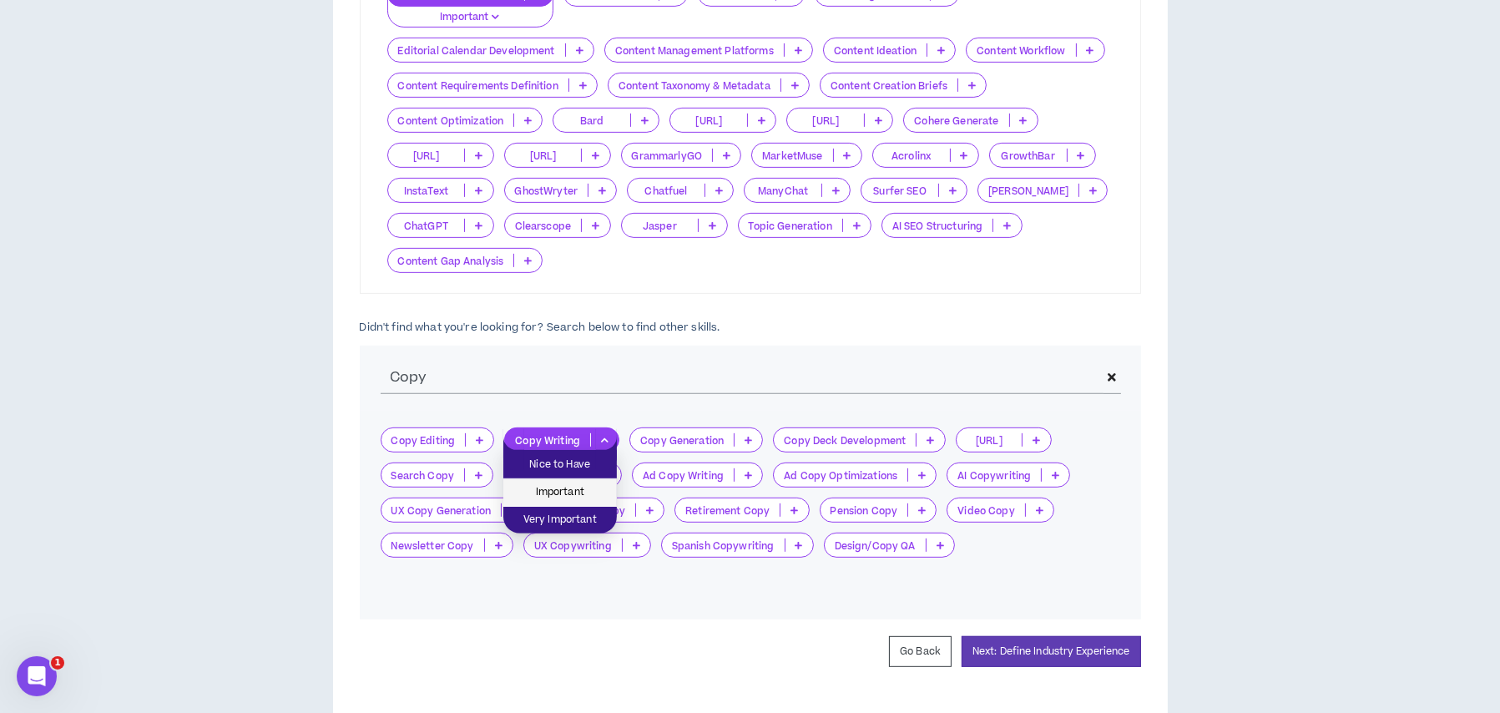
click at [582, 486] on span "Important" at bounding box center [559, 492] width 93 height 18
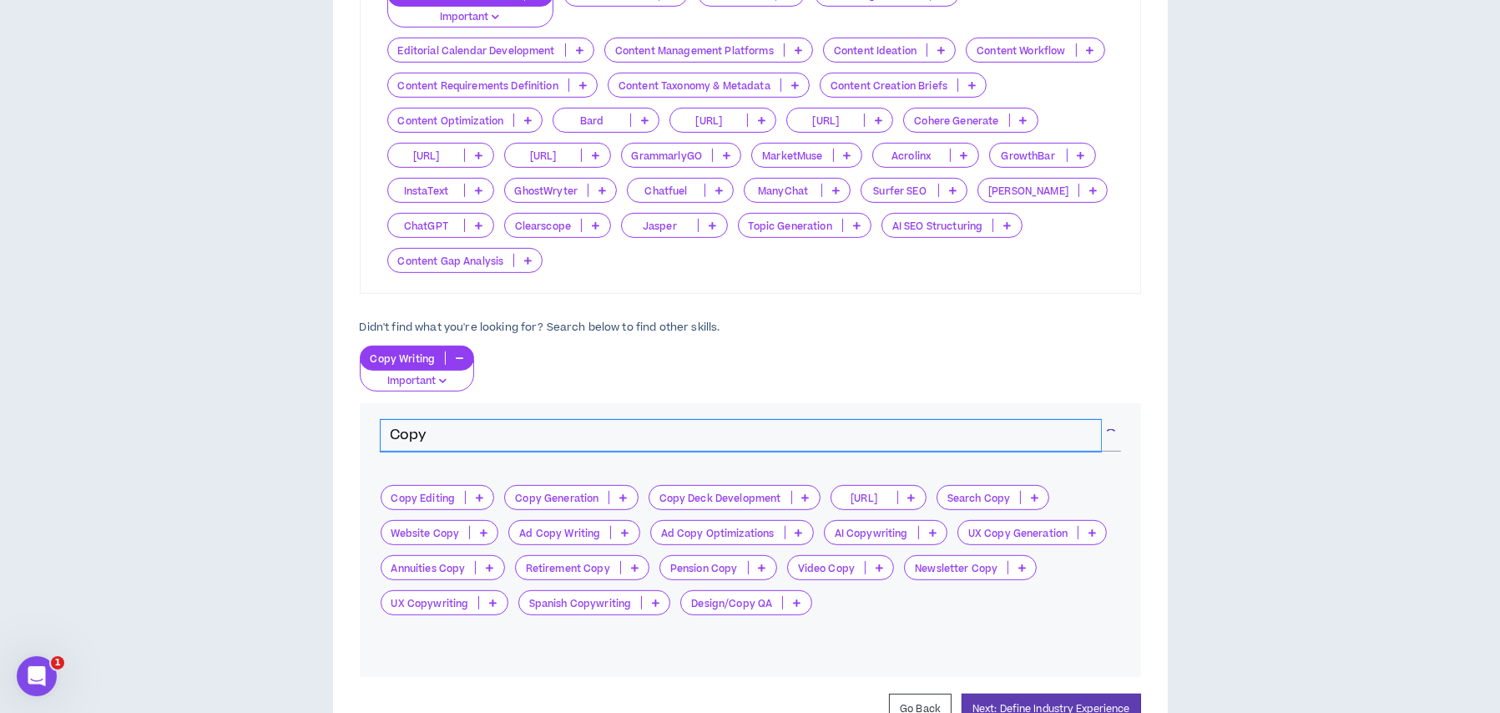
drag, startPoint x: 447, startPoint y: 438, endPoint x: 326, endPoint y: 416, distance: 122.3
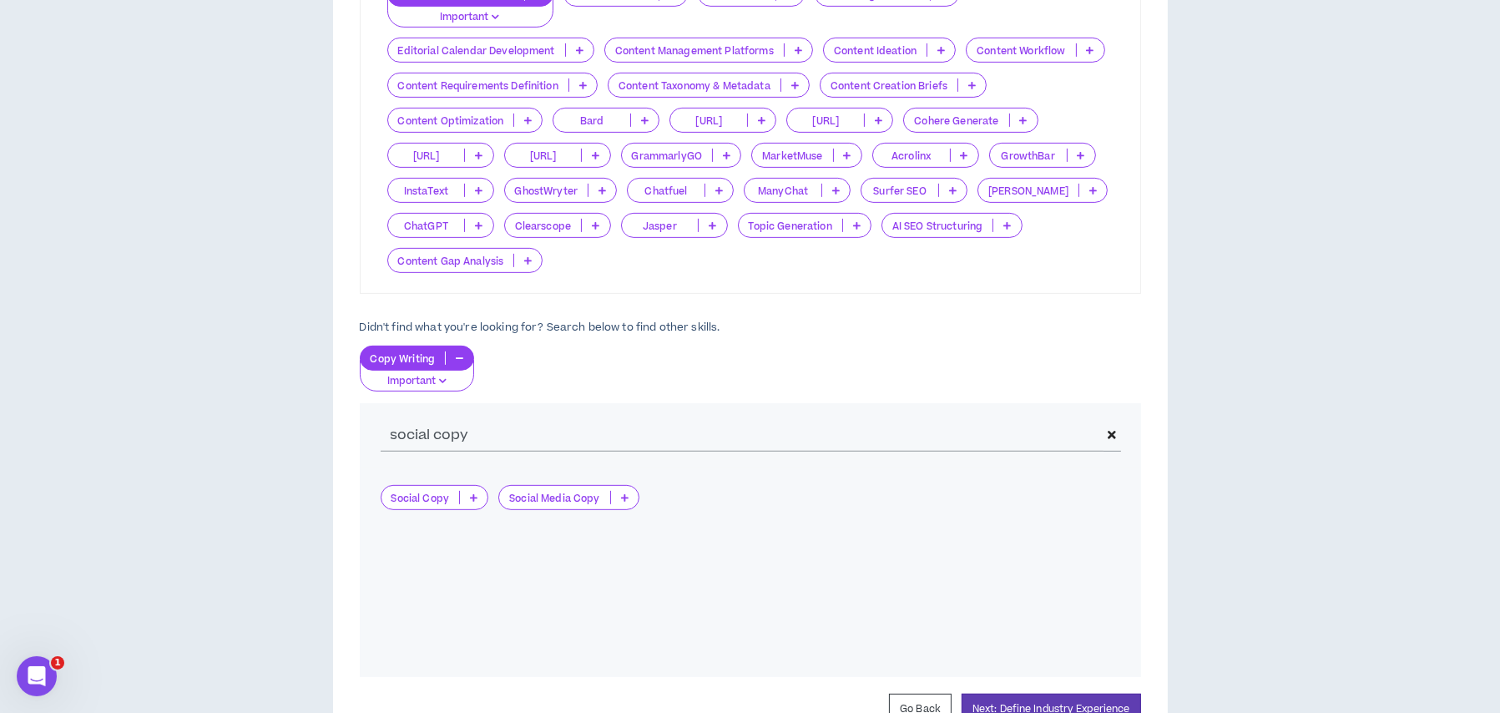
click at [477, 496] on p at bounding box center [474, 497] width 28 height 13
click at [465, 549] on span "Important" at bounding box center [434, 549] width 87 height 18
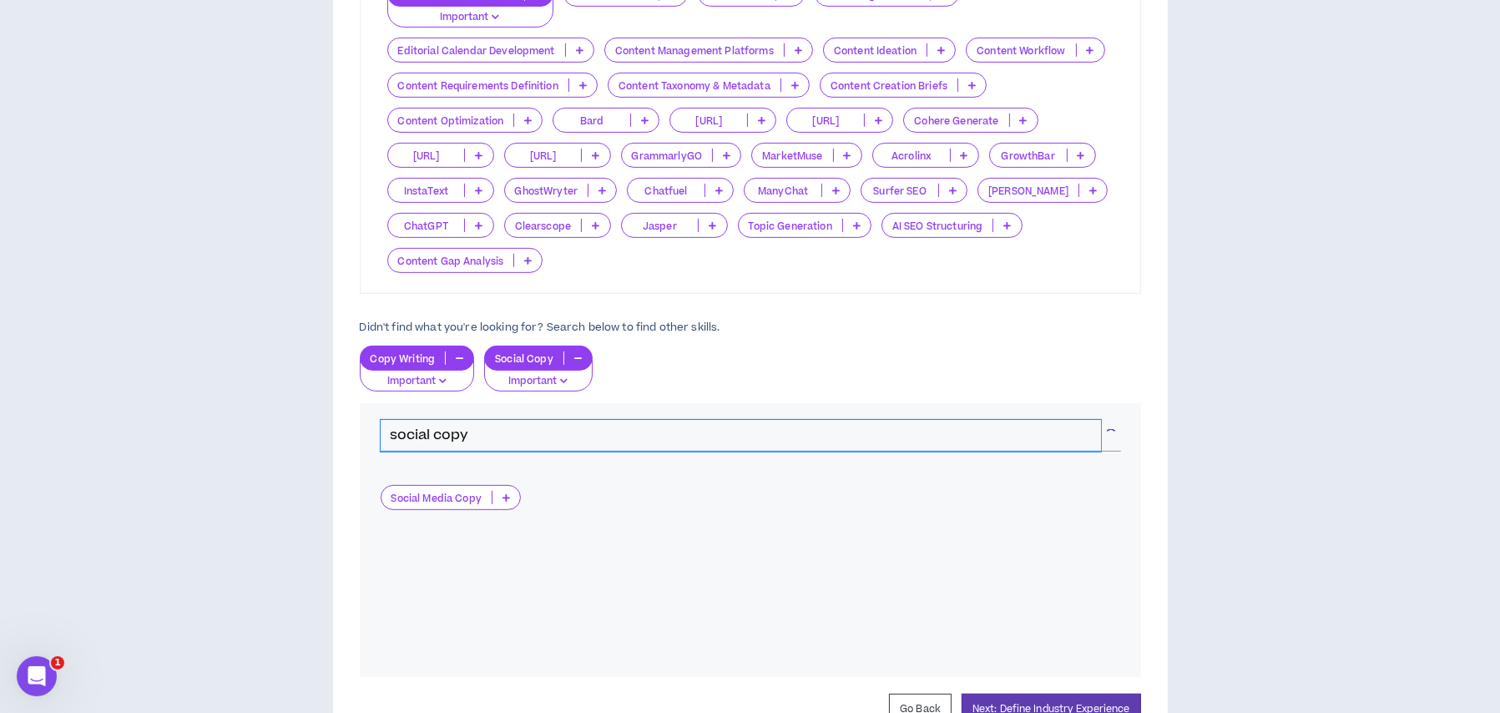
click at [480, 439] on input "social copy" at bounding box center [741, 436] width 720 height 32
drag, startPoint x: 497, startPoint y: 437, endPoint x: 364, endPoint y: 436, distance: 133.6
click at [364, 436] on div "social copy" at bounding box center [750, 435] width 781 height 65
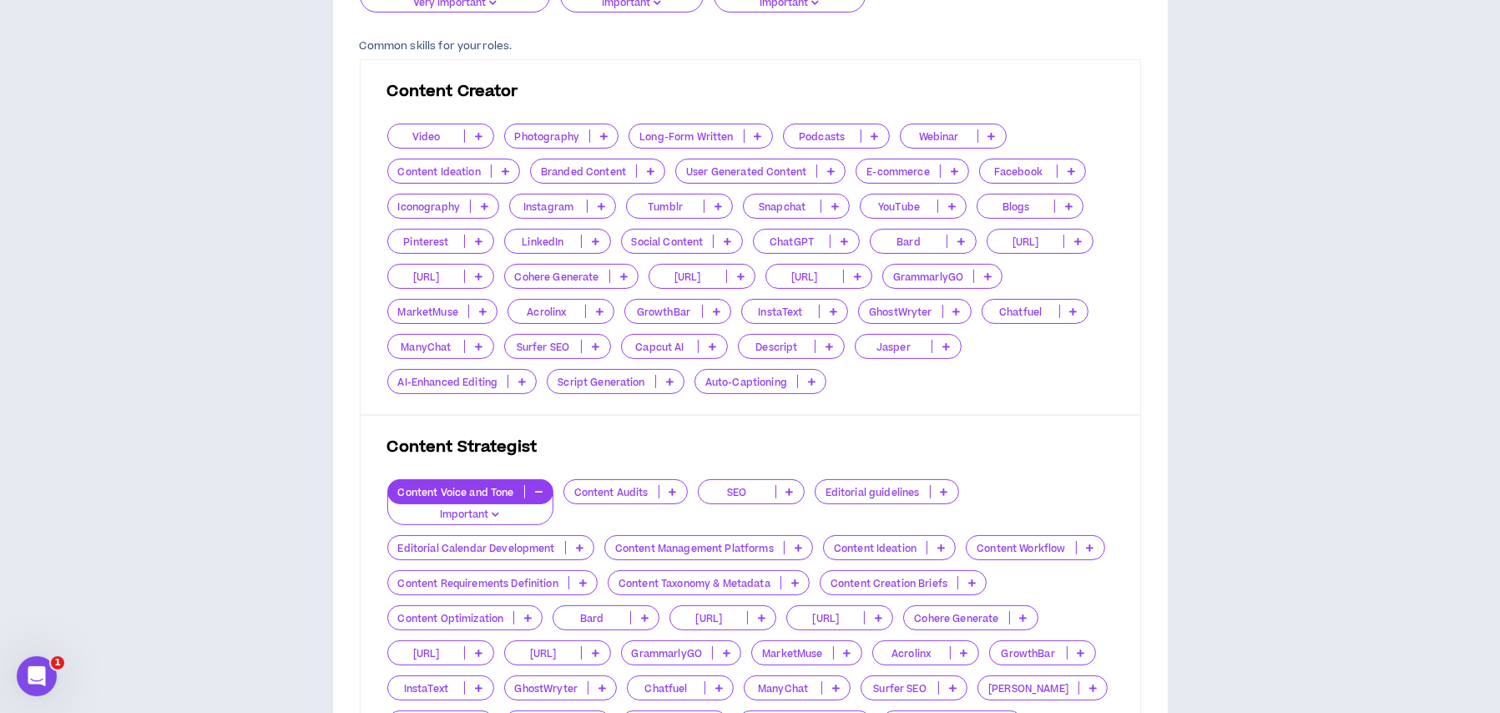
scroll to position [334, 0]
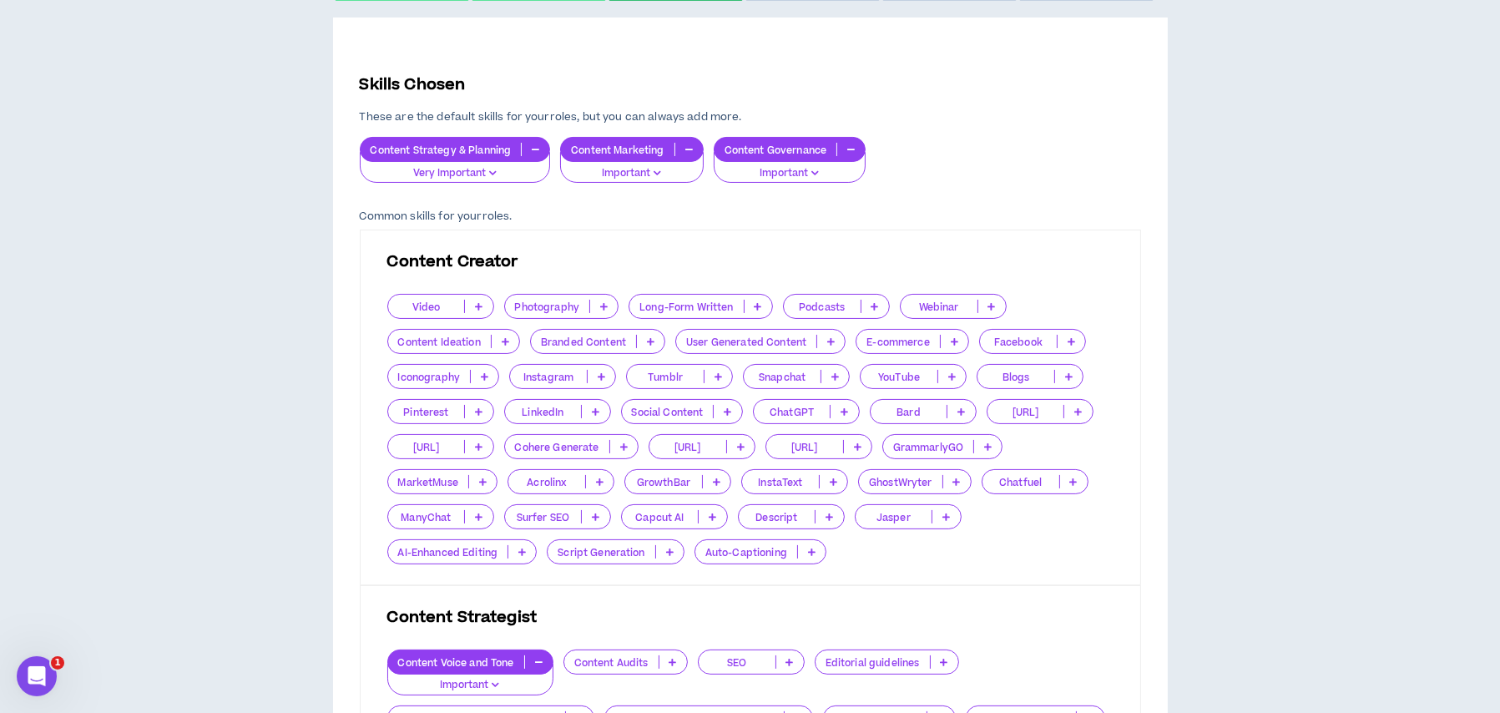
click at [496, 346] on p at bounding box center [506, 341] width 28 height 13
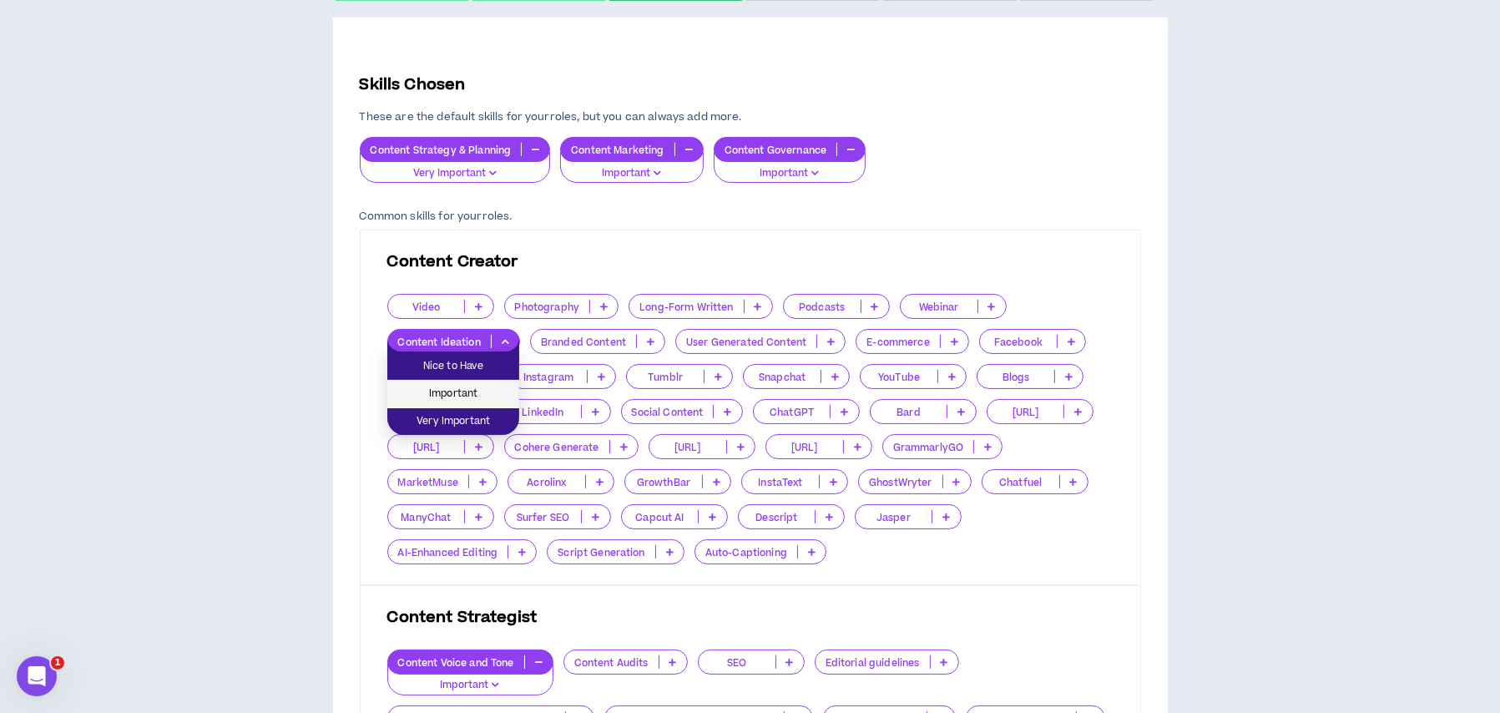
click at [490, 393] on span "Important" at bounding box center [453, 394] width 112 height 18
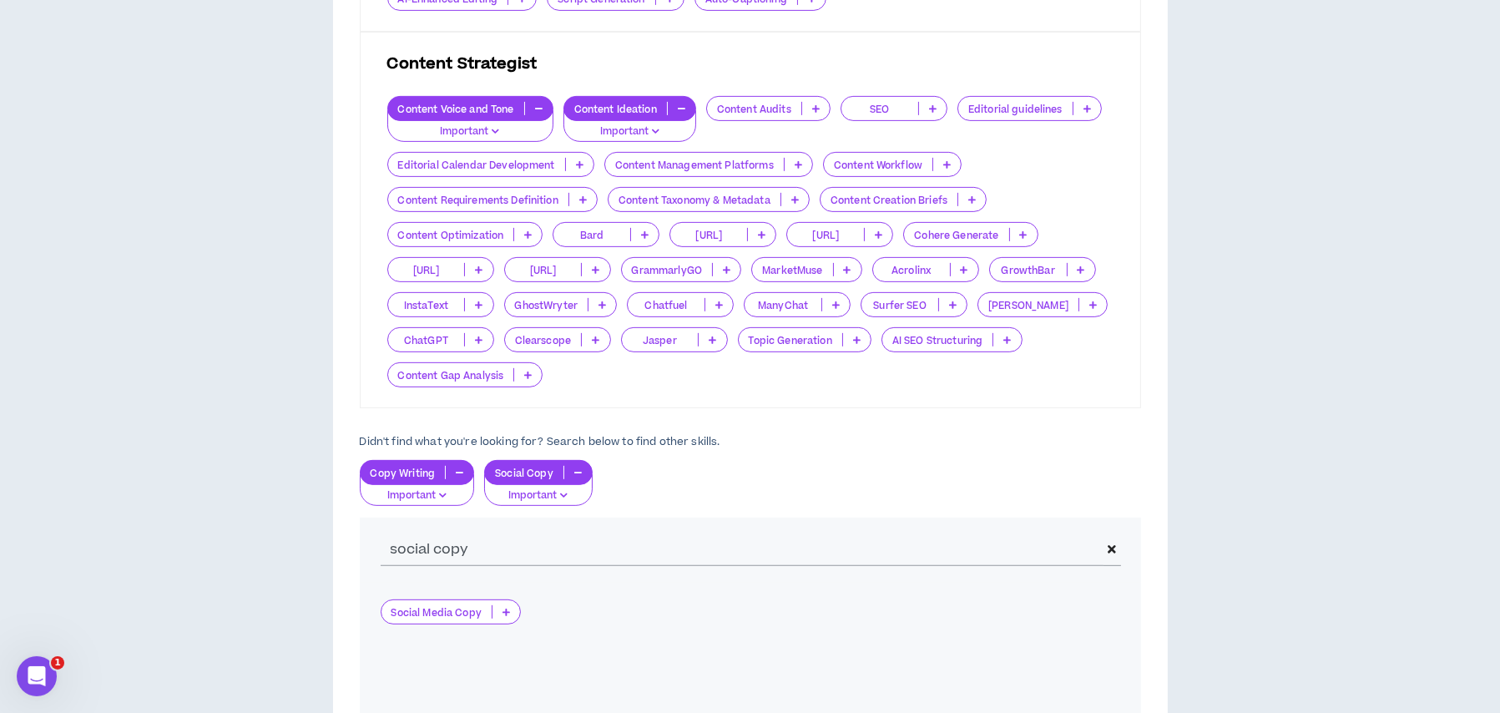
scroll to position [918, 0]
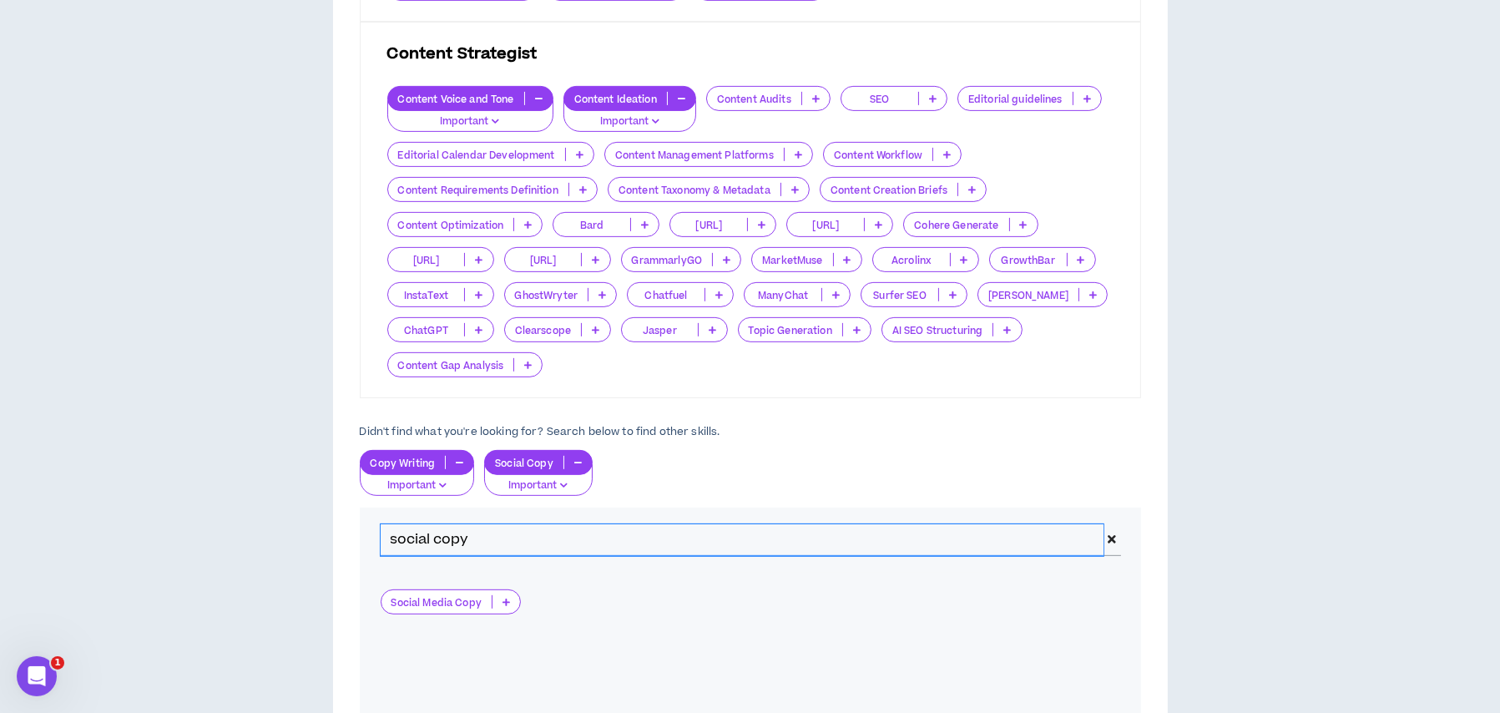
drag, startPoint x: 472, startPoint y: 535, endPoint x: 321, endPoint y: 510, distance: 153.1
click at [321, 510] on div "Hire by Open Positions Open Position #1 Position # 1 Content Creator The positi…" at bounding box center [749, 56] width 1483 height 1657
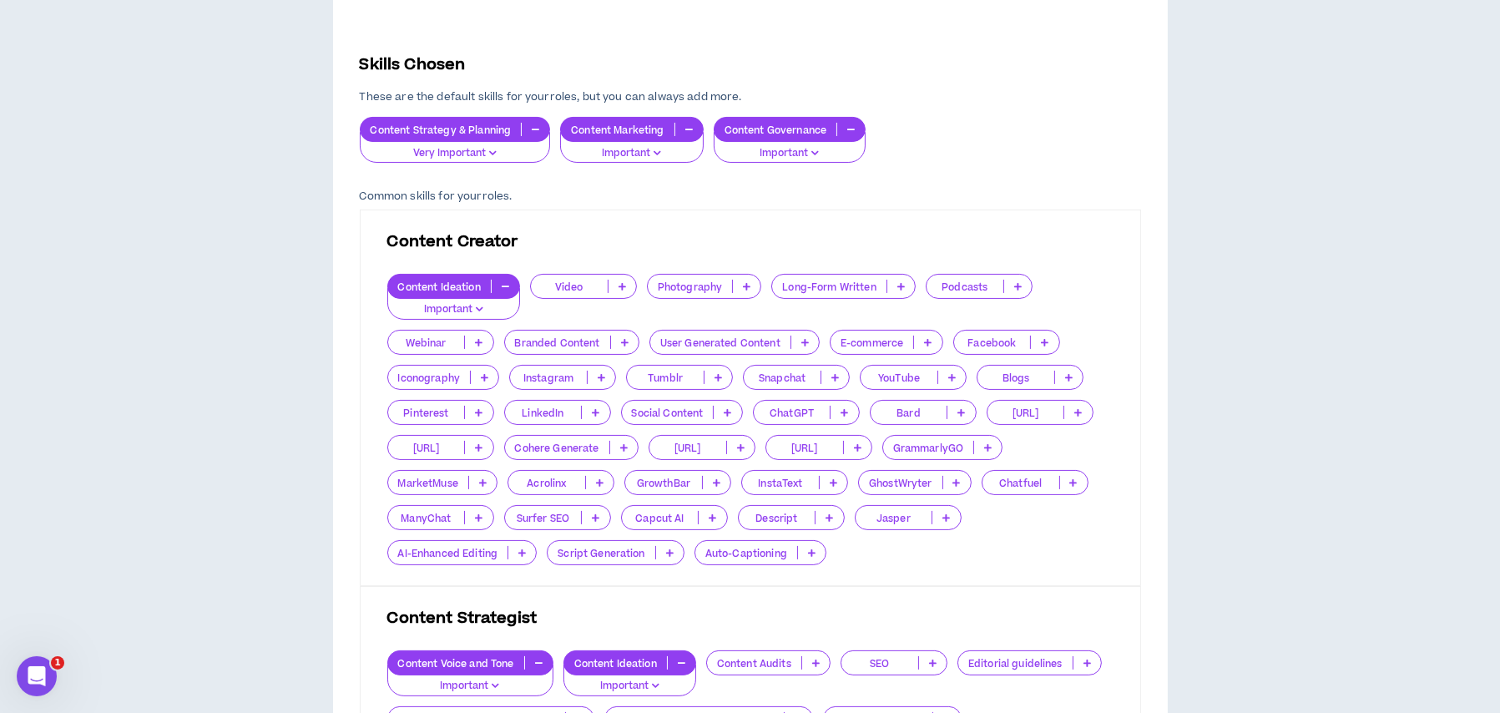
scroll to position [417, 0]
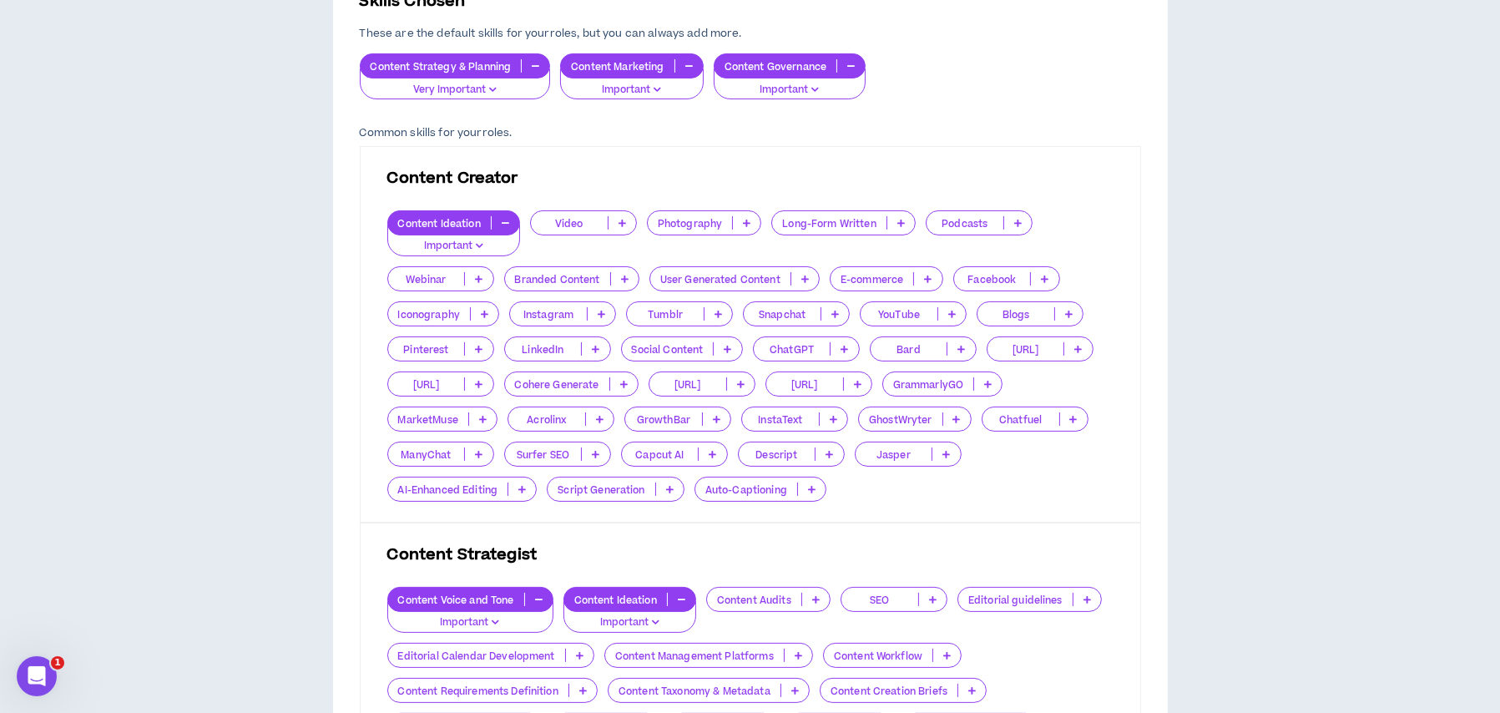
type input "copy writing"
click at [899, 225] on icon at bounding box center [901, 223] width 8 height 8
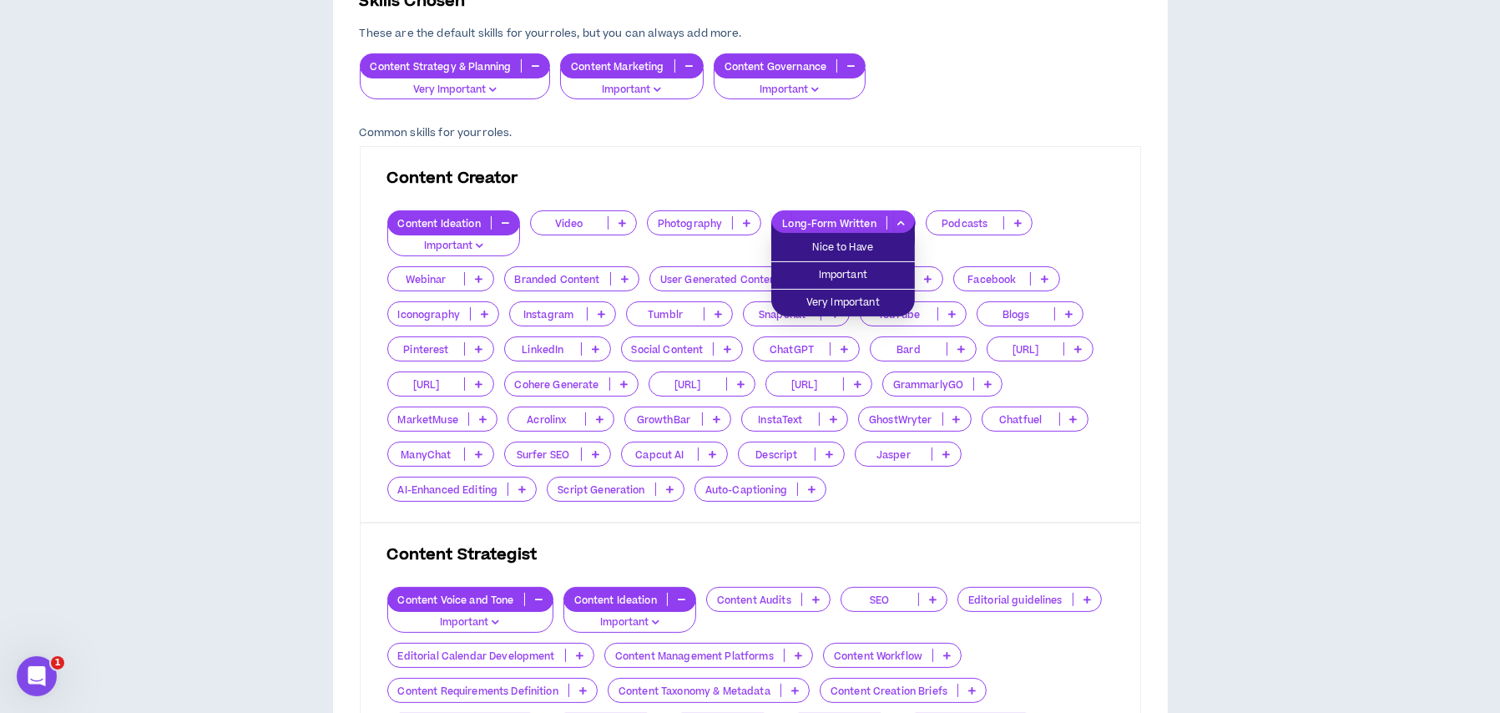
click at [624, 276] on icon at bounding box center [625, 279] width 8 height 8
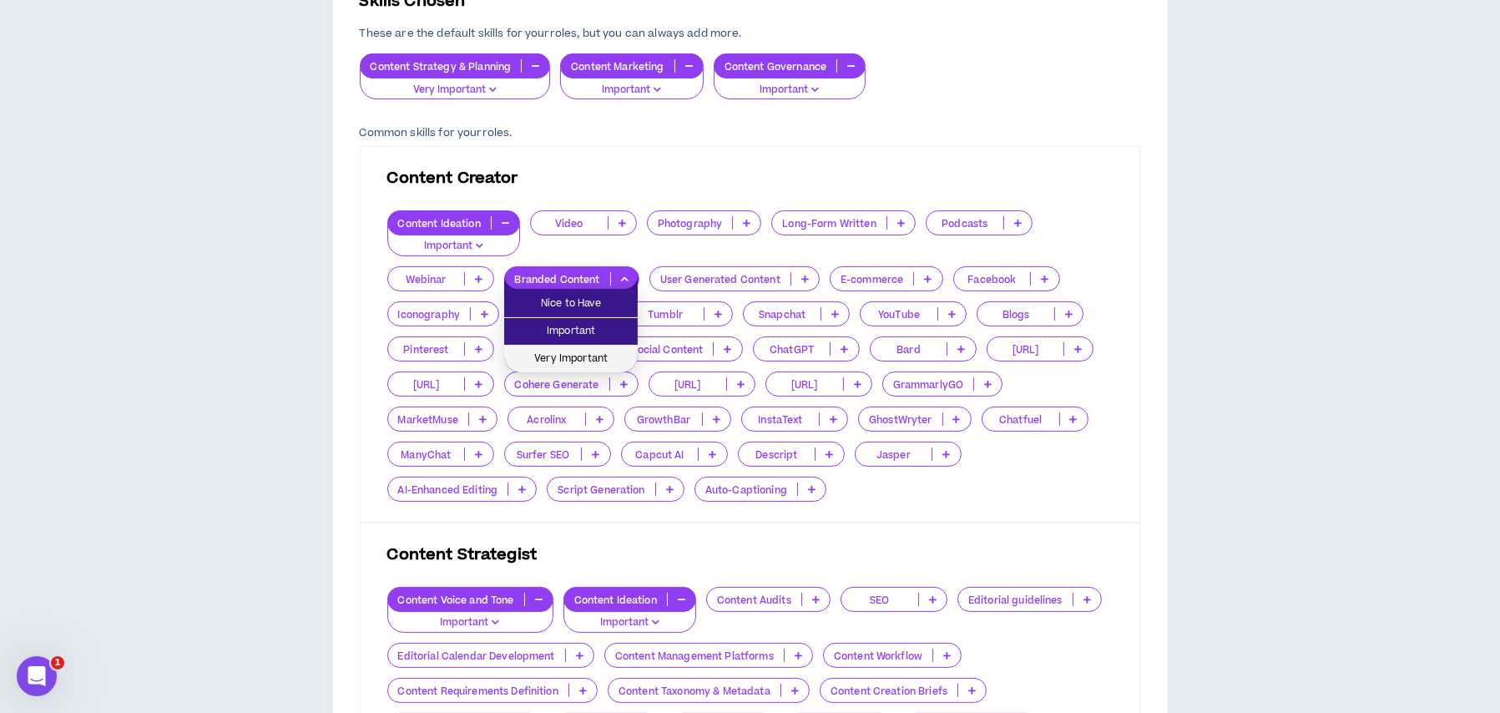
click at [592, 351] on span "Very Important" at bounding box center [571, 359] width 114 height 18
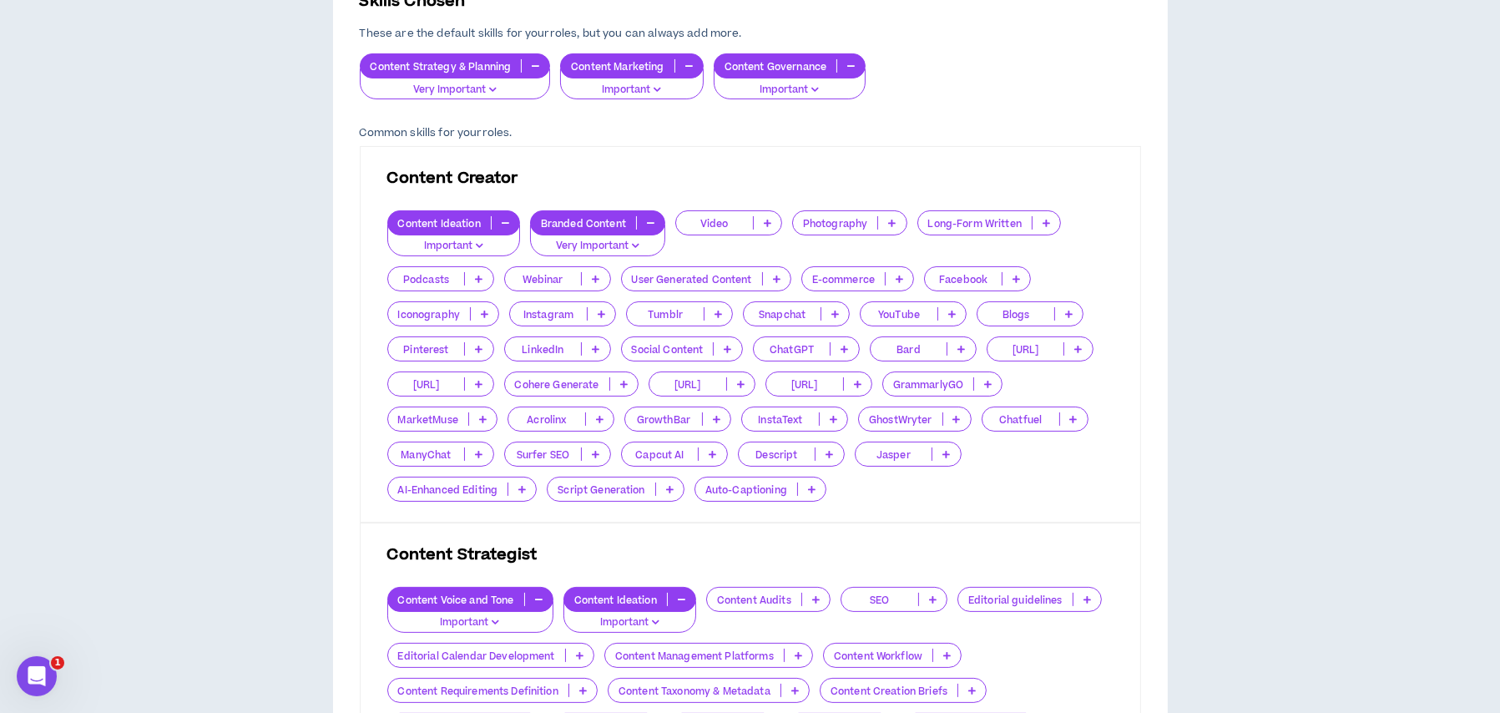
click at [730, 350] on icon at bounding box center [728, 349] width 8 height 8
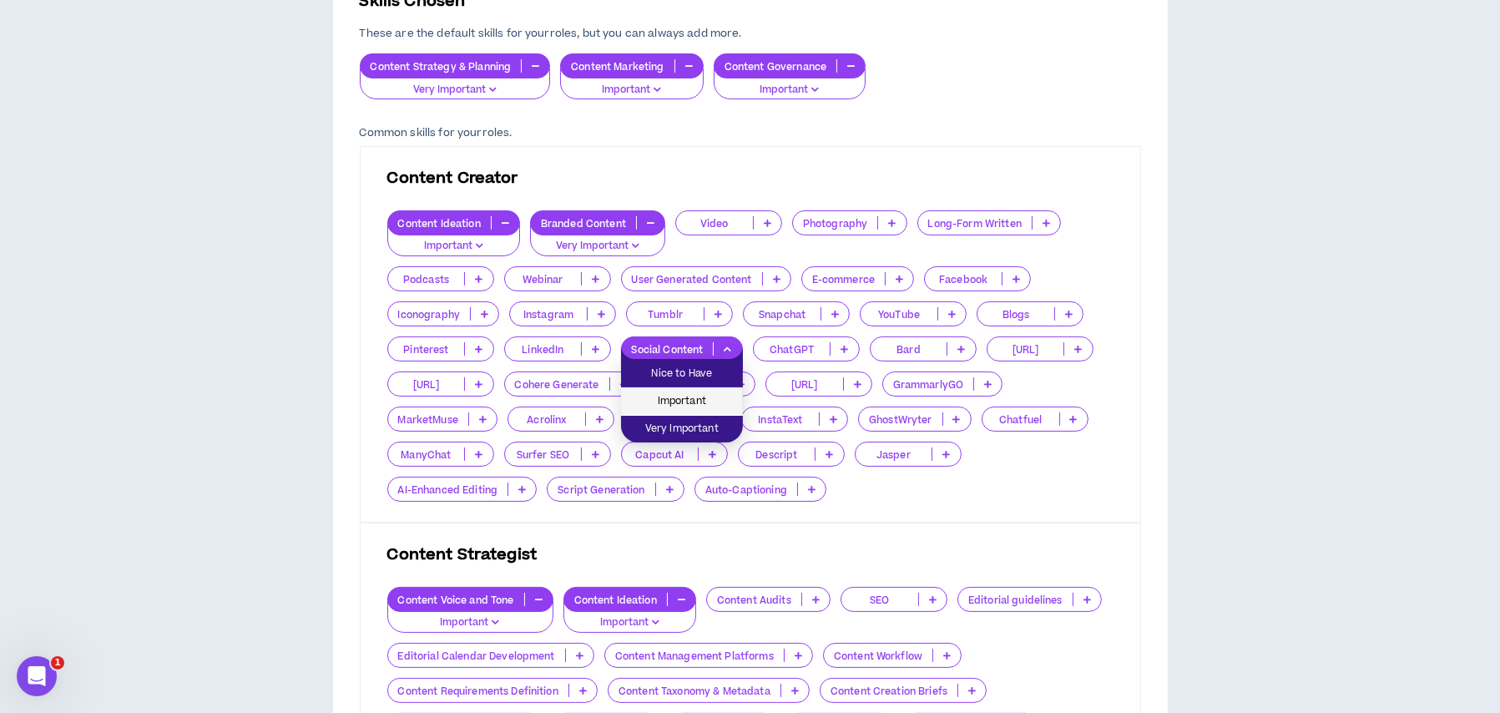
click at [709, 393] on span "Important" at bounding box center [682, 401] width 102 height 18
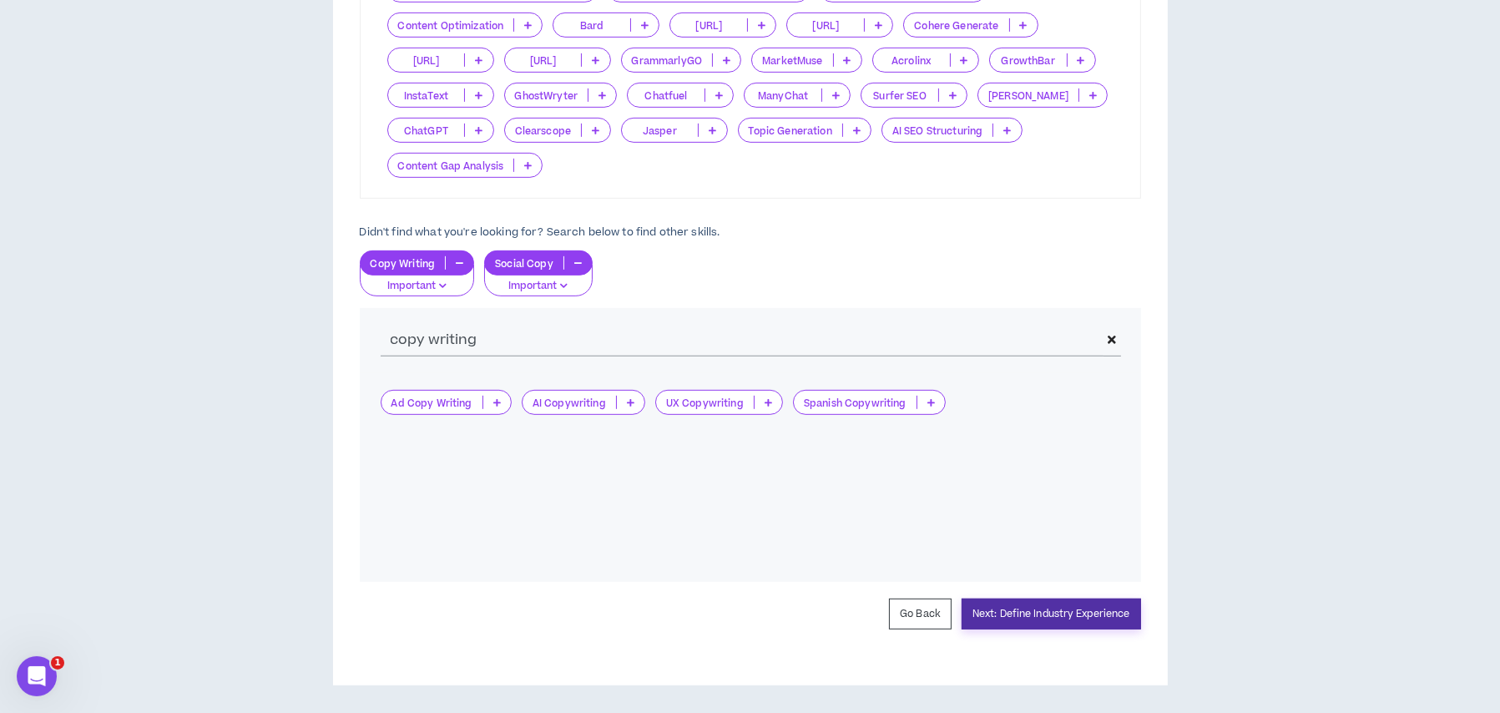
click at [1015, 612] on button "Next: Define Industry Experience" at bounding box center [1051, 613] width 179 height 31
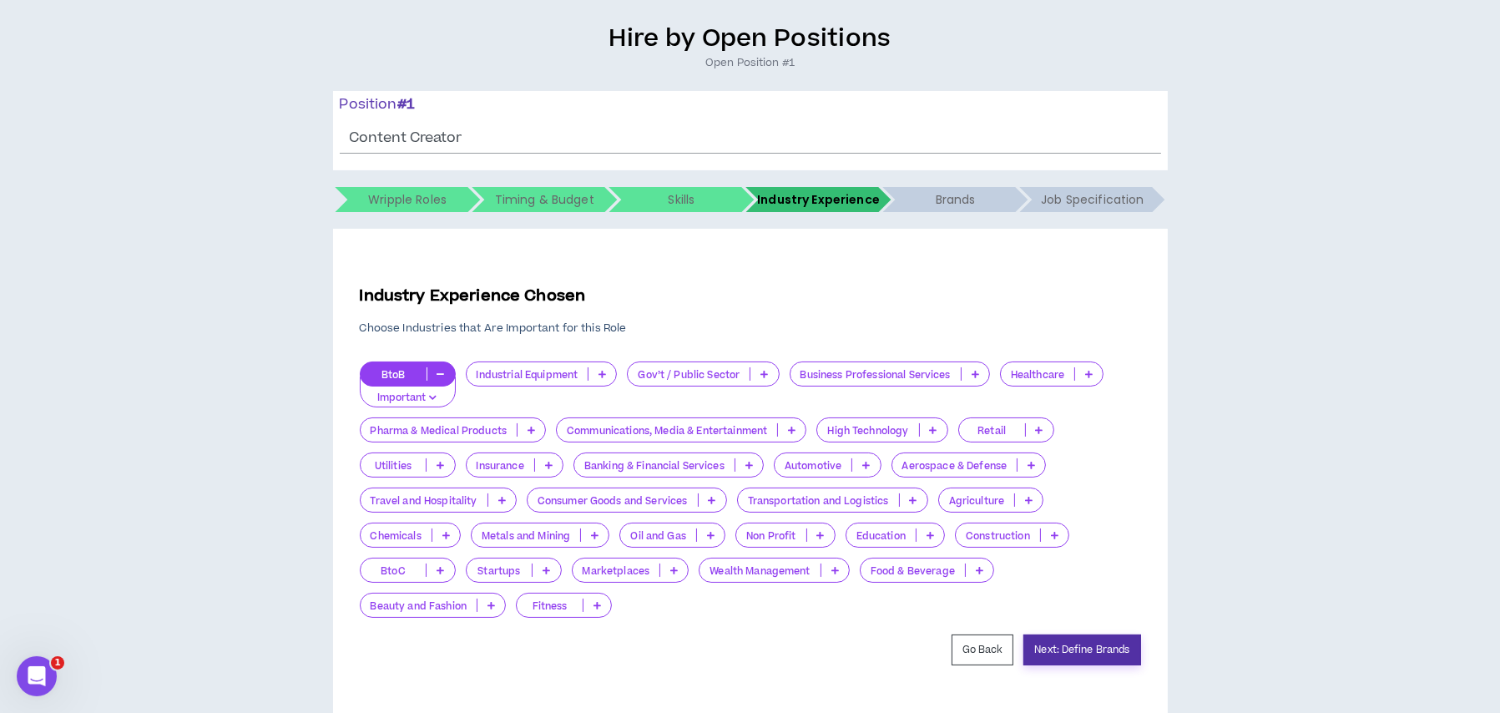
scroll to position [159, 0]
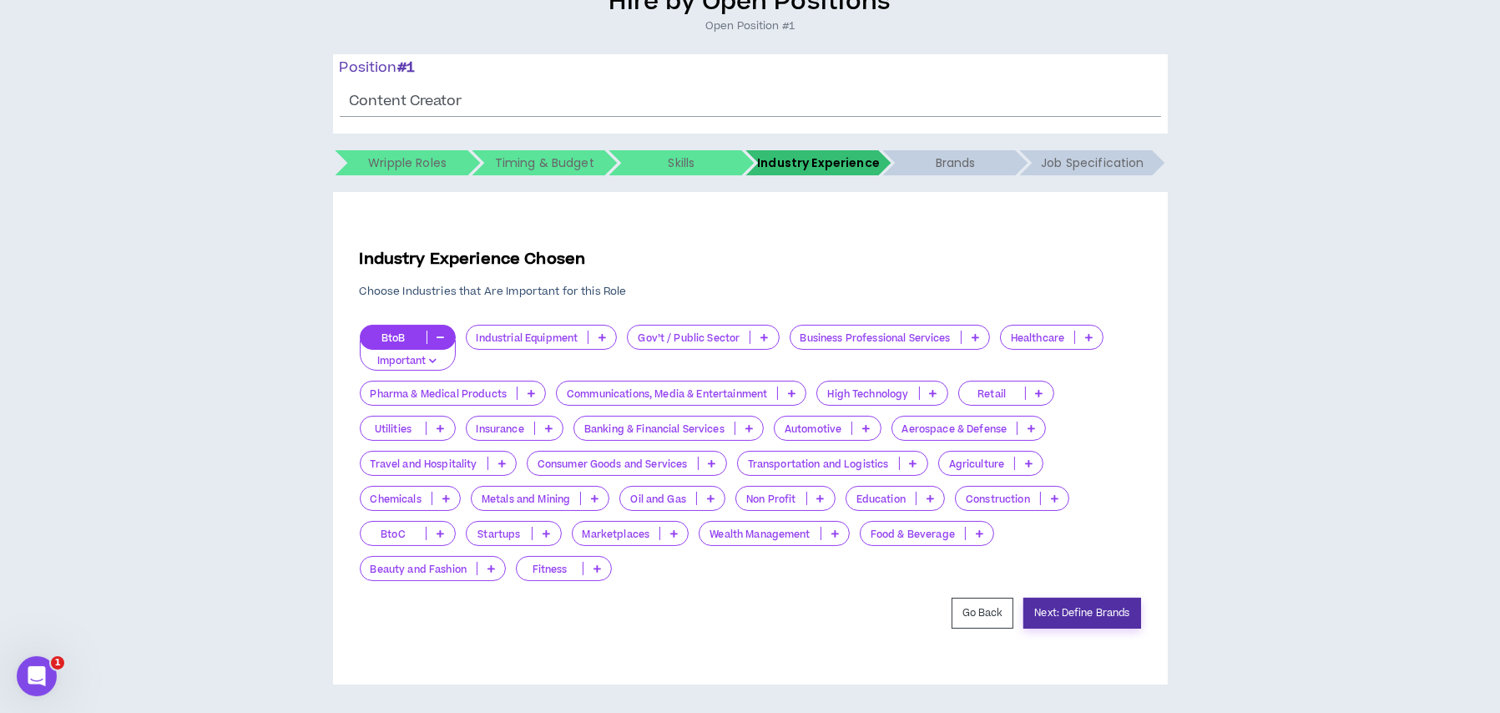
click at [1076, 604] on button "Next: Define Brands" at bounding box center [1081, 613] width 117 height 31
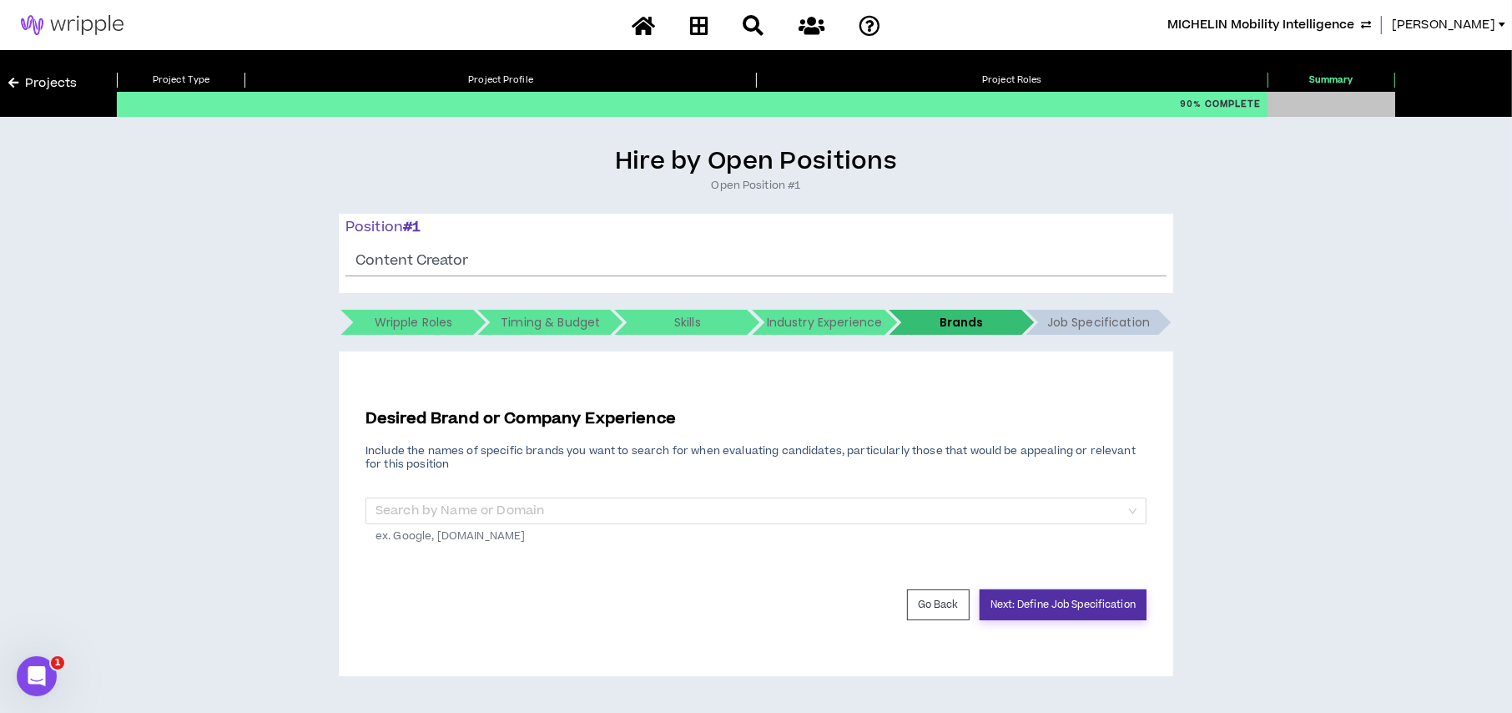
click at [1076, 604] on button "Next: Define Job Specification" at bounding box center [1063, 604] width 167 height 31
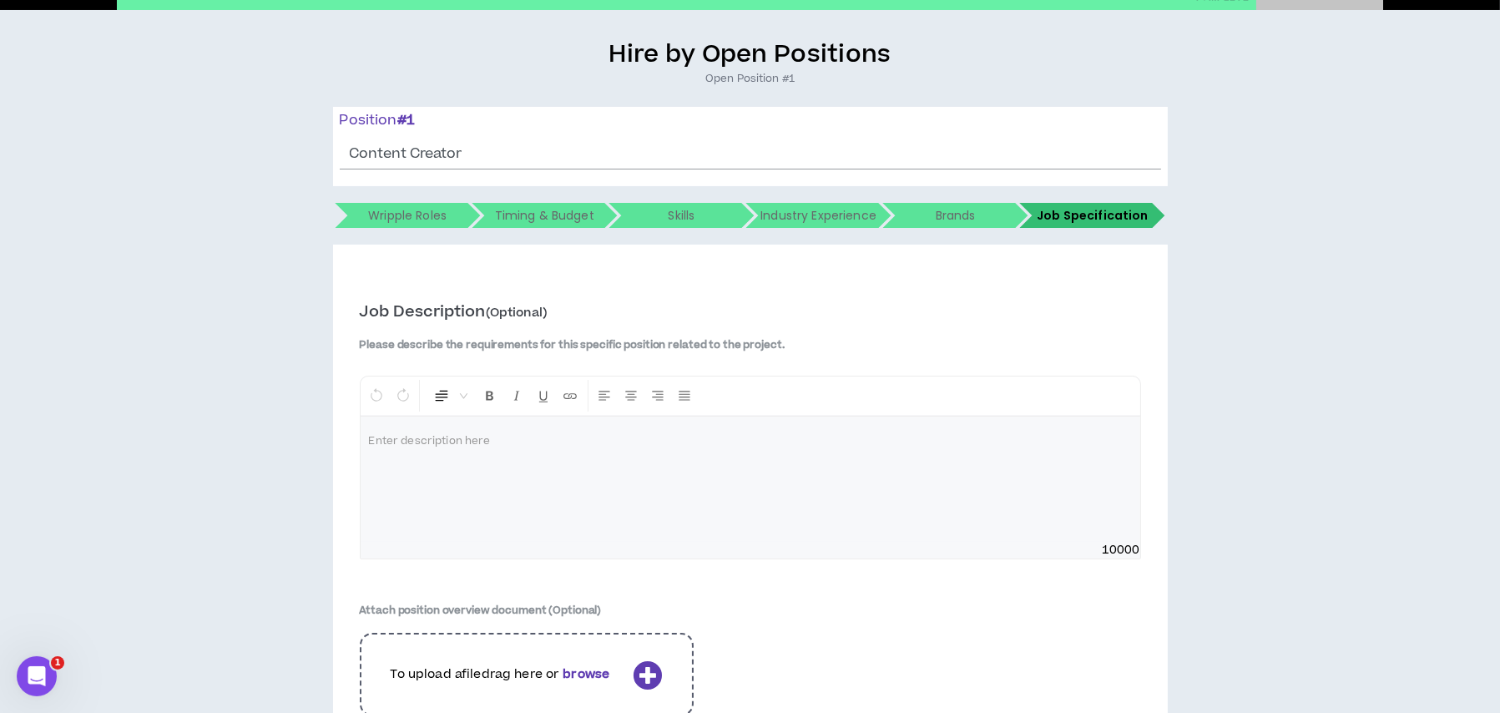
scroll to position [430, 0]
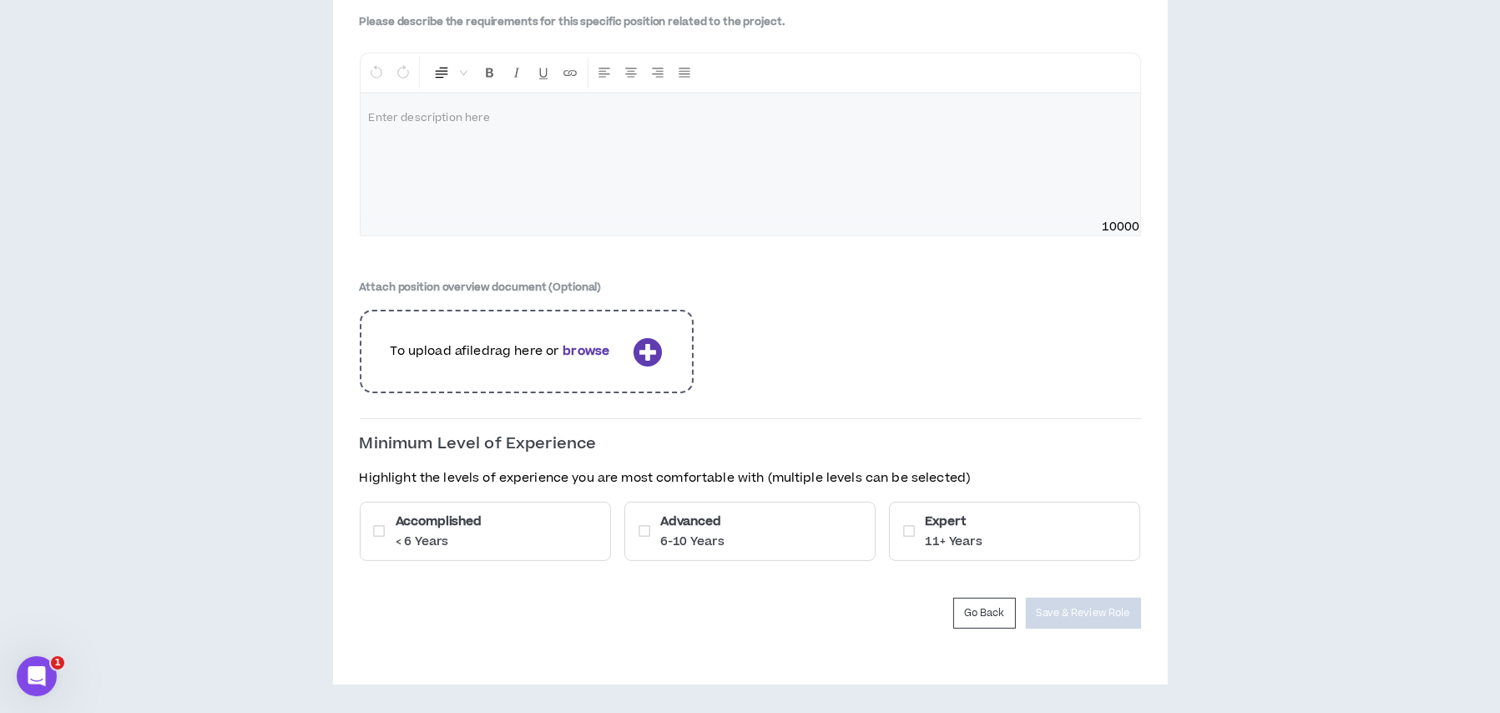
click at [532, 541] on div "Accomplished < 6 Years" at bounding box center [485, 531] width 251 height 59
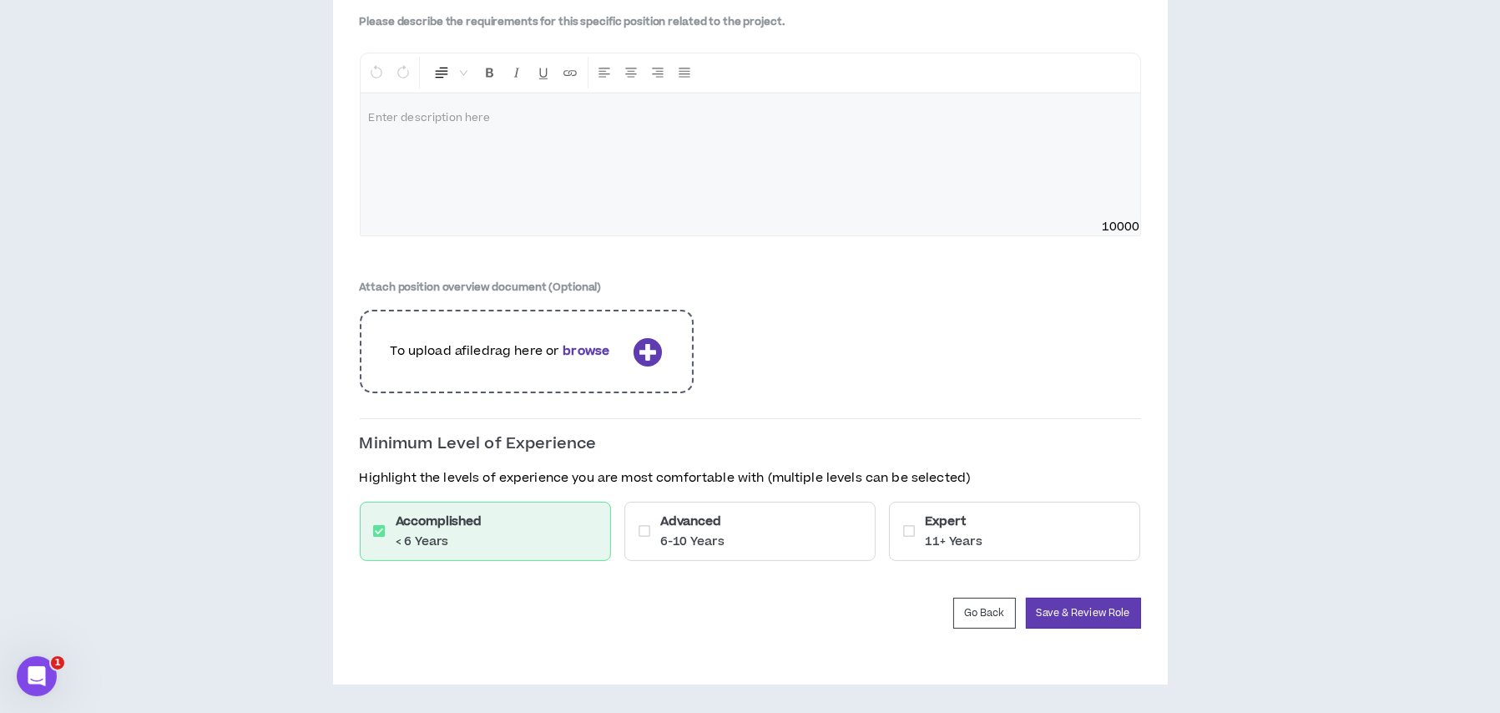
click at [745, 536] on div "Advanced 6-10 Years" at bounding box center [749, 531] width 251 height 59
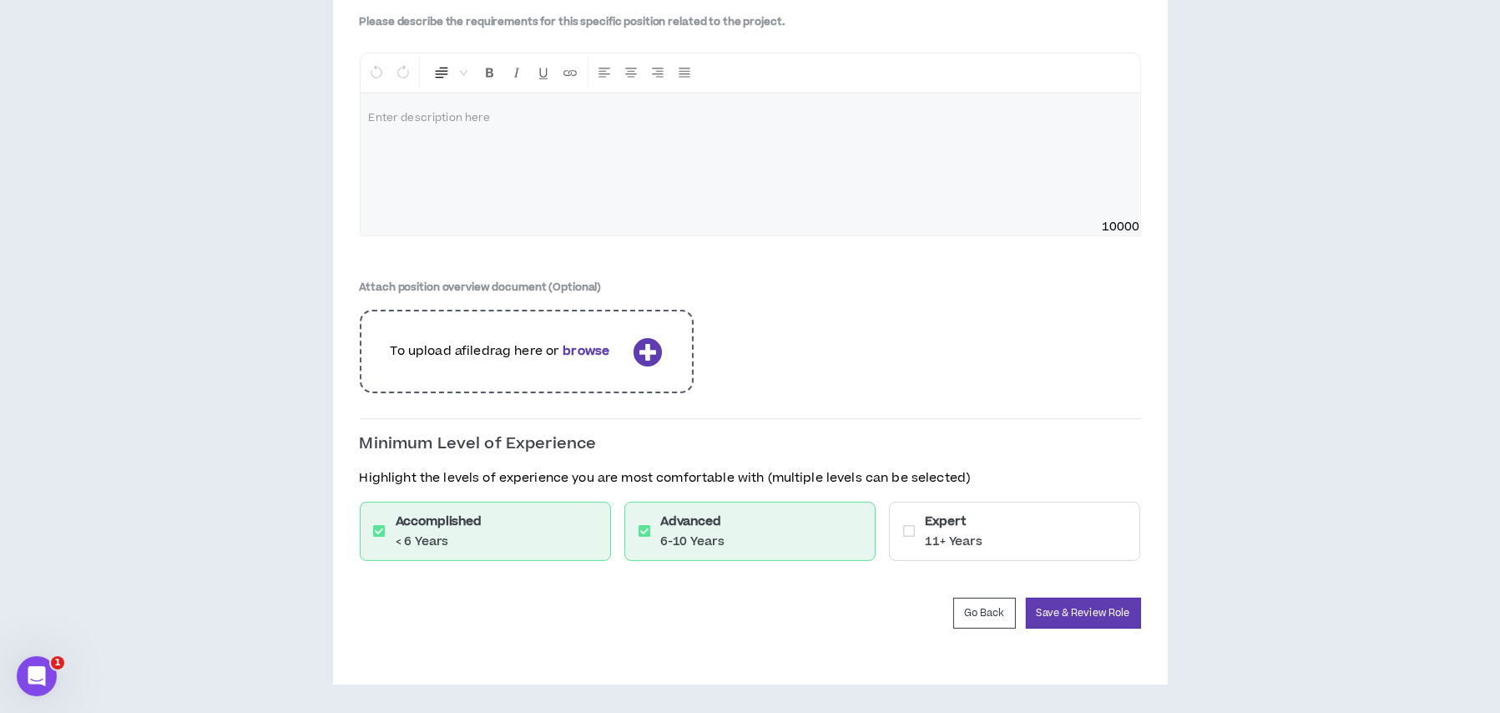
click at [923, 532] on div "Expert 11+ Years" at bounding box center [1014, 531] width 251 height 59
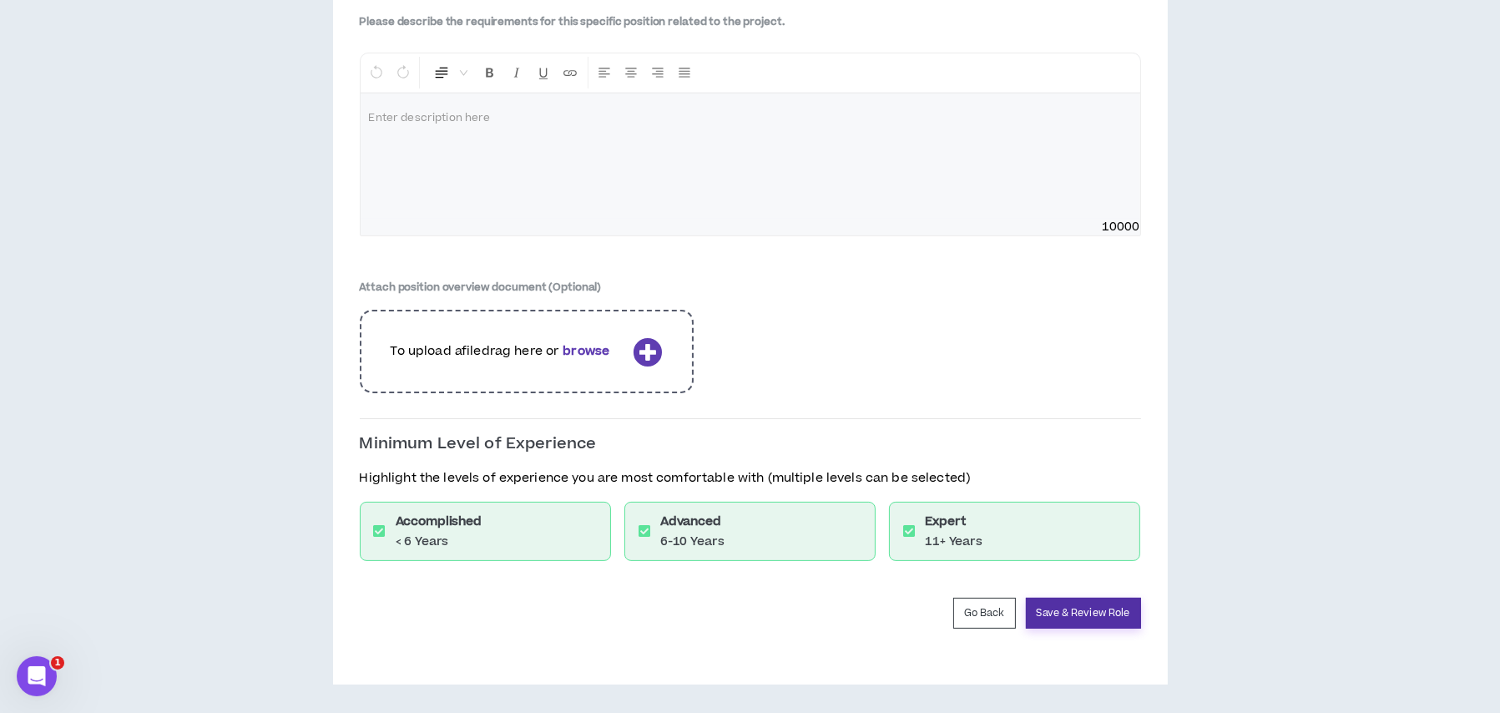
click at [1071, 606] on button "Save & Review Role" at bounding box center [1083, 613] width 115 height 31
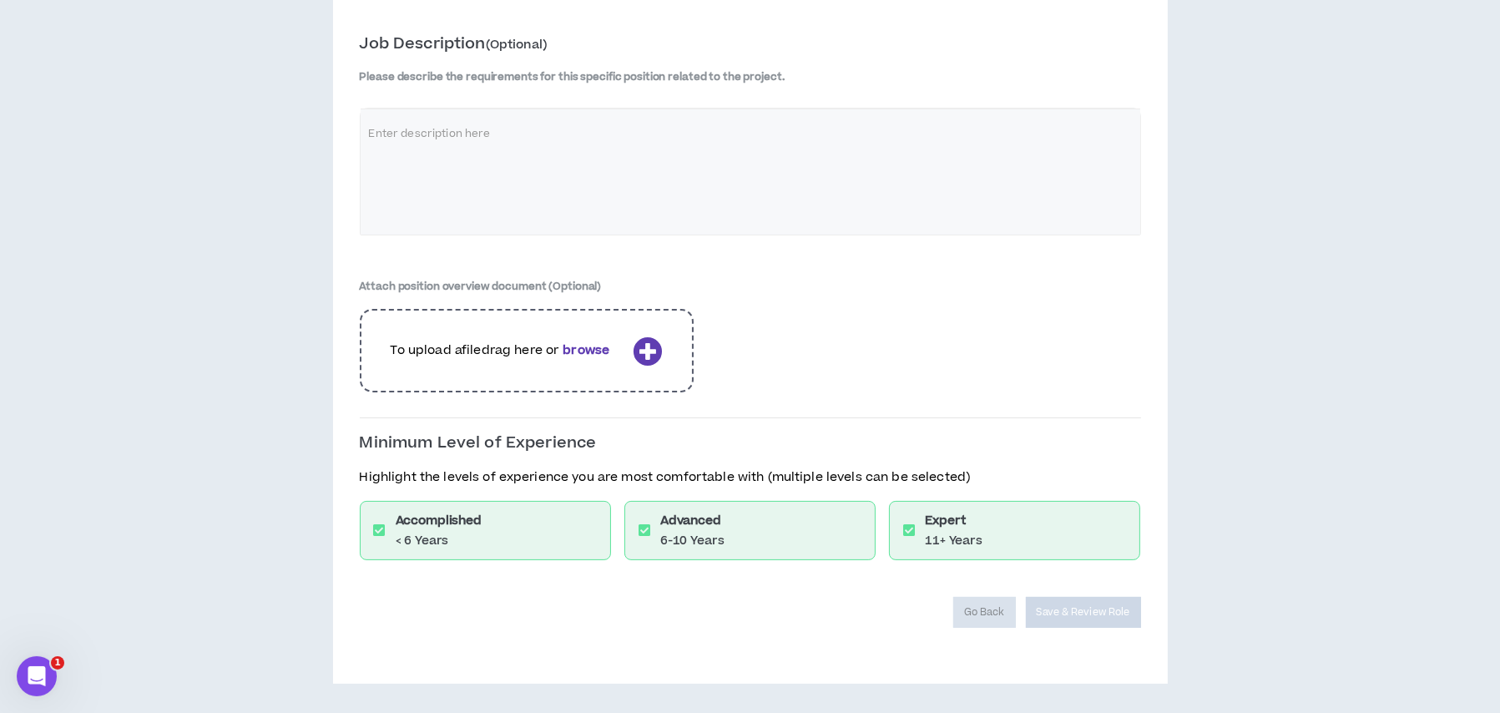
scroll to position [374, 0]
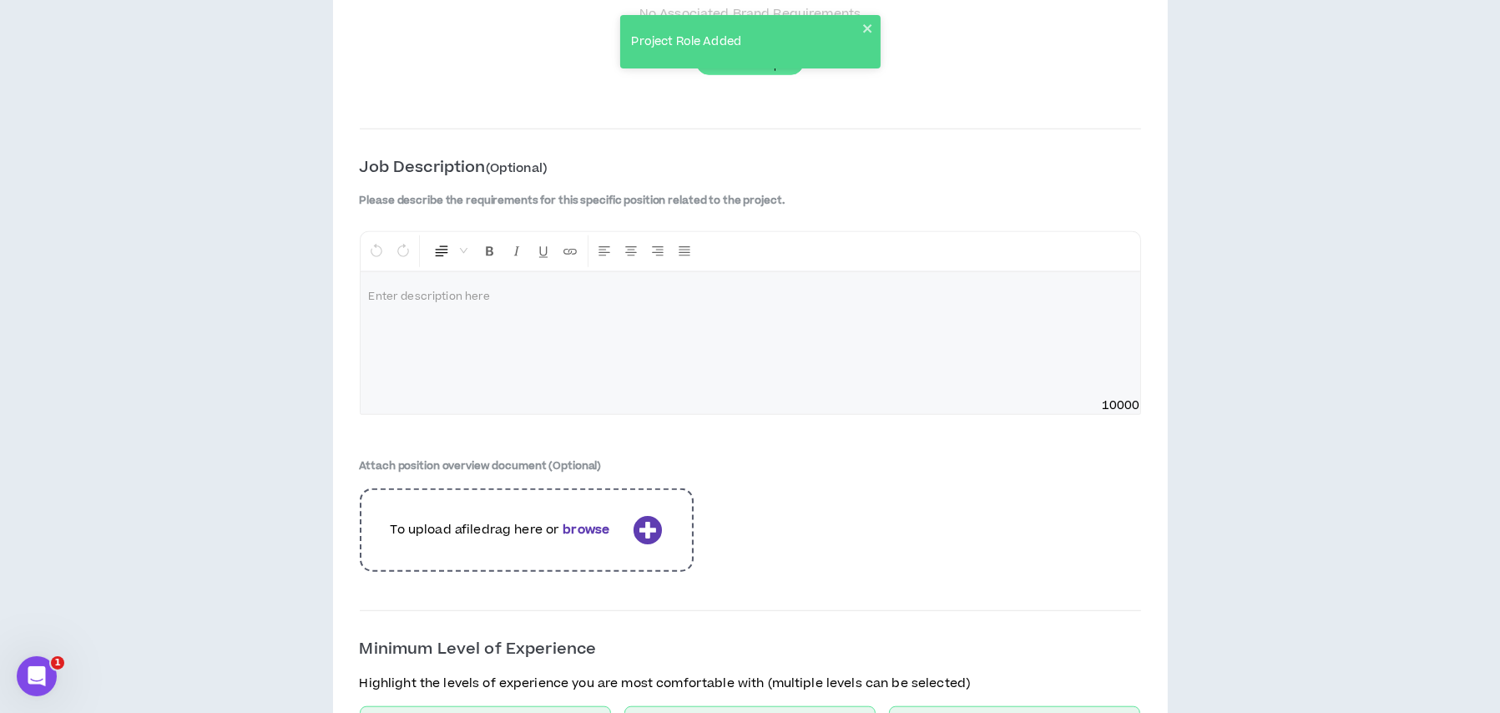
scroll to position [2285, 0]
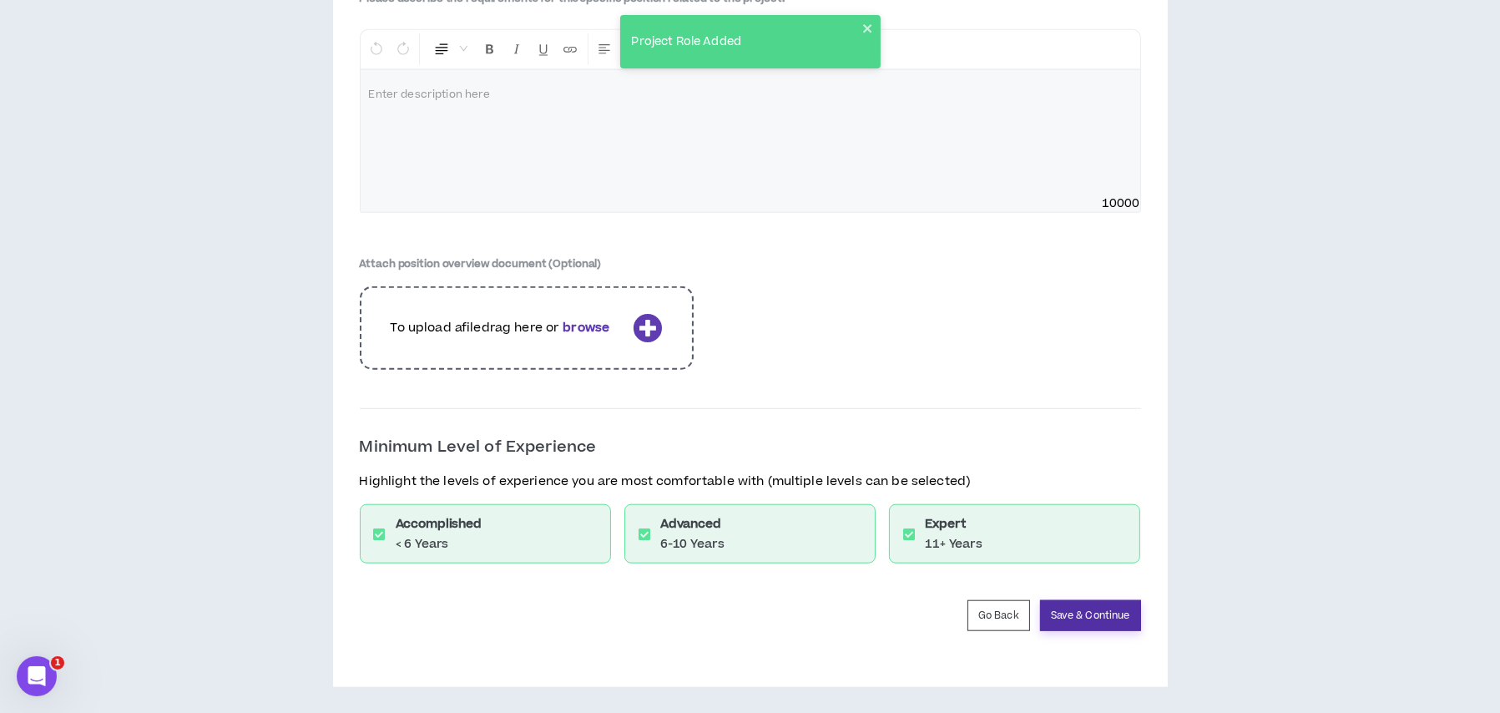
click at [1067, 606] on button "Save & Continue" at bounding box center [1090, 615] width 101 height 31
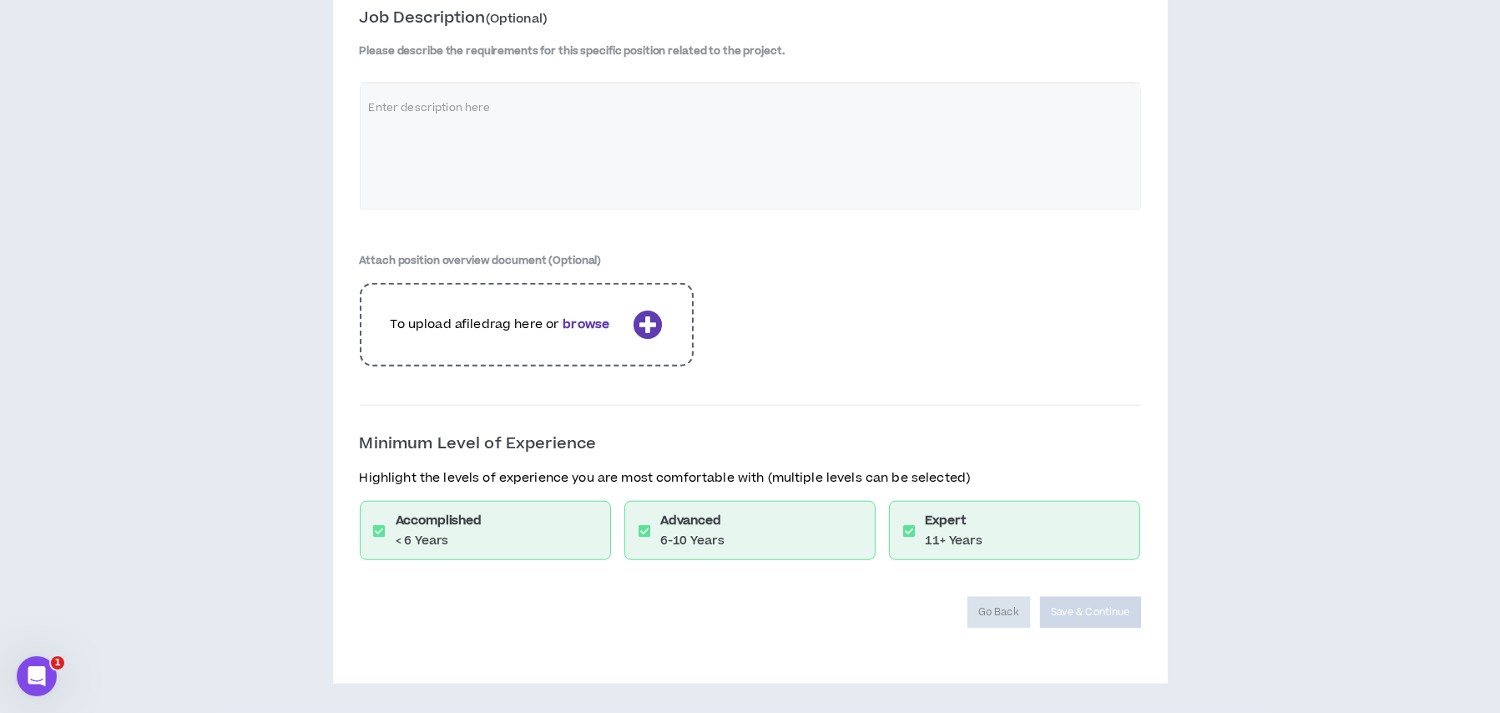
scroll to position [2229, 0]
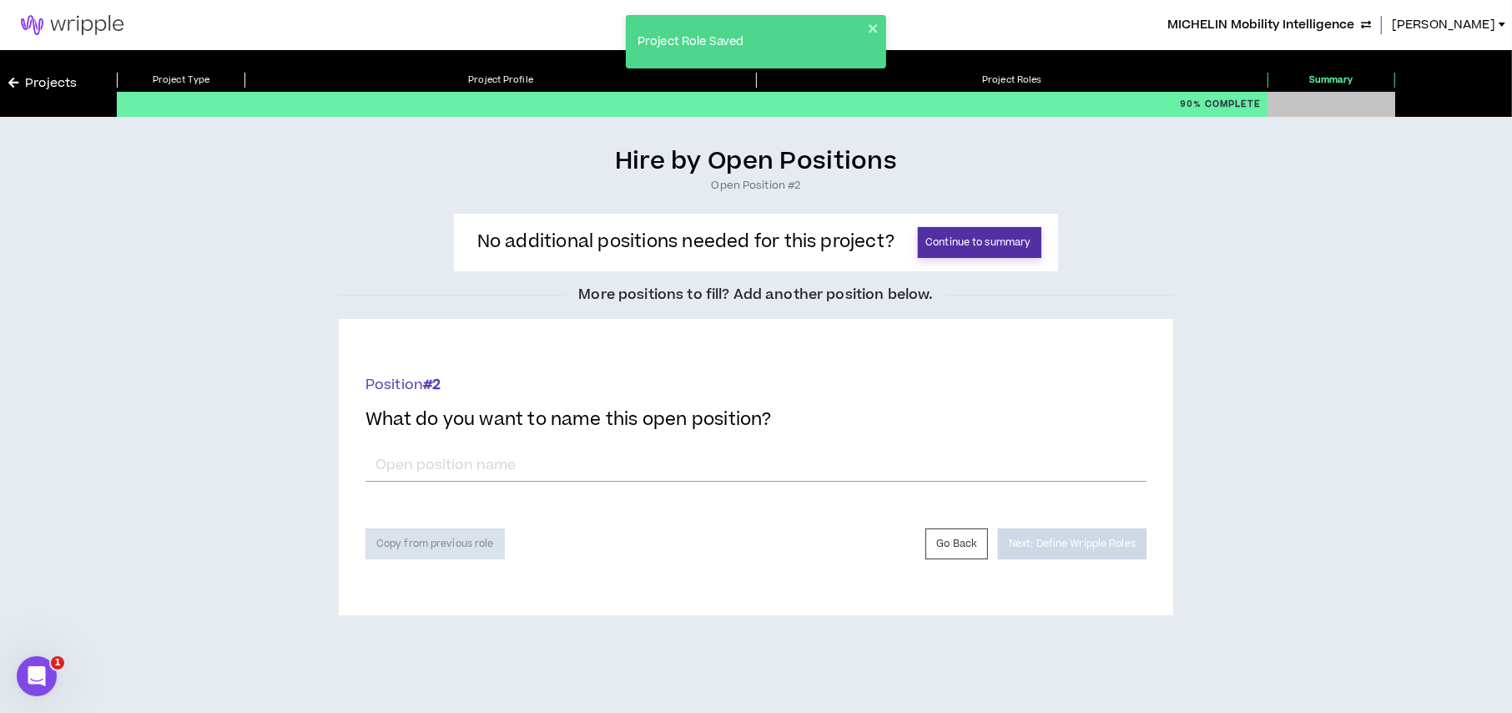
click at [942, 241] on button "Continue to summary" at bounding box center [980, 242] width 124 height 31
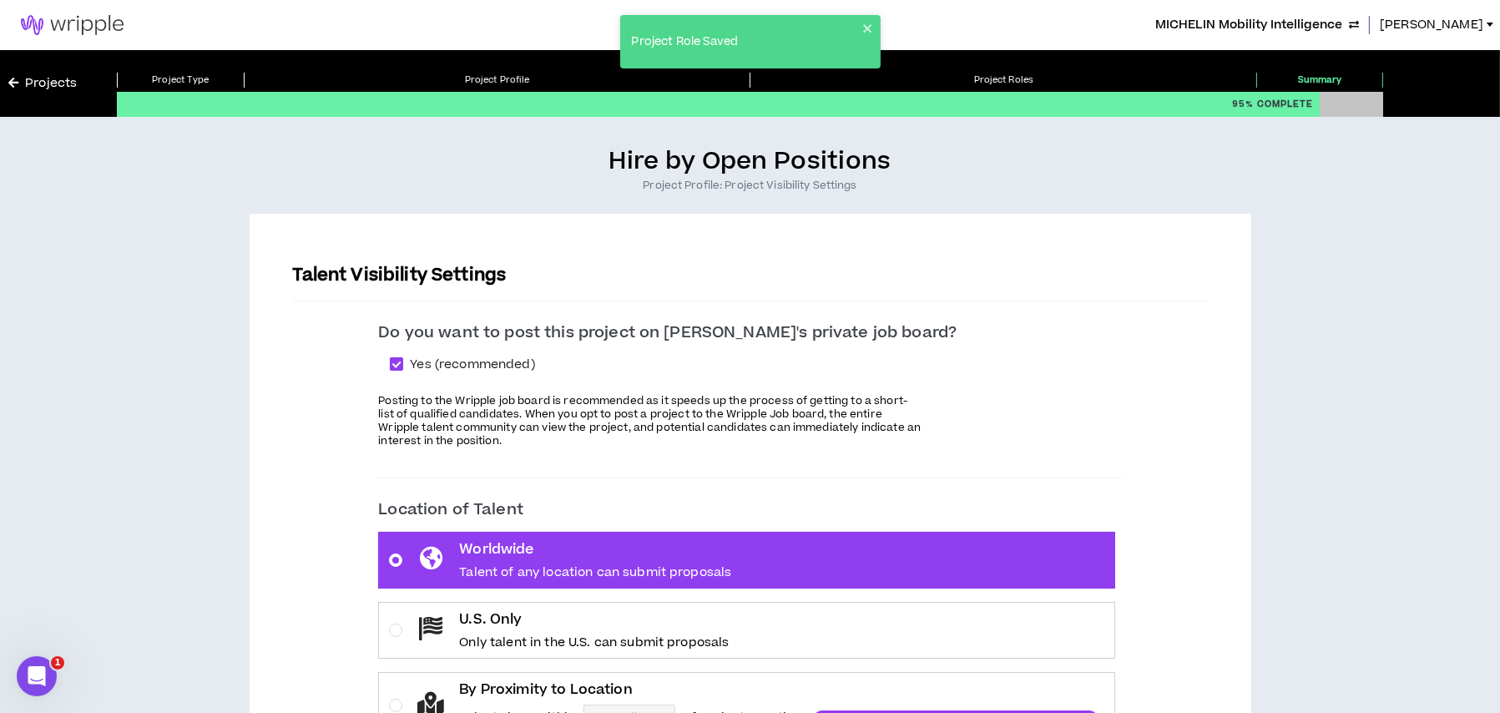
click at [403, 364] on span at bounding box center [396, 363] width 13 height 13
checkbox input "*****"
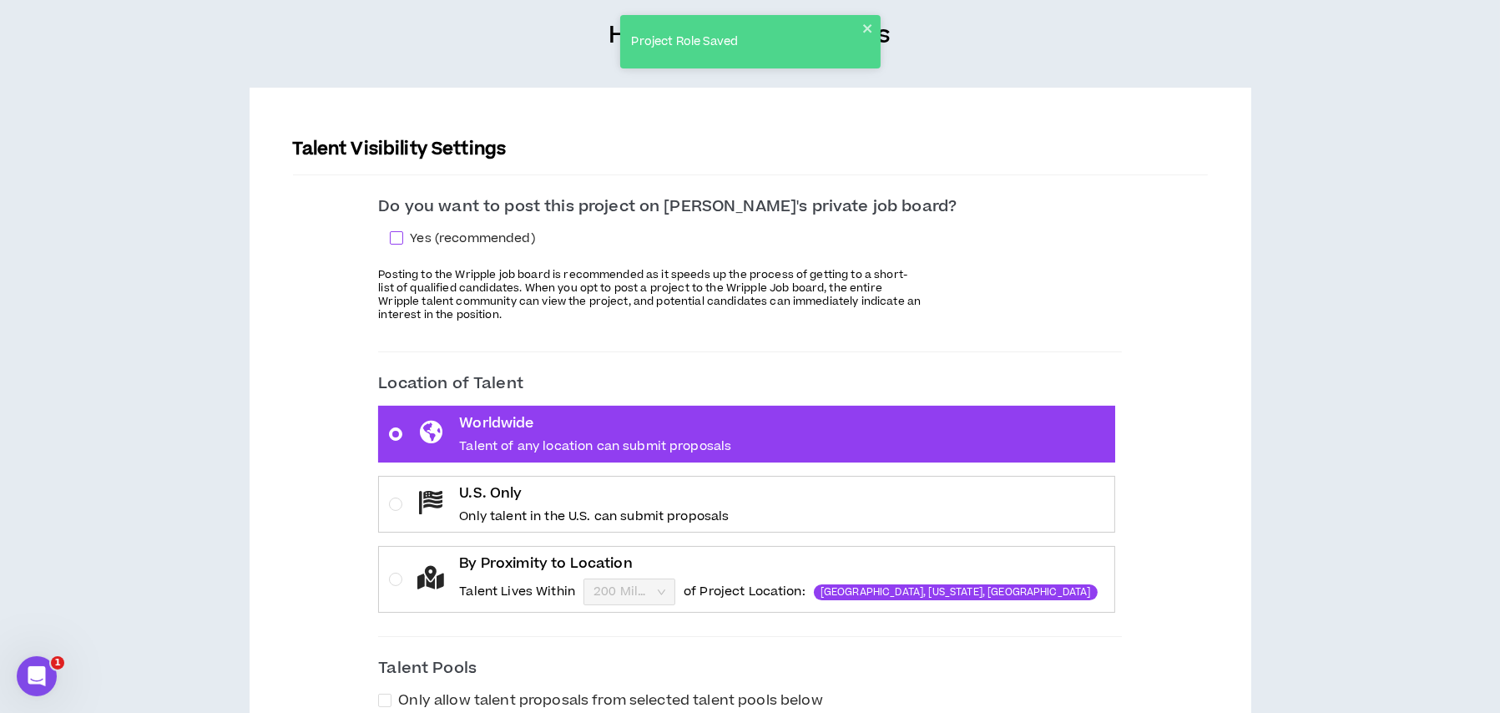
scroll to position [167, 0]
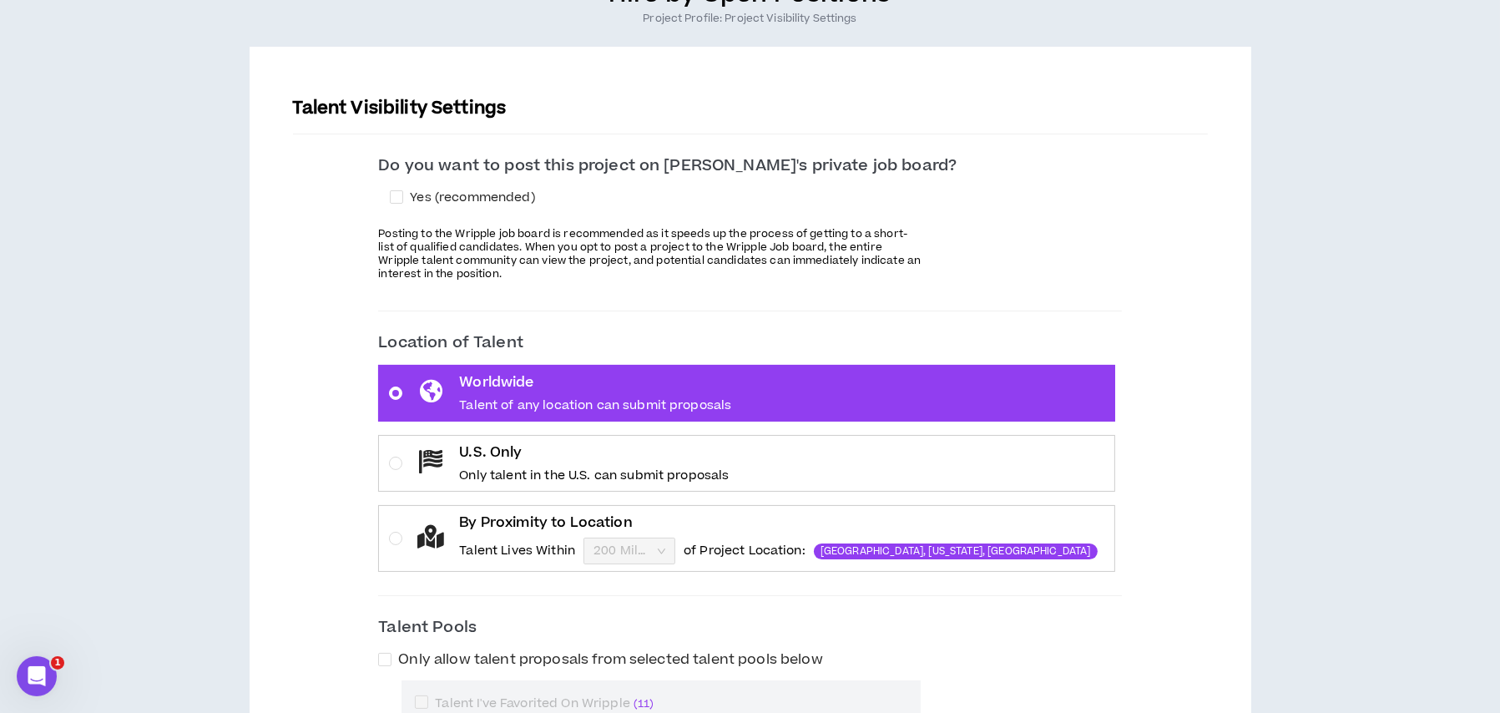
click at [432, 469] on label "U.S. Only Only talent in the U.S. can submit proposals" at bounding box center [746, 463] width 736 height 57
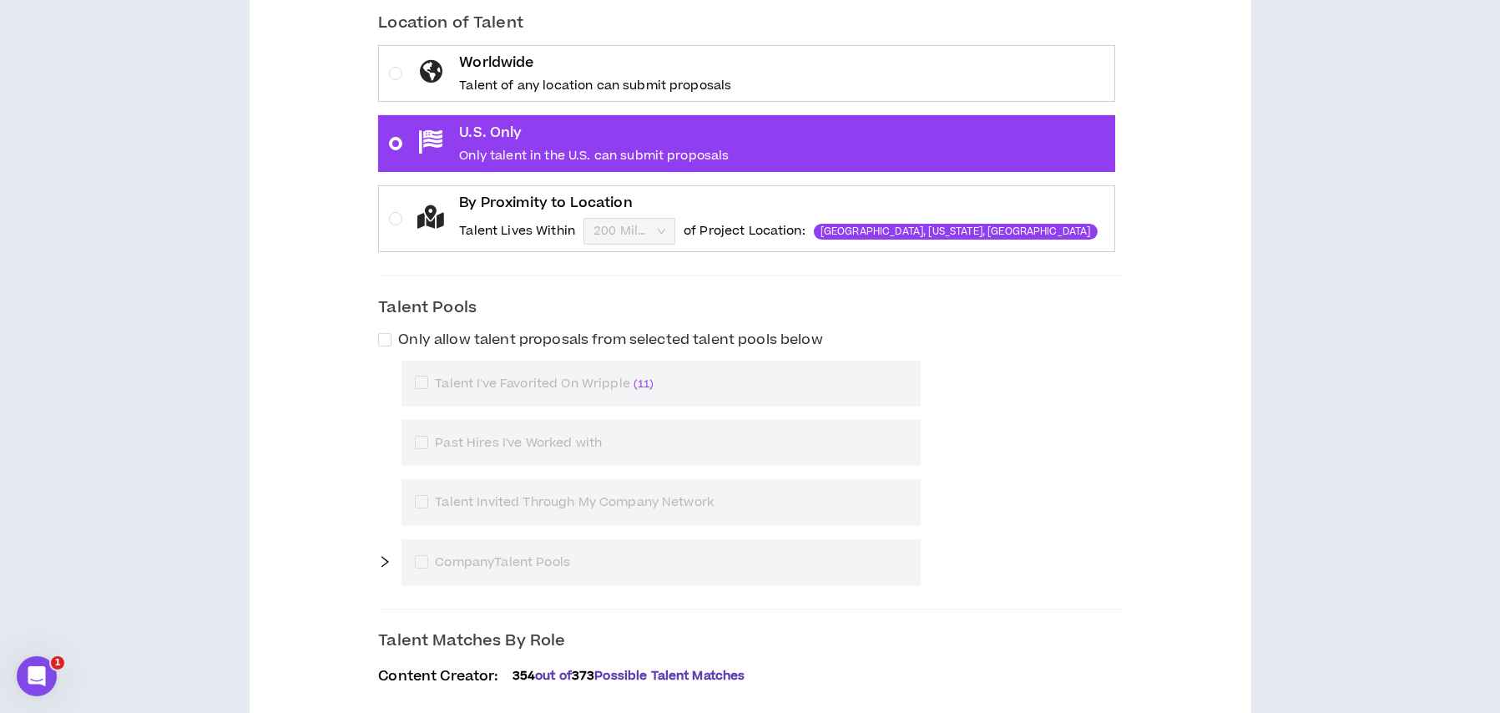
scroll to position [602, 0]
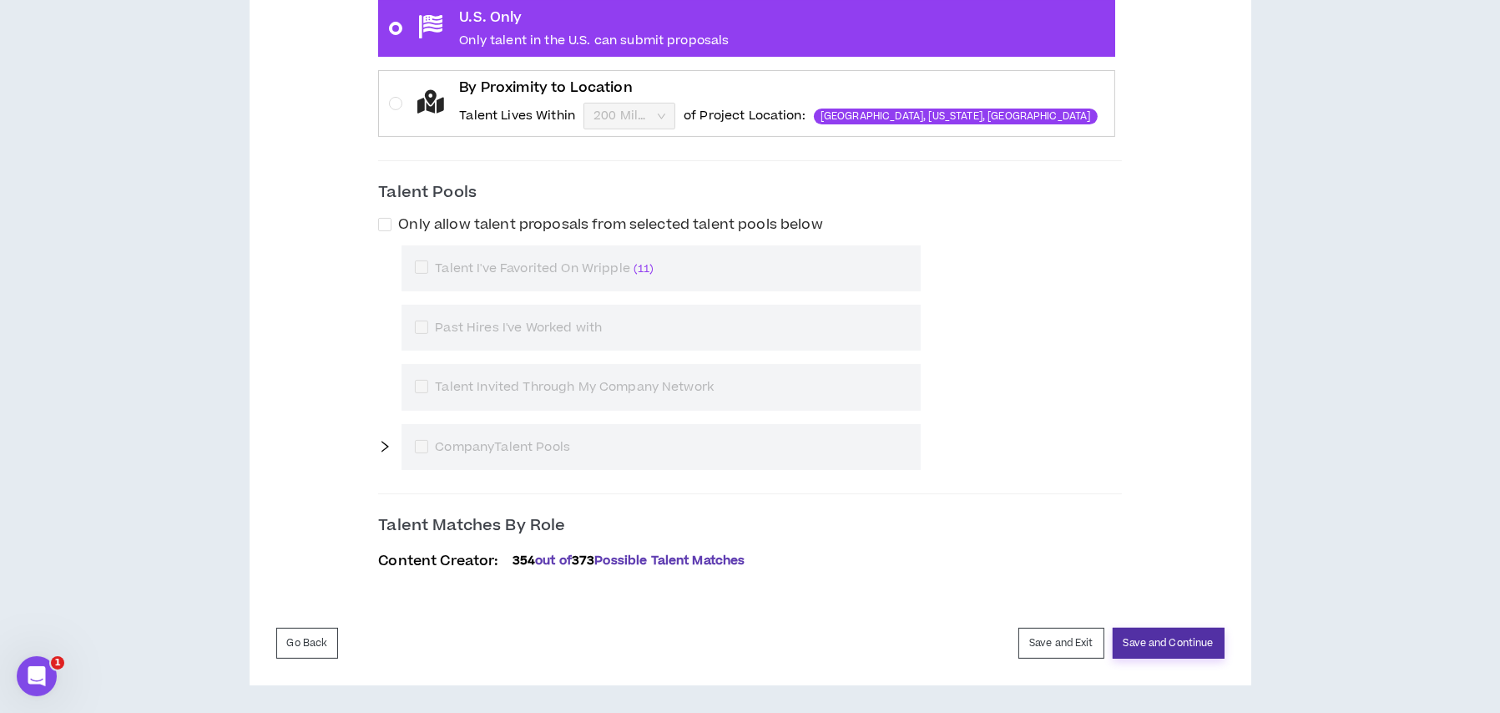
click at [1163, 629] on button "Save and Continue" at bounding box center [1169, 643] width 112 height 31
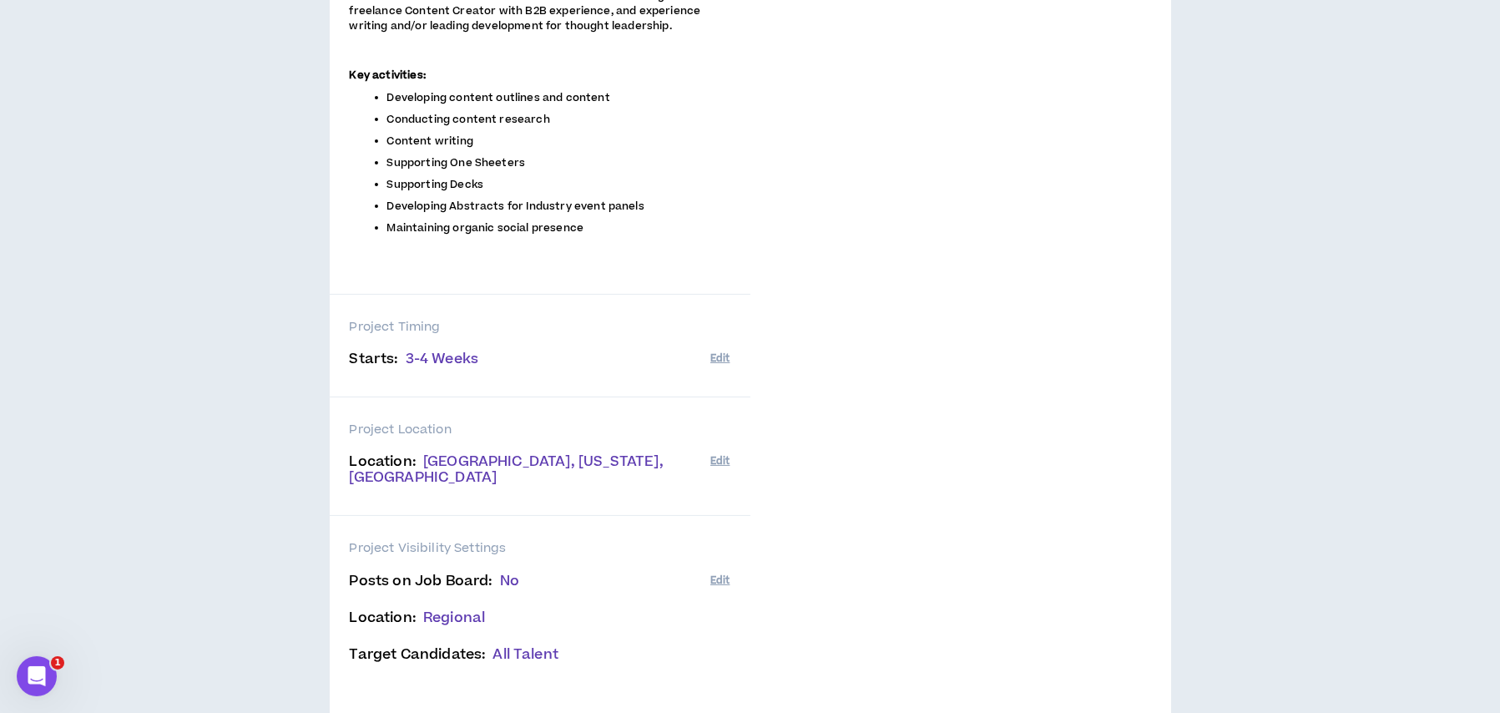
scroll to position [513, 0]
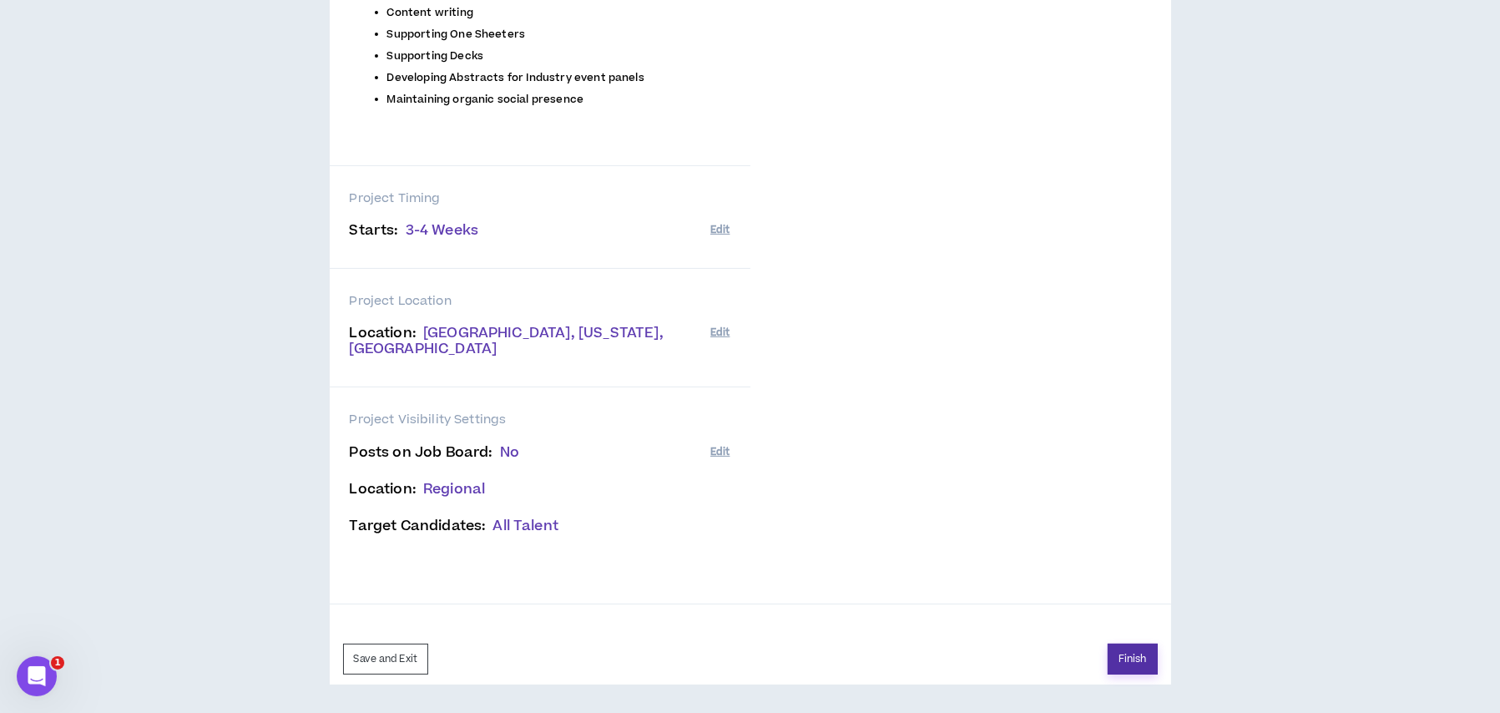
click at [1142, 655] on button "Finish" at bounding box center [1133, 659] width 50 height 31
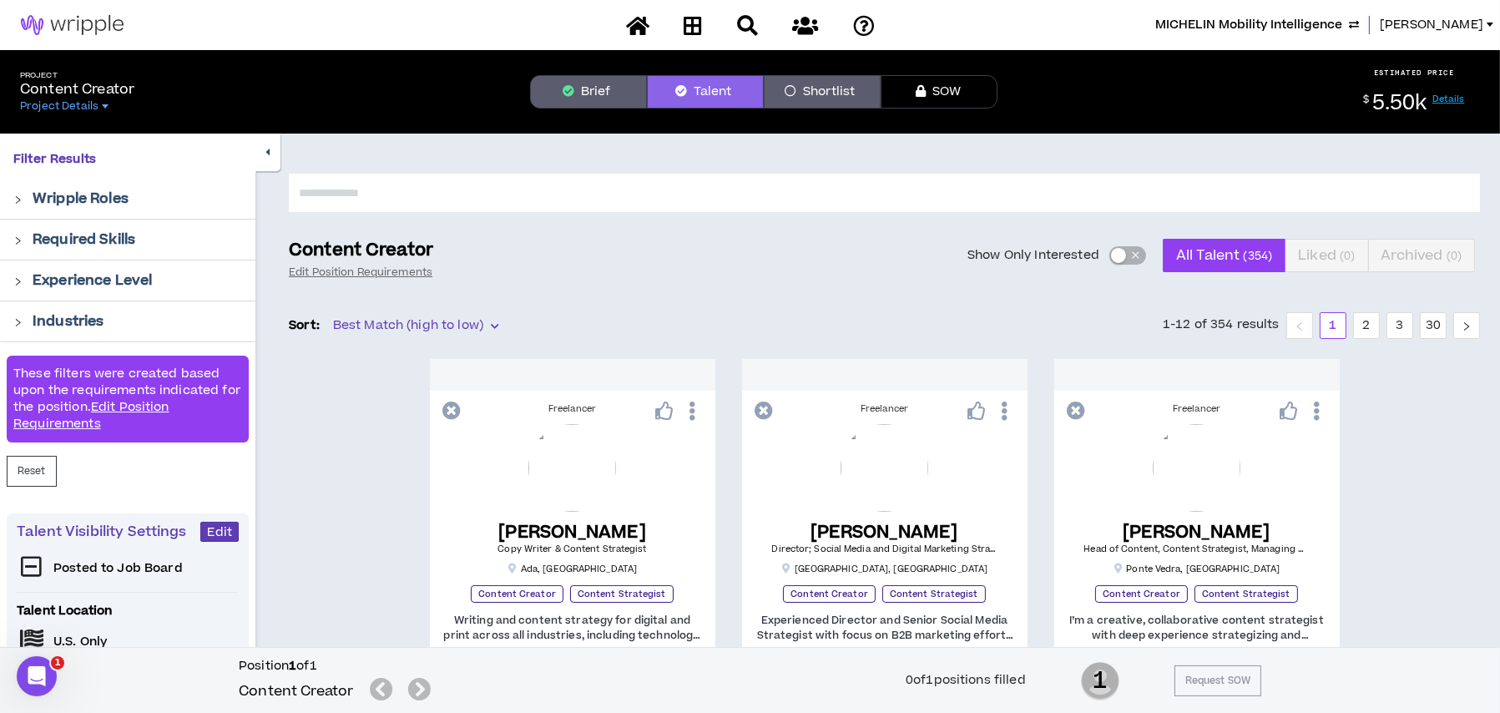
click at [612, 100] on button "Brief" at bounding box center [588, 91] width 117 height 33
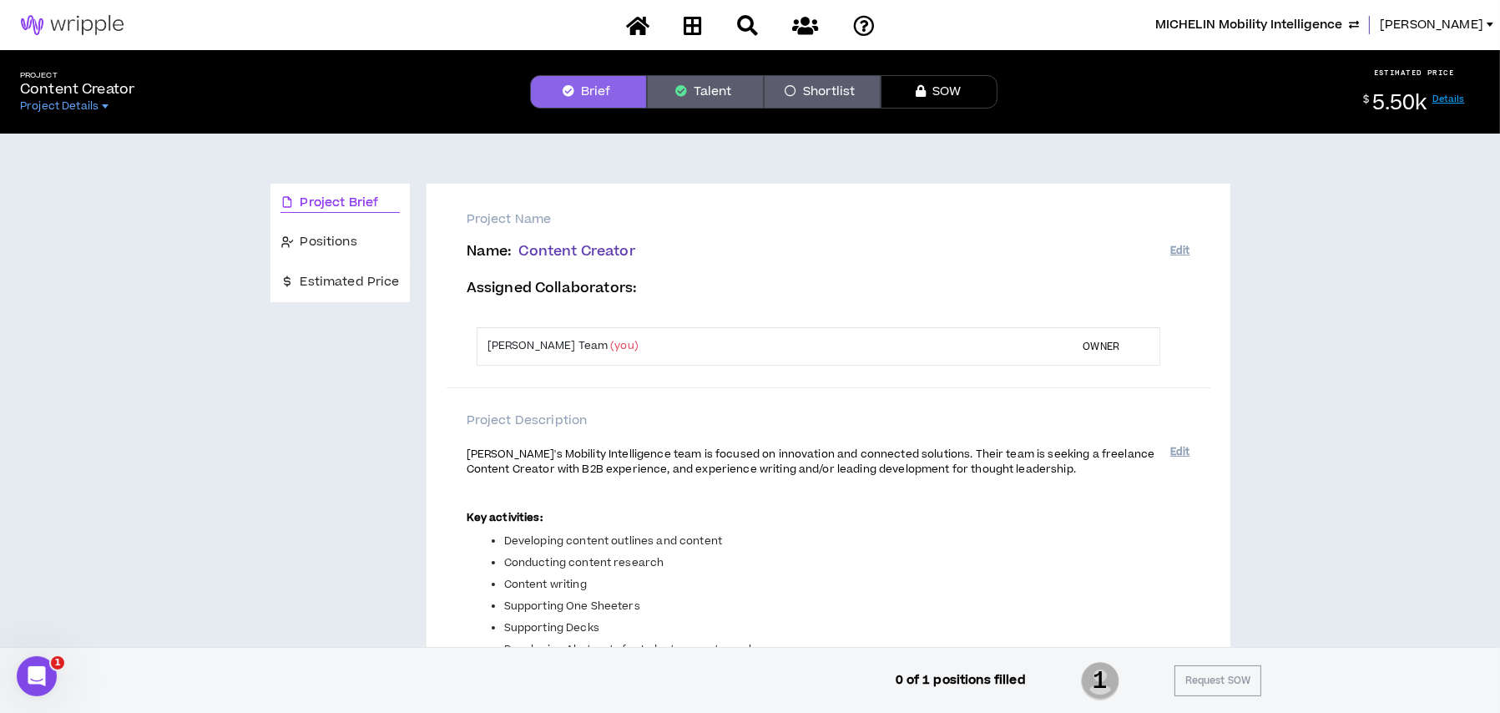
scroll to position [334, 0]
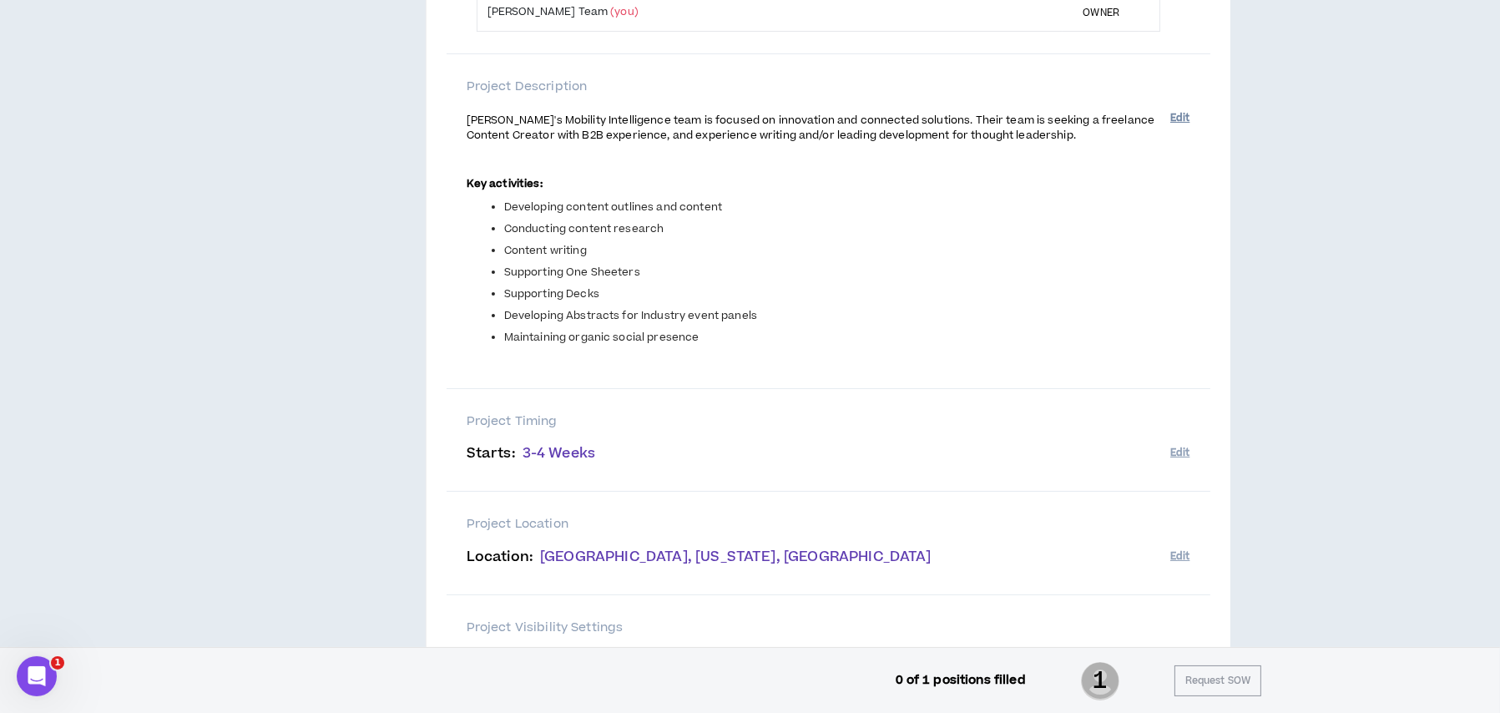
click at [1174, 116] on button "Edit" at bounding box center [1179, 118] width 19 height 28
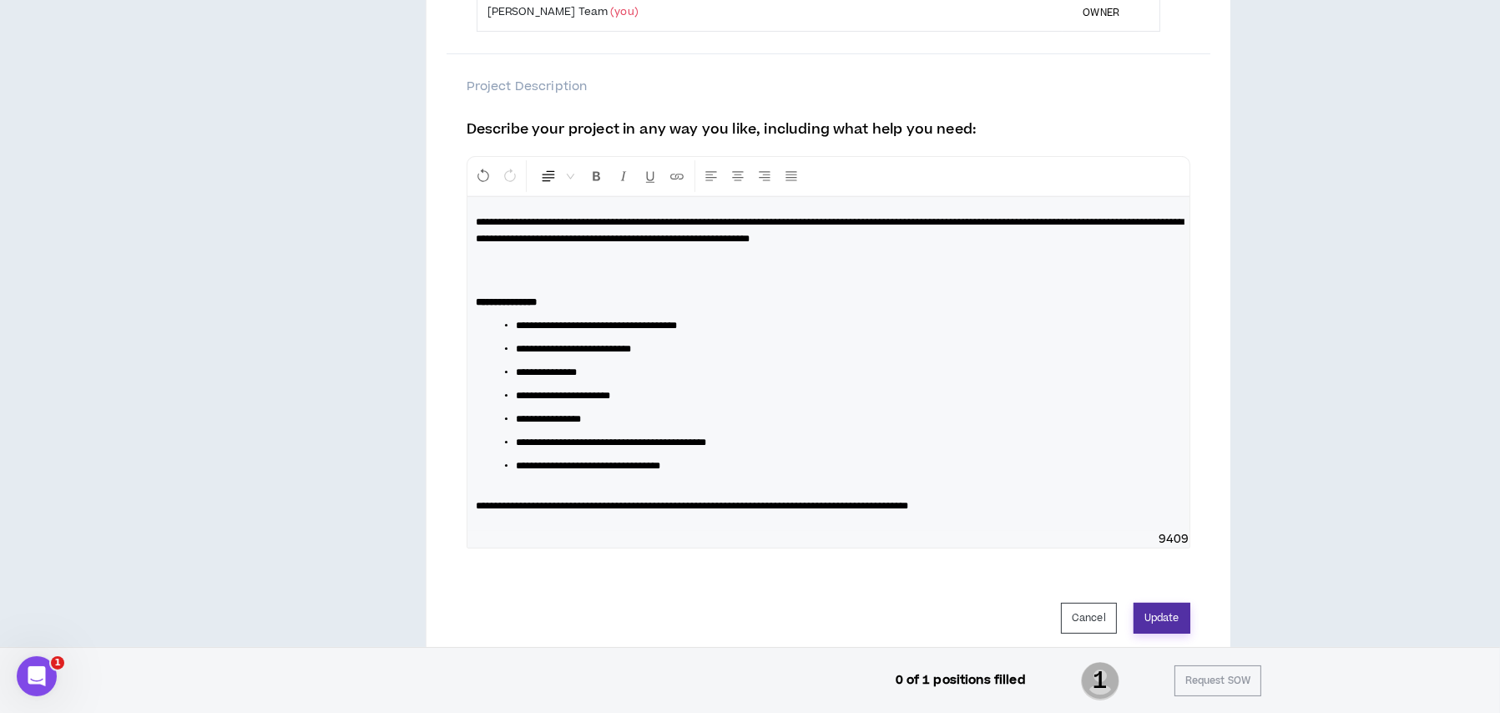
click at [1164, 621] on button "Update" at bounding box center [1161, 618] width 57 height 31
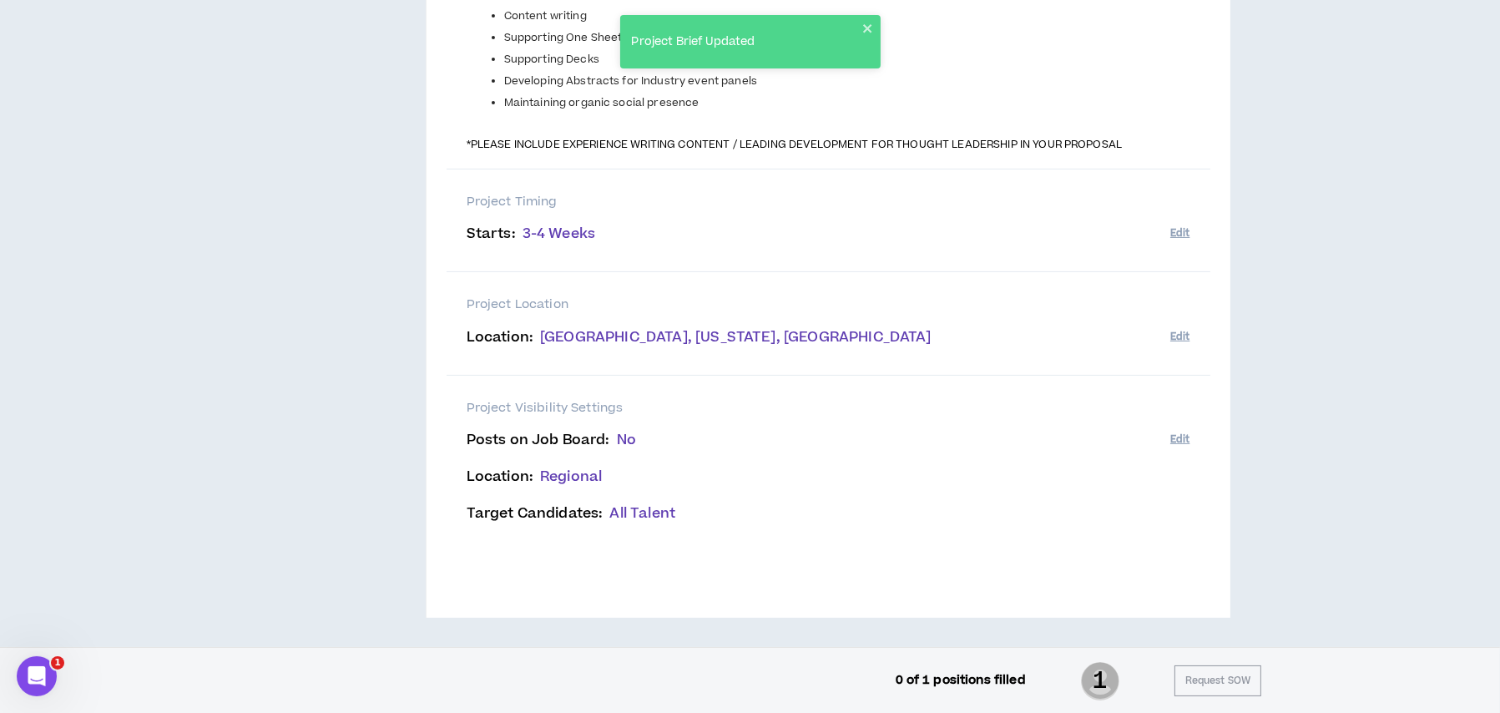
scroll to position [151, 0]
